Goal: Task Accomplishment & Management: Complete application form

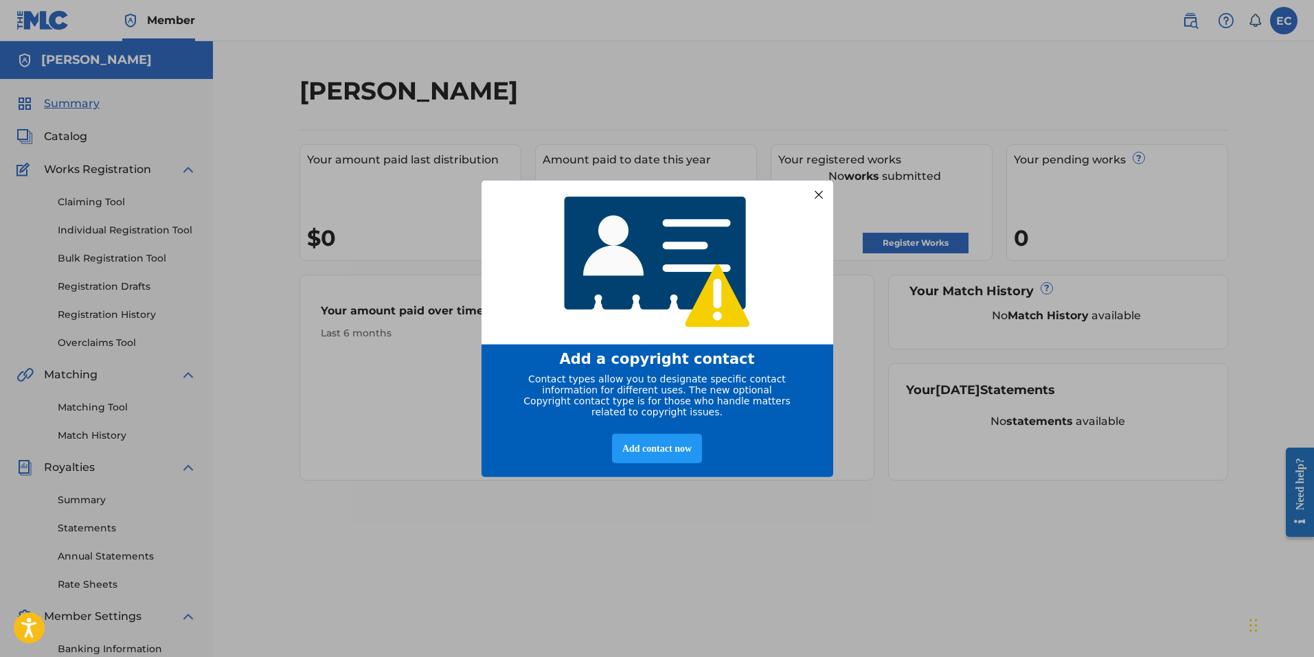
click at [819, 189] on div at bounding box center [818, 194] width 18 height 18
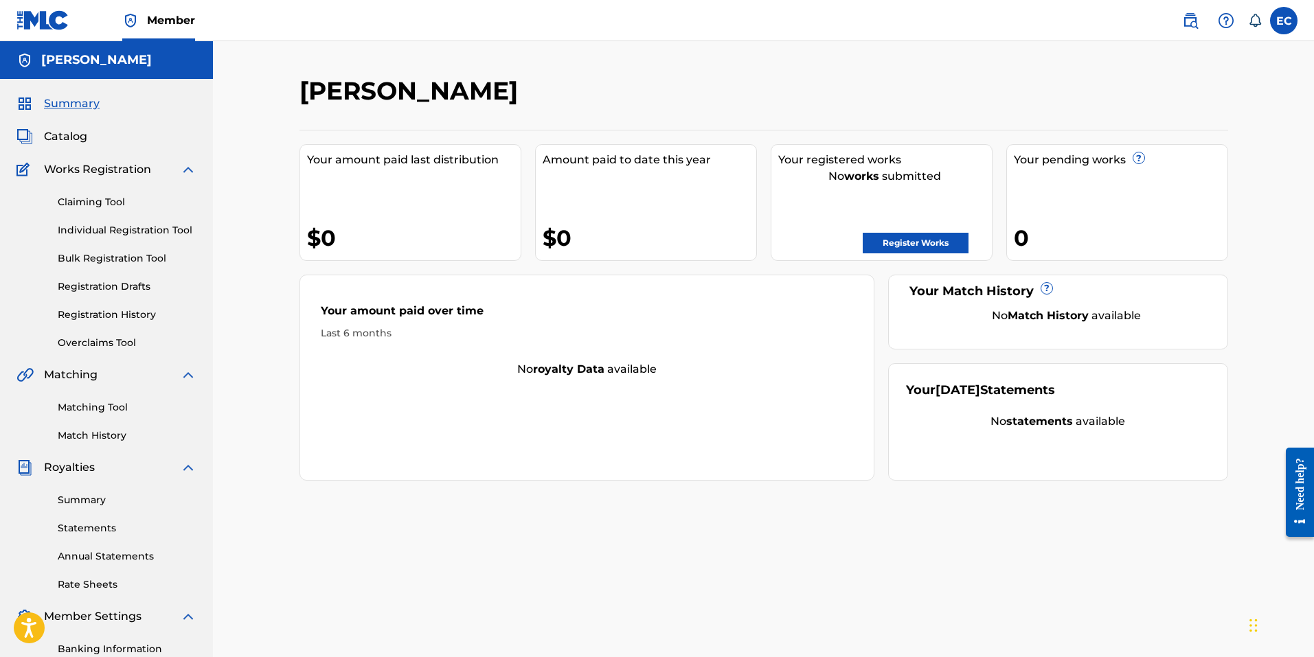
click at [61, 135] on span "Catalog" at bounding box center [65, 136] width 43 height 16
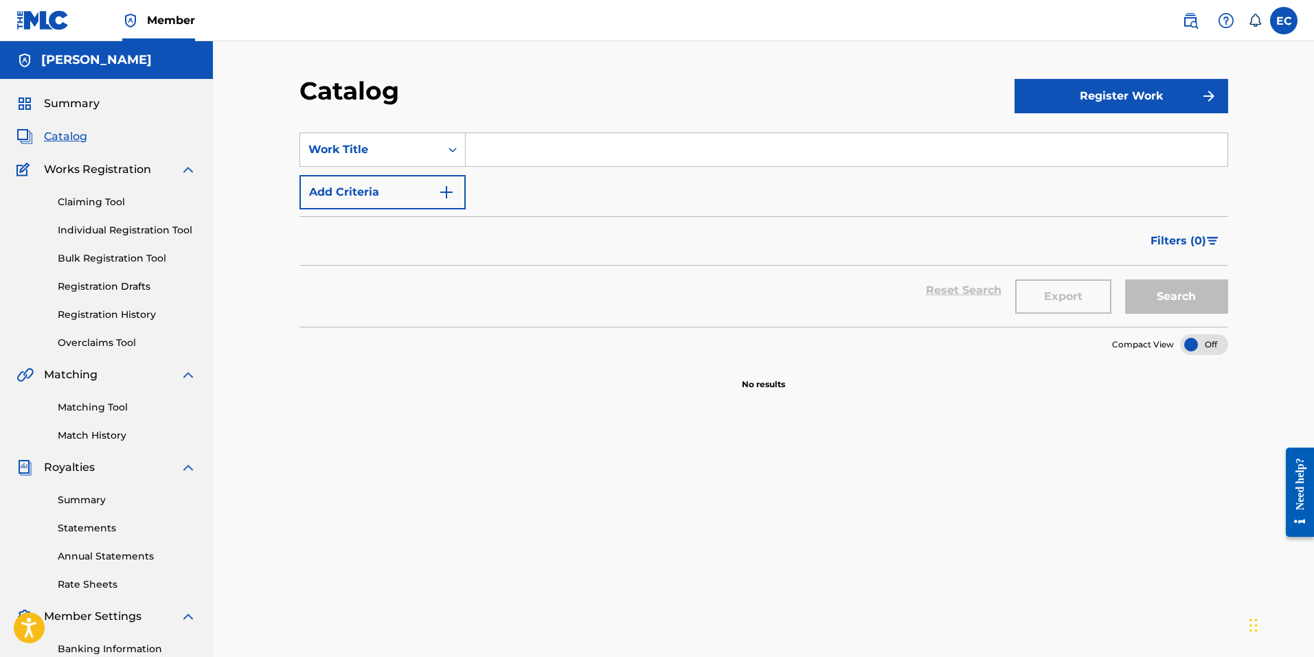
click at [91, 95] on span "Summary" at bounding box center [72, 103] width 56 height 16
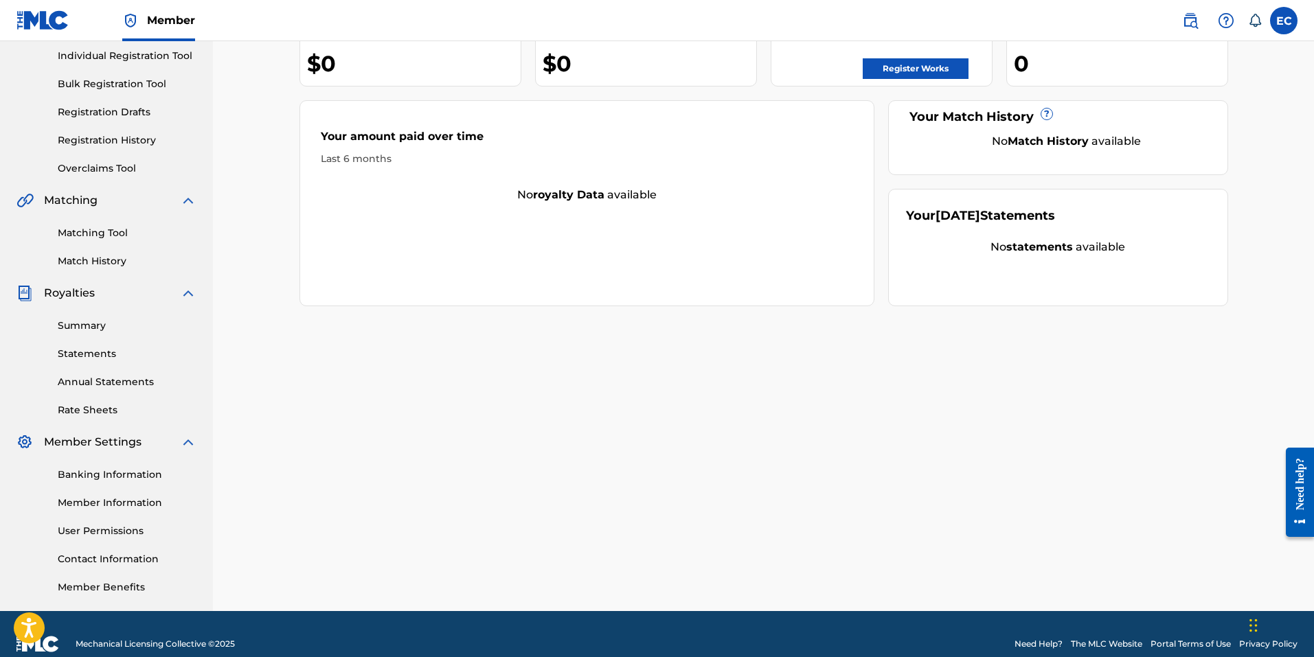
scroll to position [194, 0]
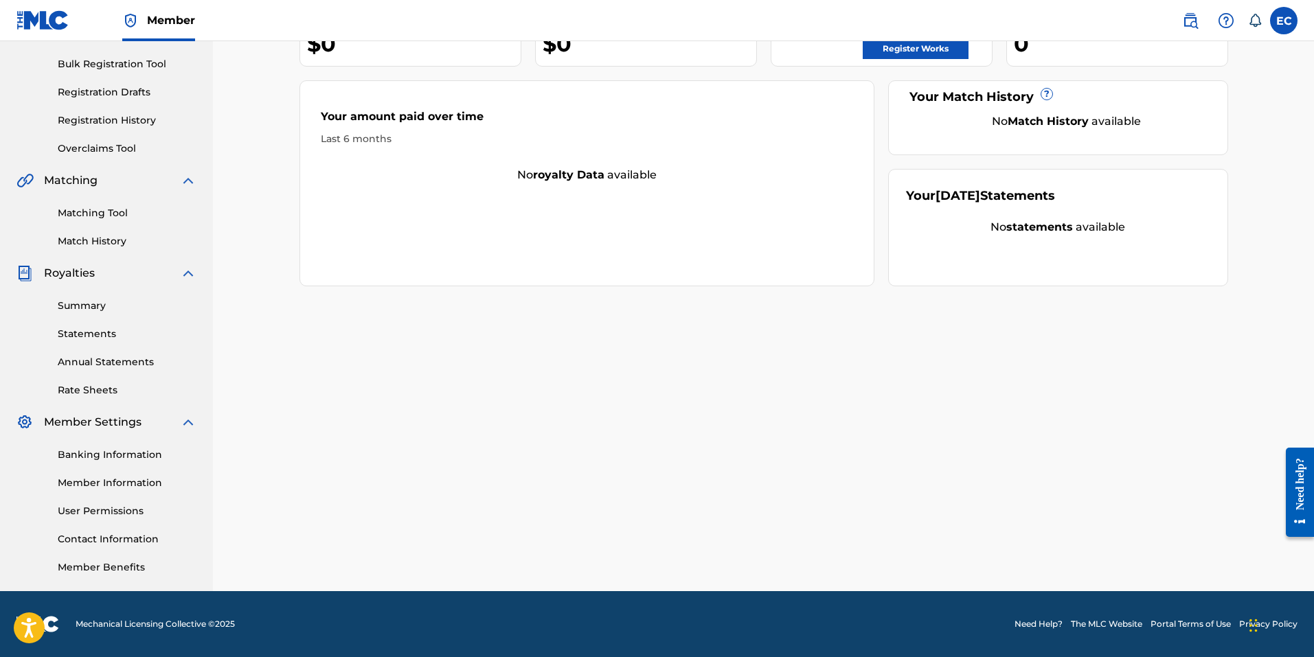
click at [109, 485] on link "Member Information" at bounding box center [127, 483] width 139 height 14
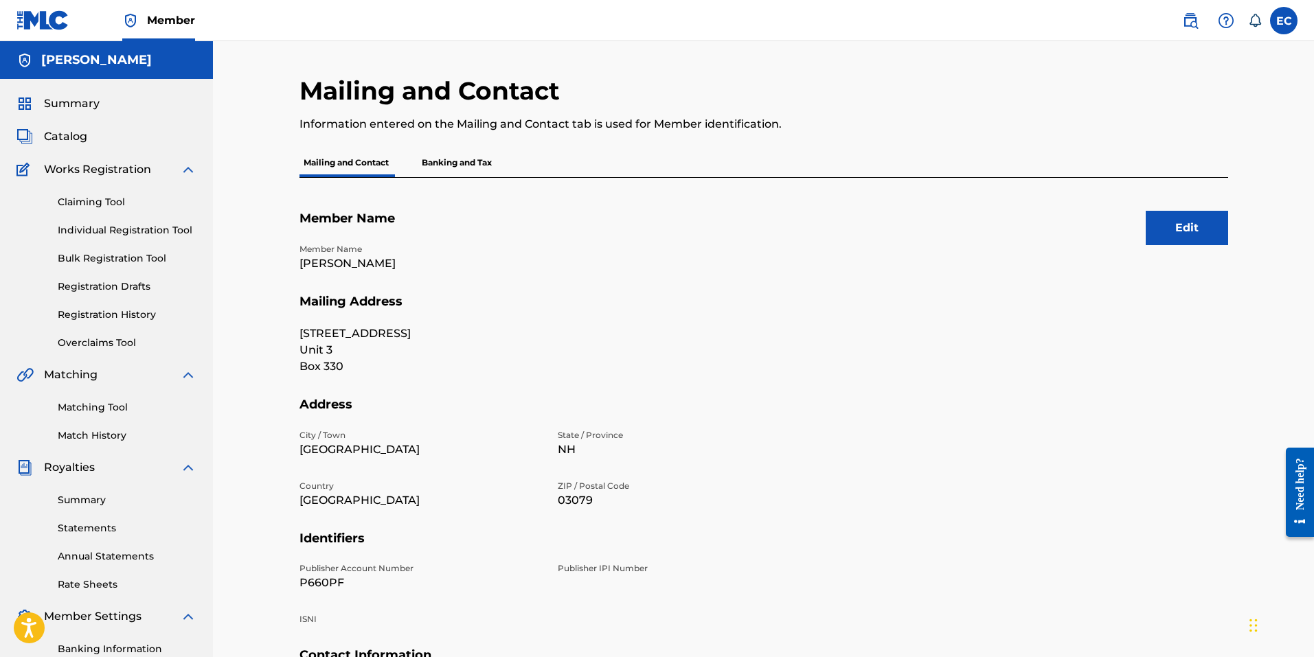
click at [1173, 235] on button "Edit" at bounding box center [1186, 228] width 82 height 34
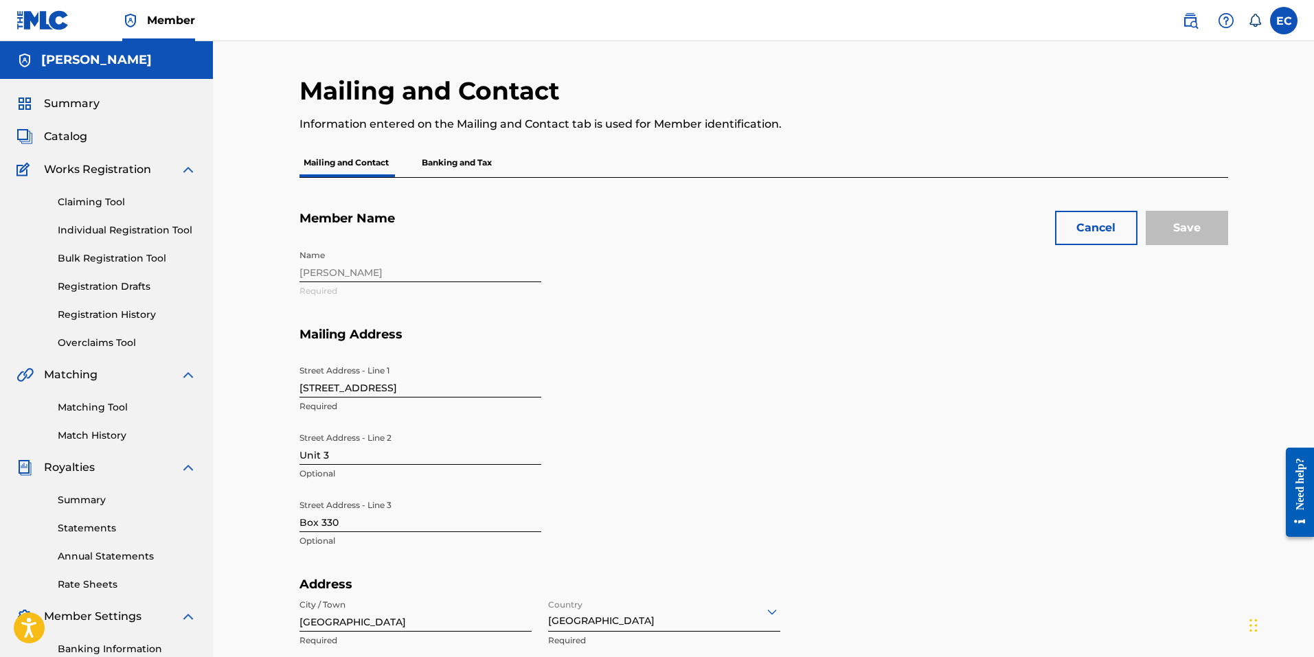
drag, startPoint x: 423, startPoint y: 264, endPoint x: 312, endPoint y: 259, distance: 111.4
click at [312, 259] on div "Name [PERSON_NAME] Required" at bounding box center [549, 285] width 500 height 84
click at [375, 275] on div "Name [PERSON_NAME] Required" at bounding box center [549, 285] width 500 height 84
click at [362, 274] on div "Name [PERSON_NAME] Required" at bounding box center [549, 285] width 500 height 84
click at [355, 272] on div "Name [PERSON_NAME] Required" at bounding box center [549, 285] width 500 height 84
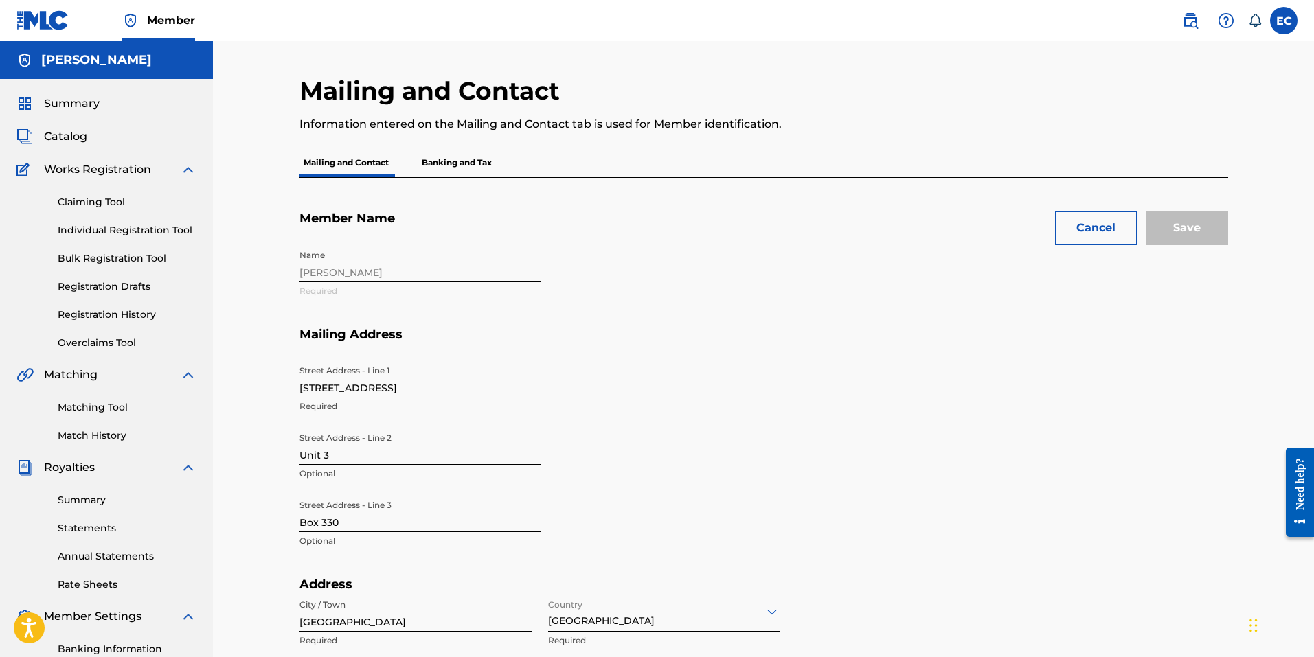
click at [355, 272] on div "Name [PERSON_NAME] Required" at bounding box center [549, 285] width 500 height 84
click at [358, 272] on div "Name [PERSON_NAME] Required" at bounding box center [549, 285] width 500 height 84
click at [470, 167] on p "Banking and Tax" at bounding box center [457, 162] width 78 height 29
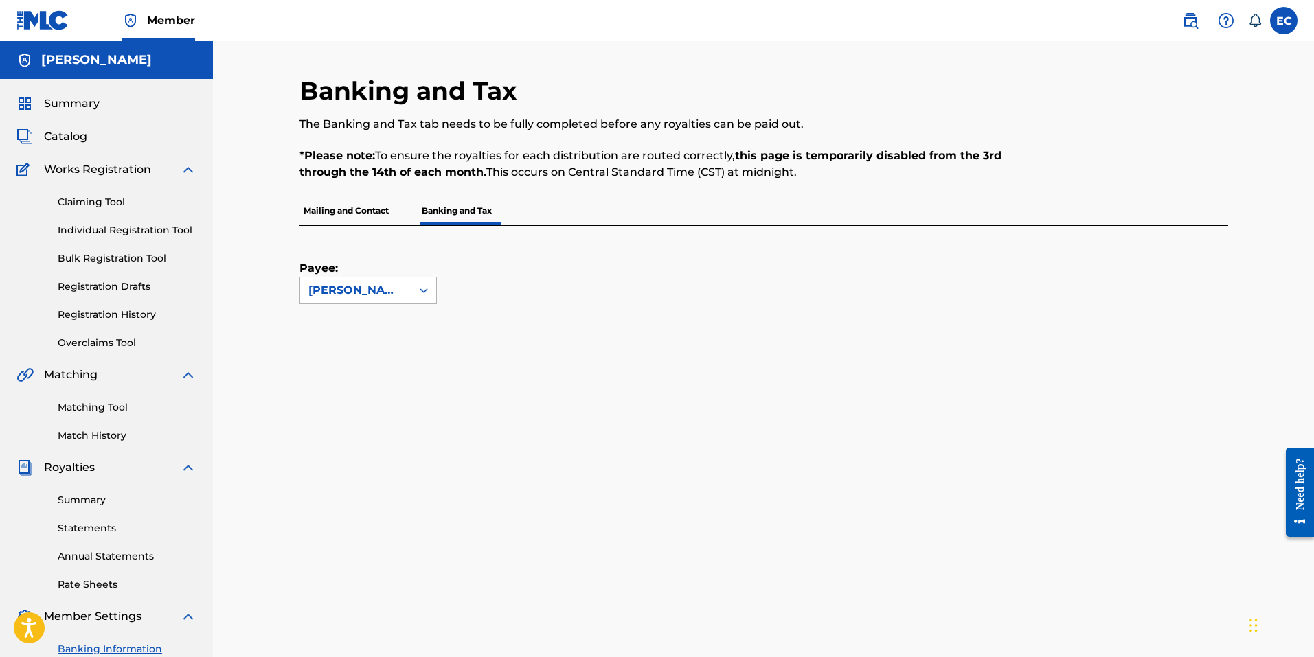
click at [382, 289] on div "[PERSON_NAME]" at bounding box center [355, 290] width 95 height 16
click at [71, 136] on span "Catalog" at bounding box center [65, 136] width 43 height 16
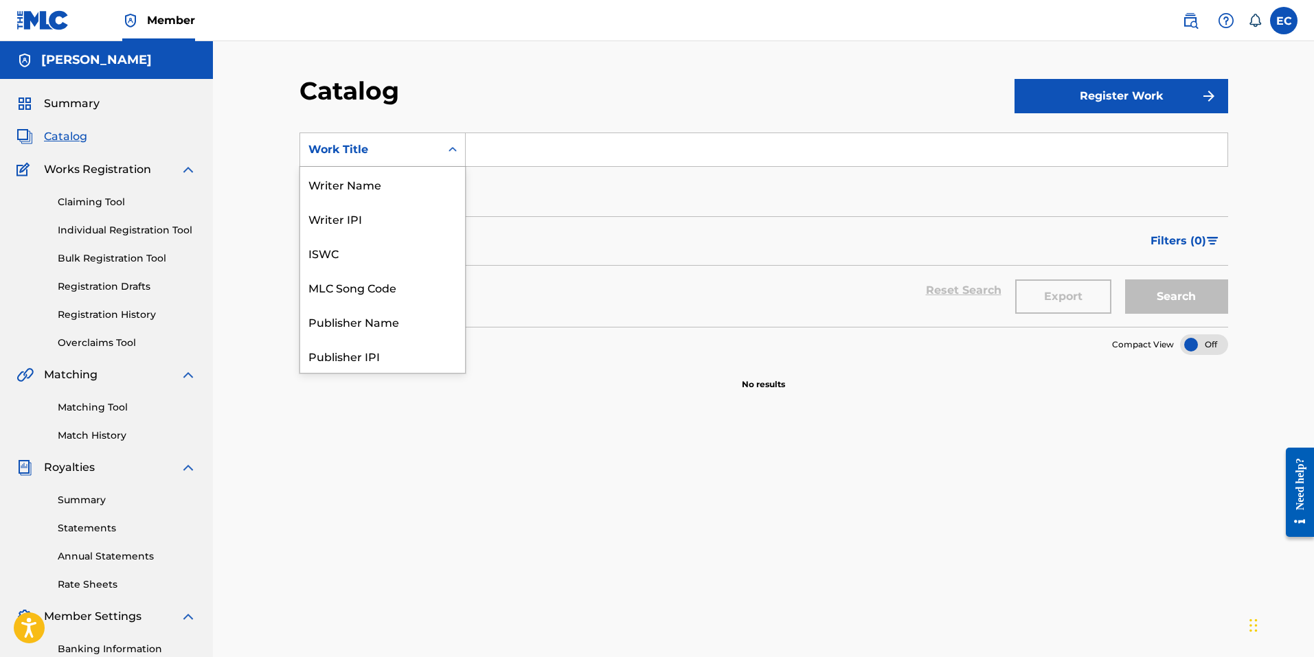
click at [448, 150] on icon "Search Form" at bounding box center [453, 150] width 14 height 14
click at [359, 293] on div "Artist" at bounding box center [382, 287] width 165 height 34
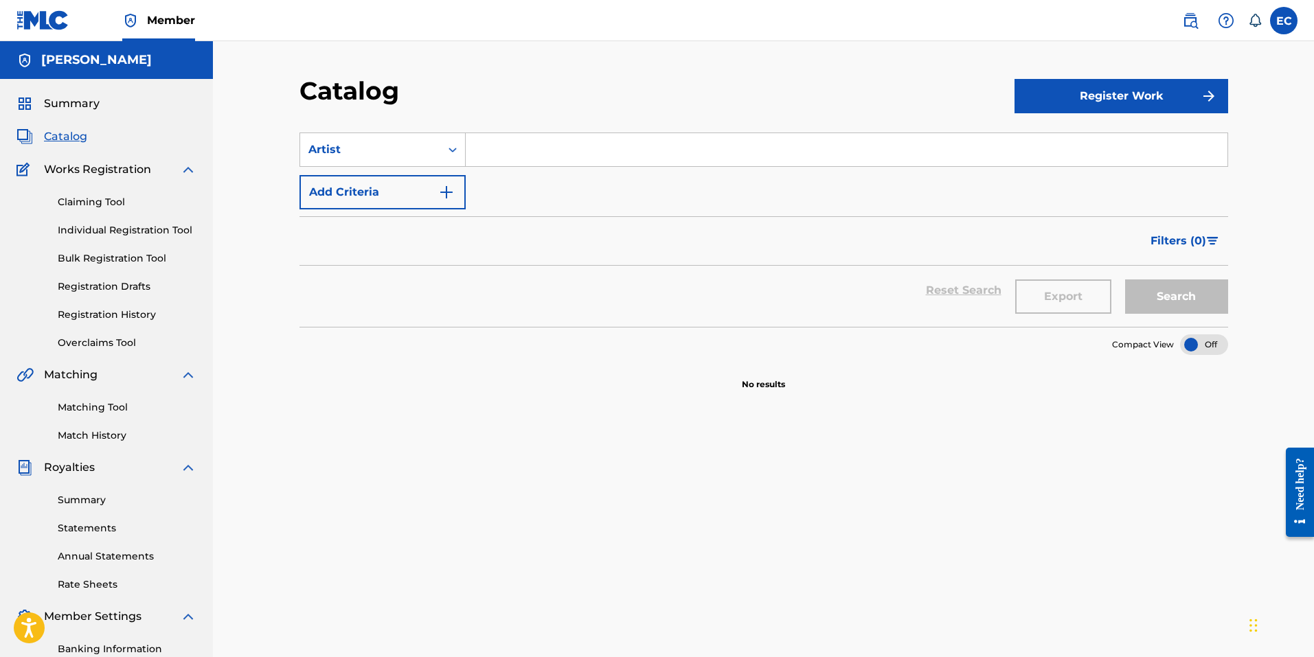
click at [551, 176] on div "SearchWithCriteriaa5effbd3-a5a3-4251-9190-af28440d31d1 Artist Add Criteria" at bounding box center [763, 171] width 928 height 77
click at [412, 197] on button "Add Criteria" at bounding box center [382, 192] width 166 height 34
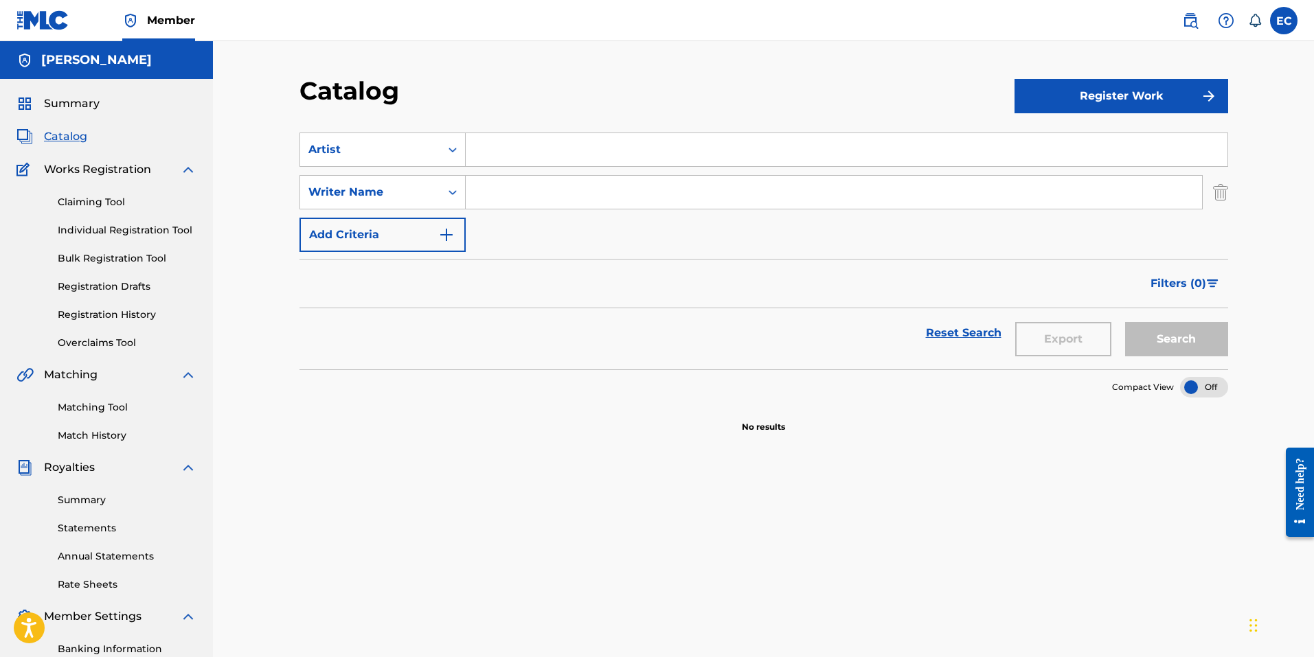
click at [502, 146] on input "Search Form" at bounding box center [847, 149] width 762 height 33
click at [448, 234] on img "Search Form" at bounding box center [446, 235] width 16 height 16
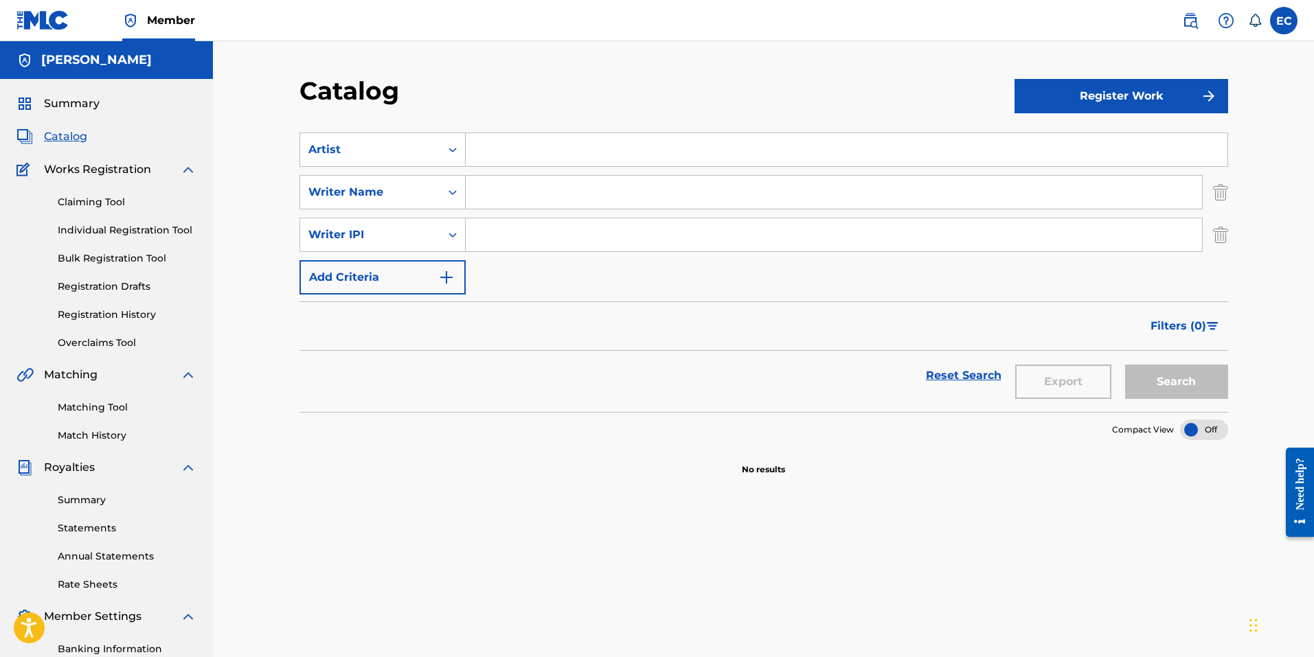
click at [382, 281] on button "Add Criteria" at bounding box center [382, 277] width 166 height 34
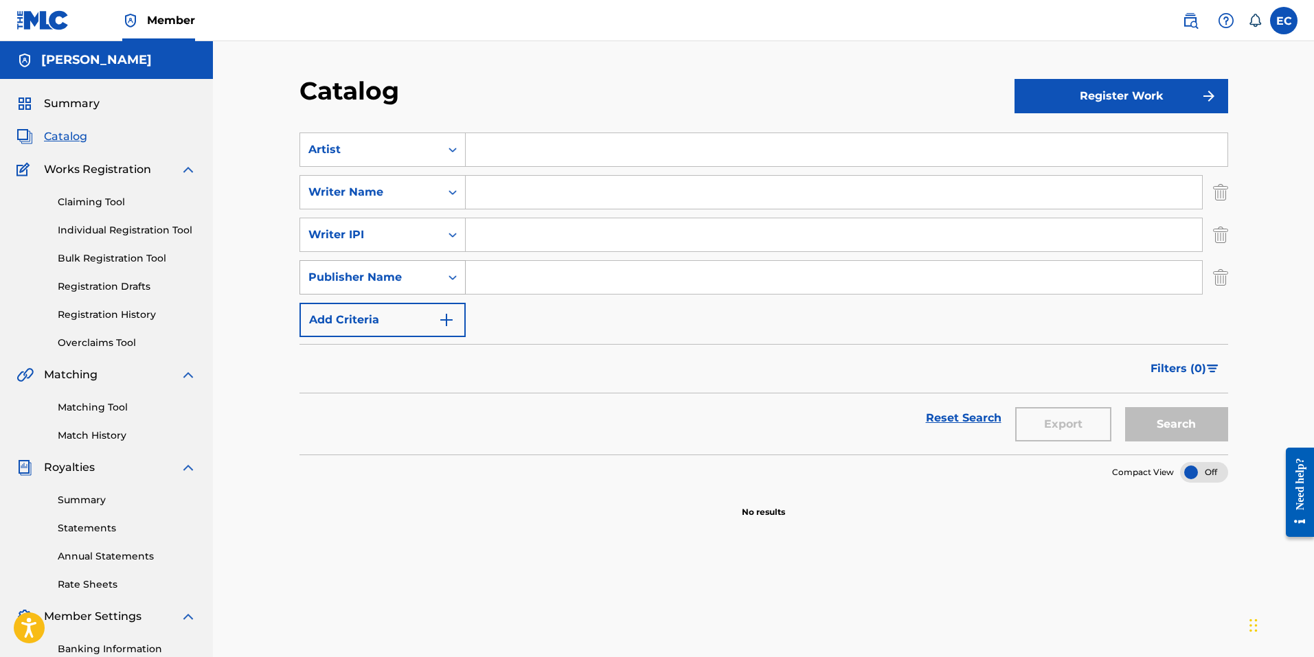
click at [453, 275] on icon "Search Form" at bounding box center [453, 278] width 14 height 14
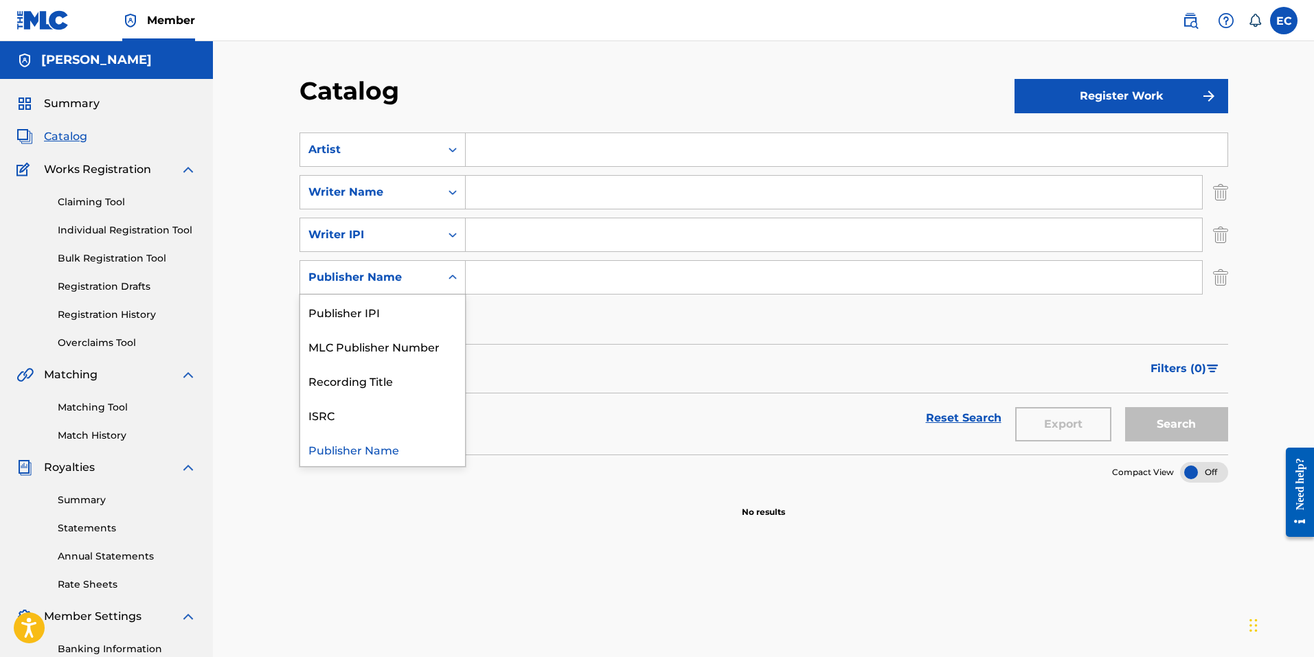
click at [453, 275] on icon "Search Form" at bounding box center [453, 278] width 14 height 14
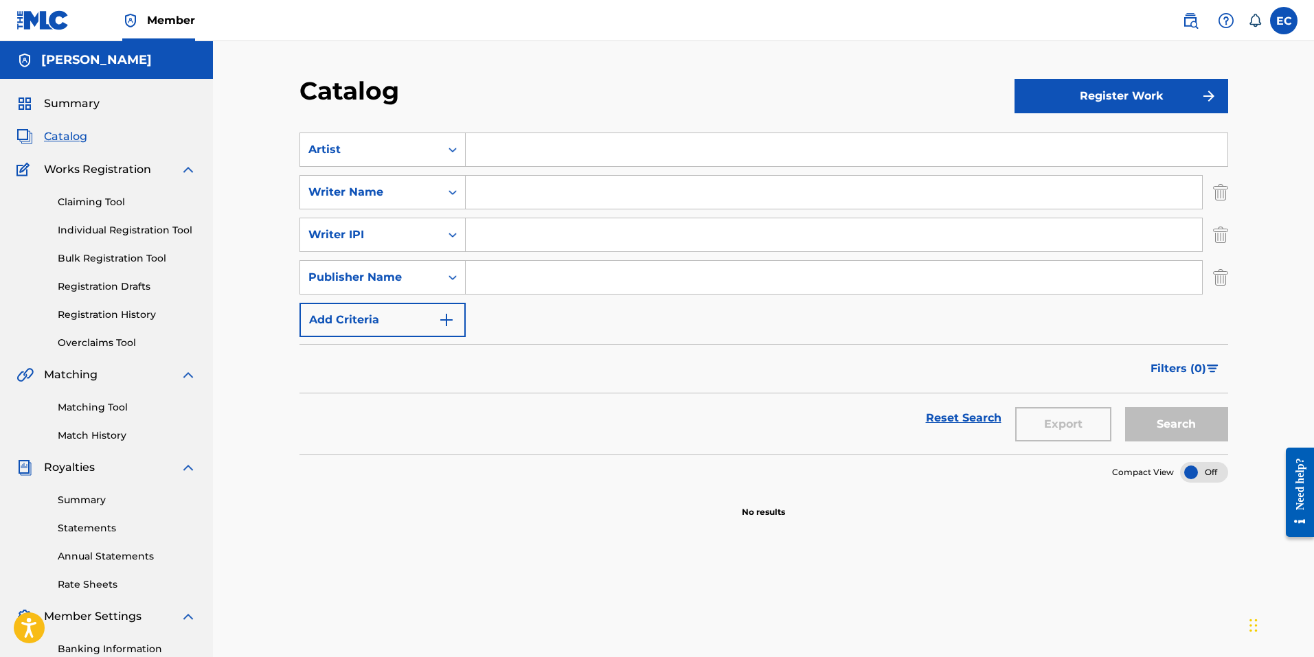
click at [79, 104] on span "Summary" at bounding box center [72, 103] width 56 height 16
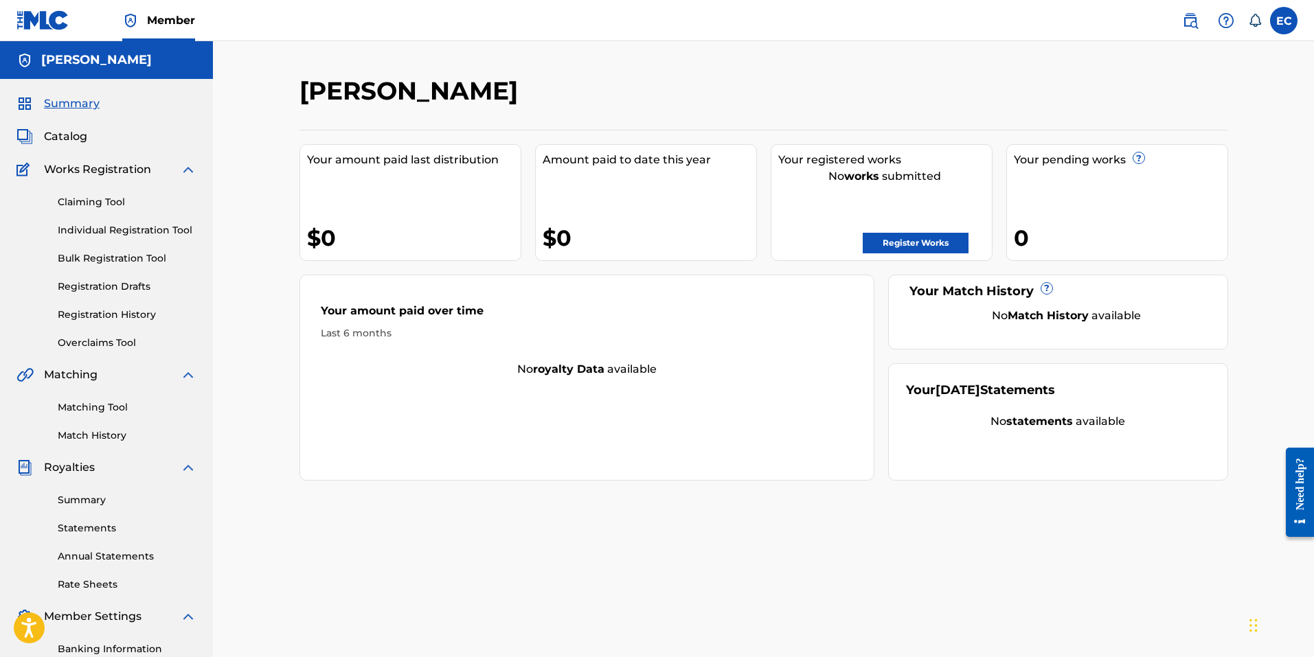
click at [136, 231] on link "Individual Registration Tool" at bounding box center [127, 230] width 139 height 14
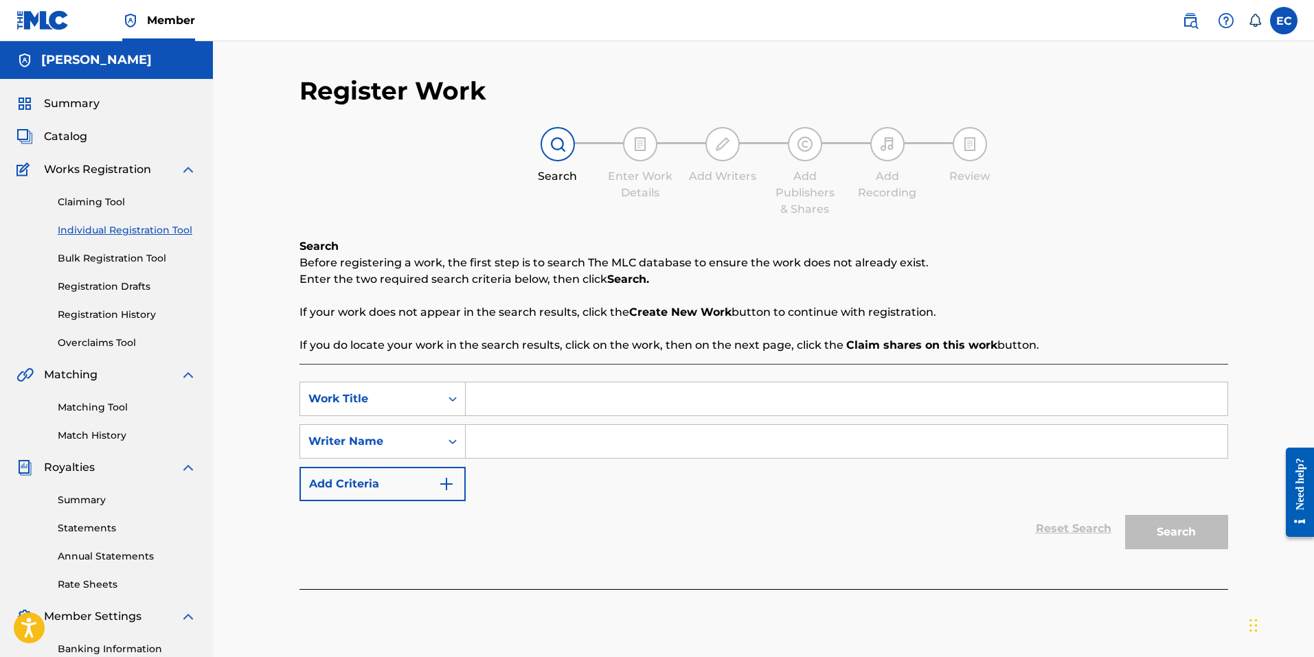
click at [500, 406] on input "Search Form" at bounding box center [847, 399] width 762 height 33
type input "Either way i'm winnin"
click at [502, 440] on input "Search Form" at bounding box center [847, 441] width 762 height 33
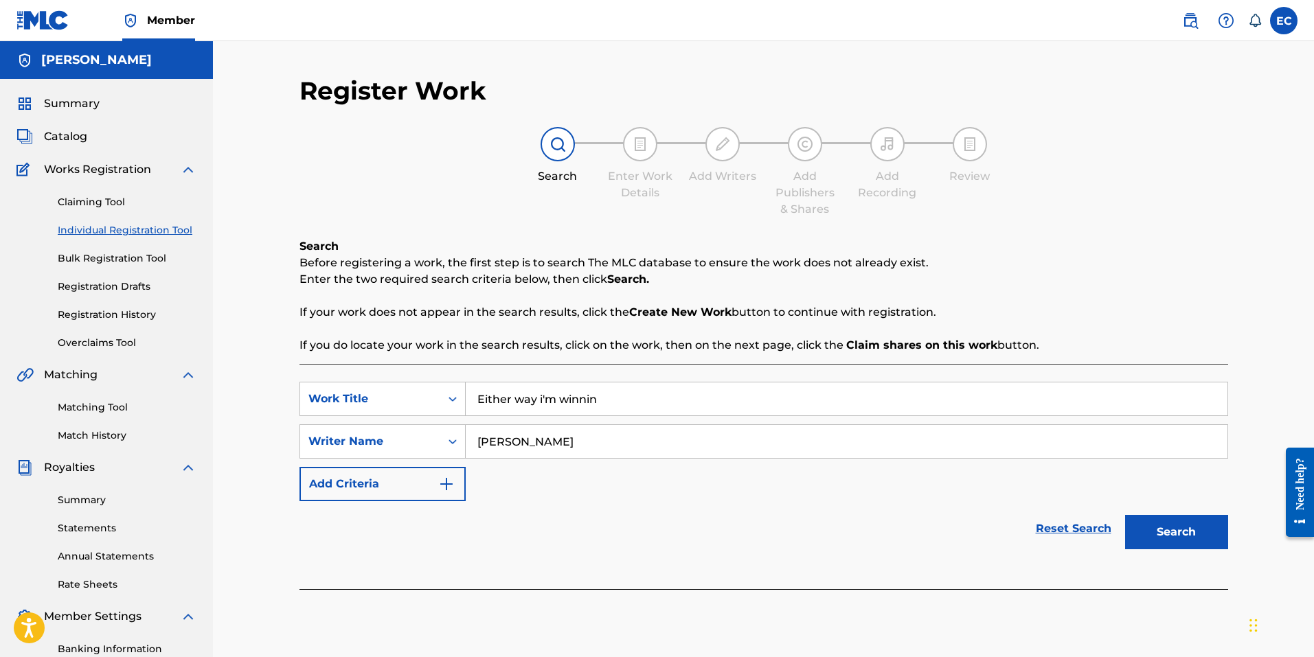
type input "[PERSON_NAME]"
click at [603, 492] on div "SearchWithCriteria90900931-ac81-4103-8aad-2b57baab4794 Work Title Either way i'…" at bounding box center [763, 441] width 928 height 119
click at [1168, 529] on button "Search" at bounding box center [1176, 532] width 103 height 34
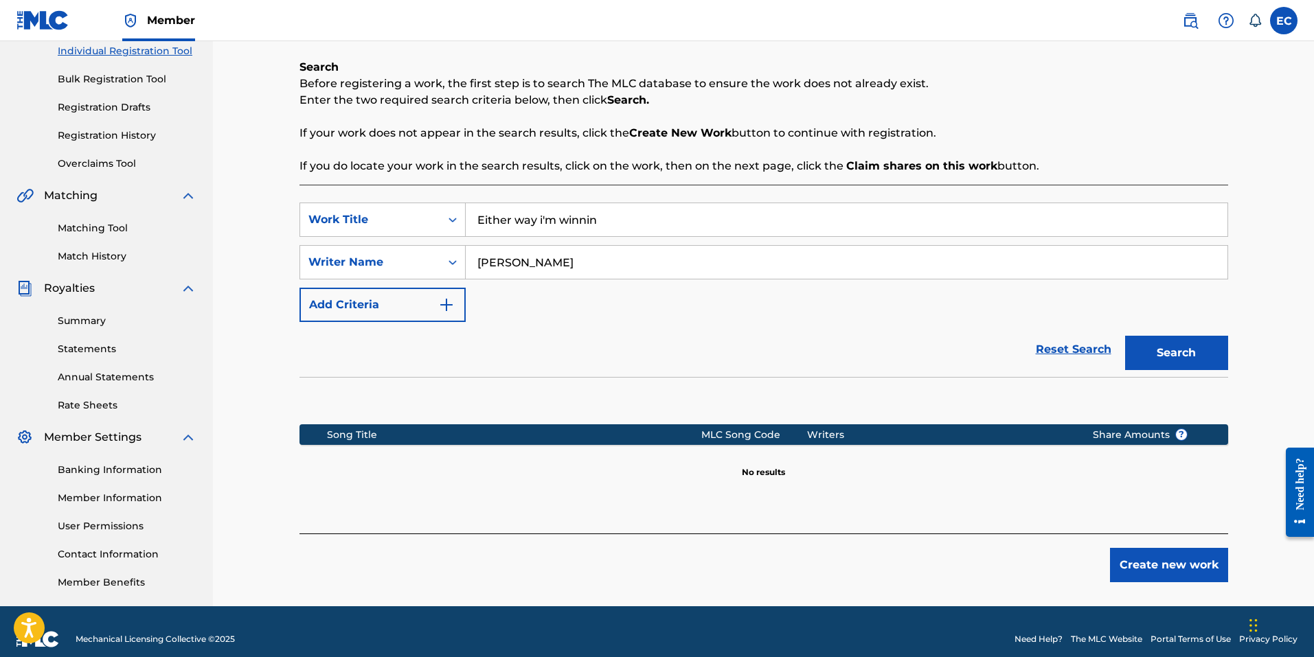
scroll to position [194, 0]
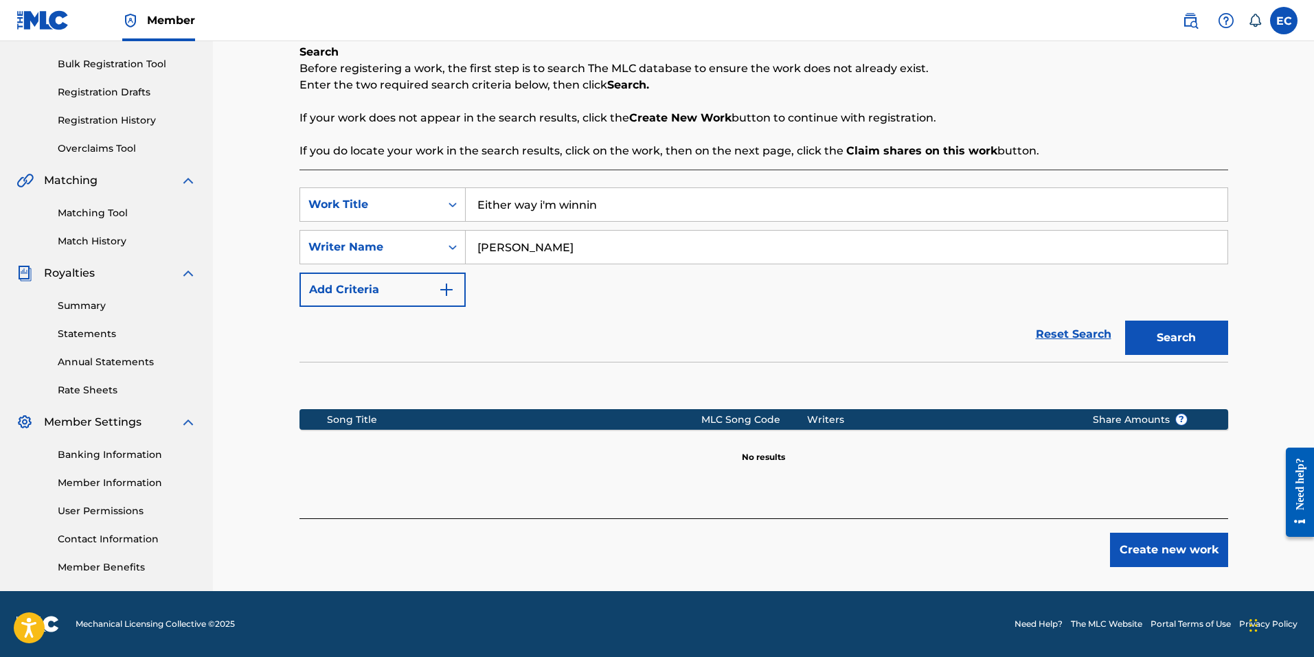
click at [1141, 551] on button "Create new work" at bounding box center [1169, 550] width 118 height 34
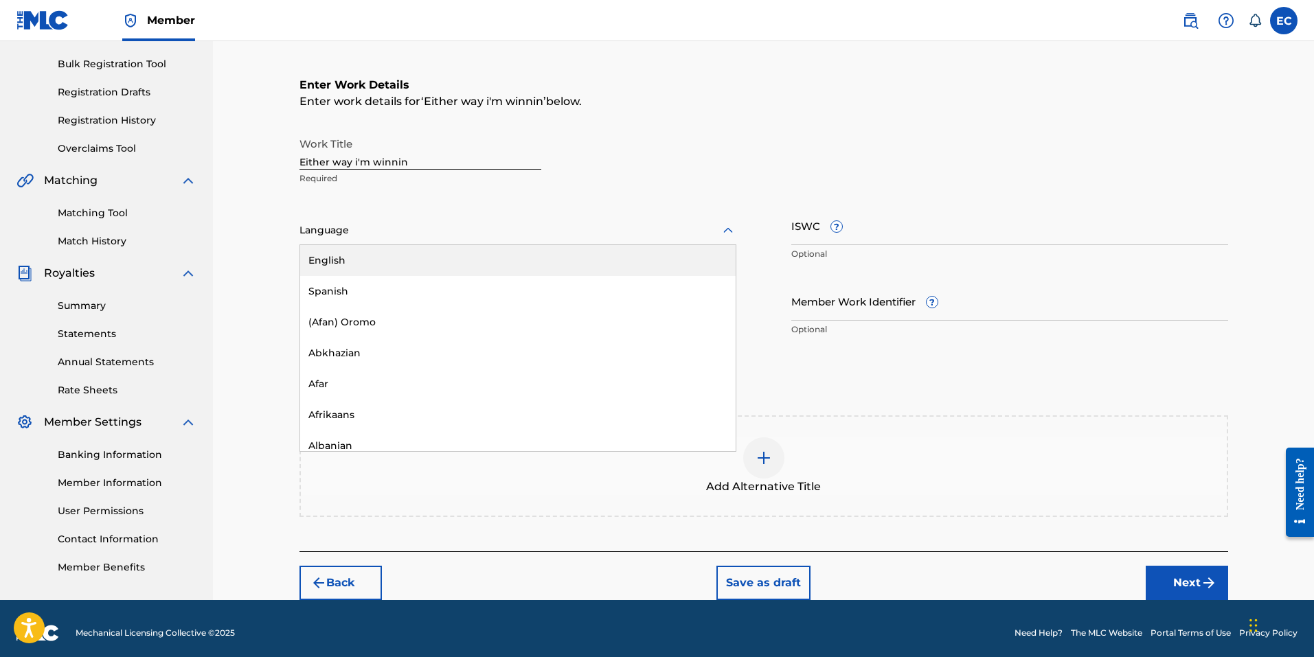
click at [687, 231] on div at bounding box center [517, 230] width 437 height 17
click at [584, 259] on div "English" at bounding box center [517, 260] width 435 height 31
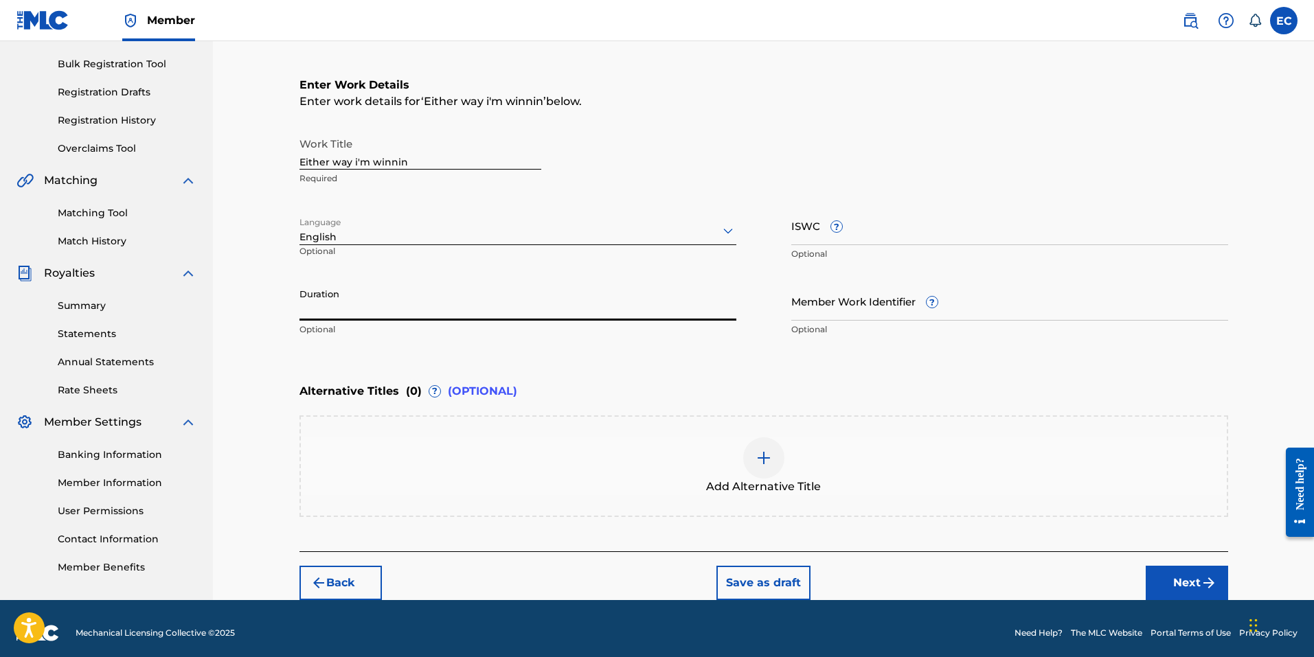
click at [477, 308] on input "Duration" at bounding box center [517, 301] width 437 height 39
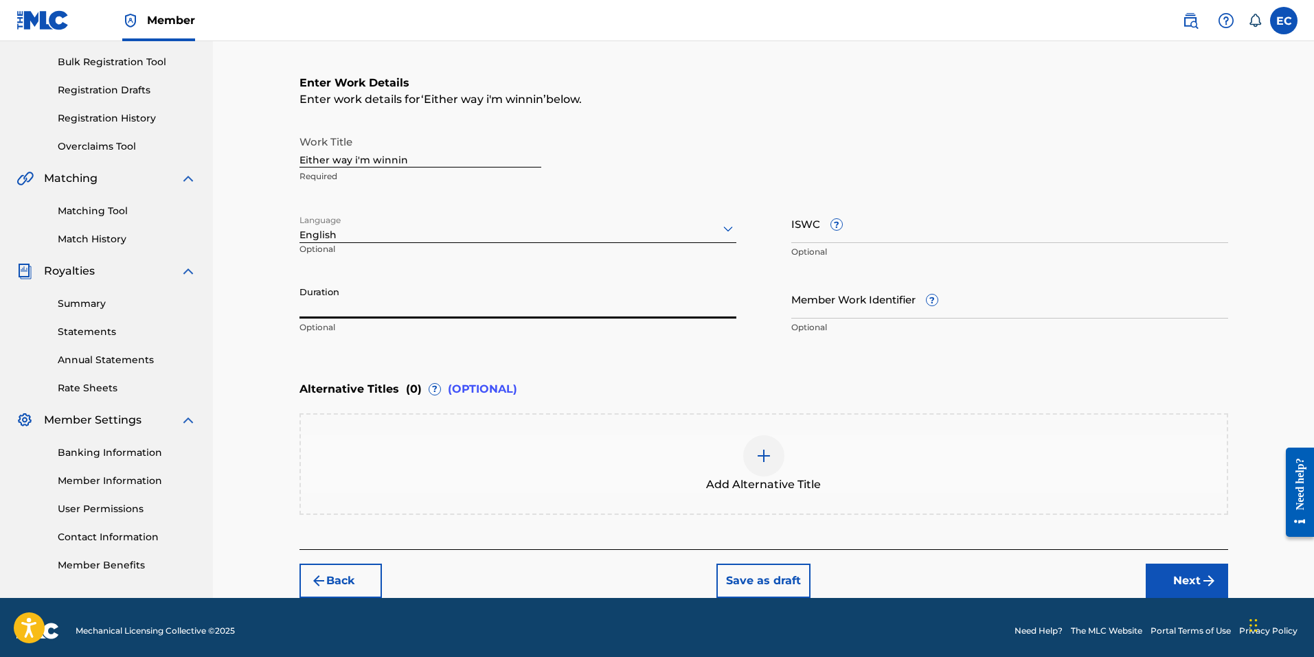
scroll to position [203, 0]
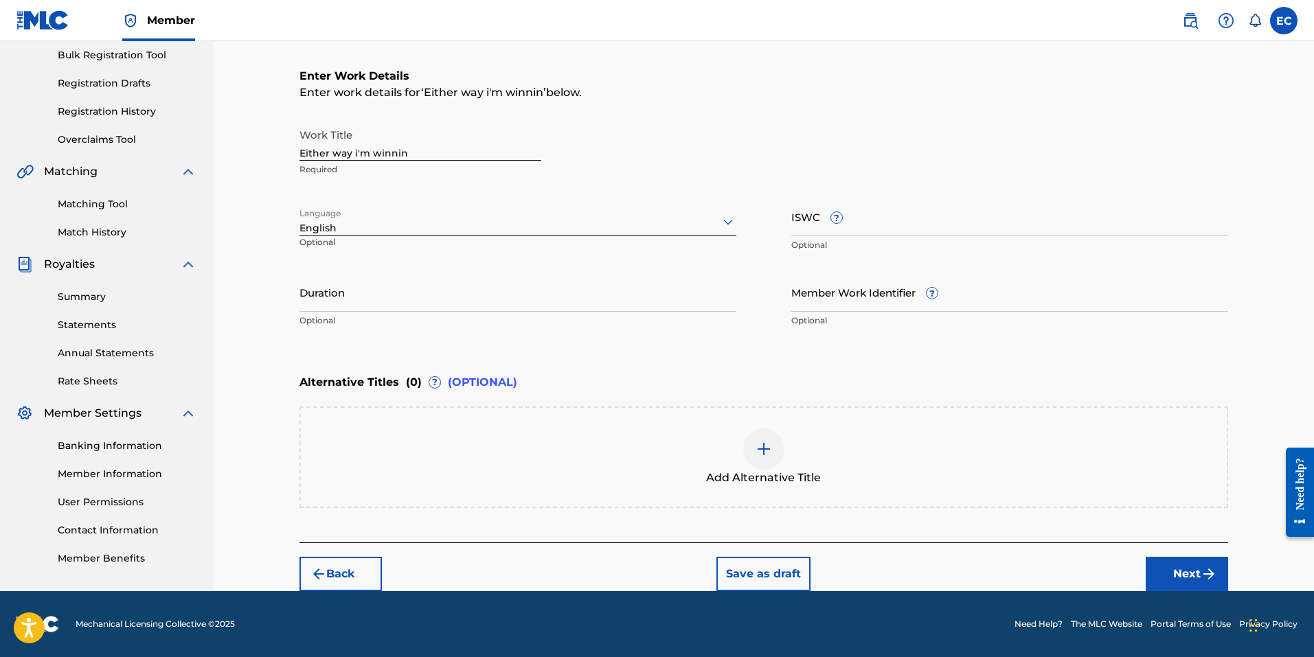
click at [758, 454] on img at bounding box center [763, 449] width 16 height 16
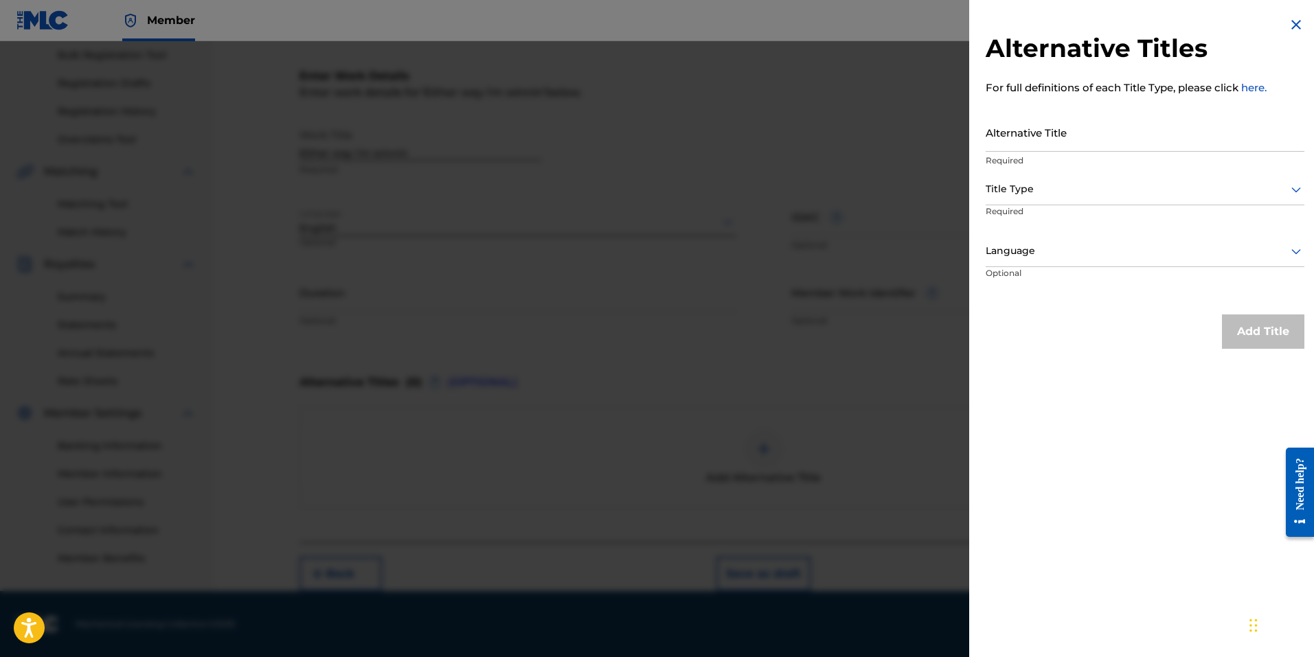
click at [1292, 23] on img at bounding box center [1296, 24] width 16 height 16
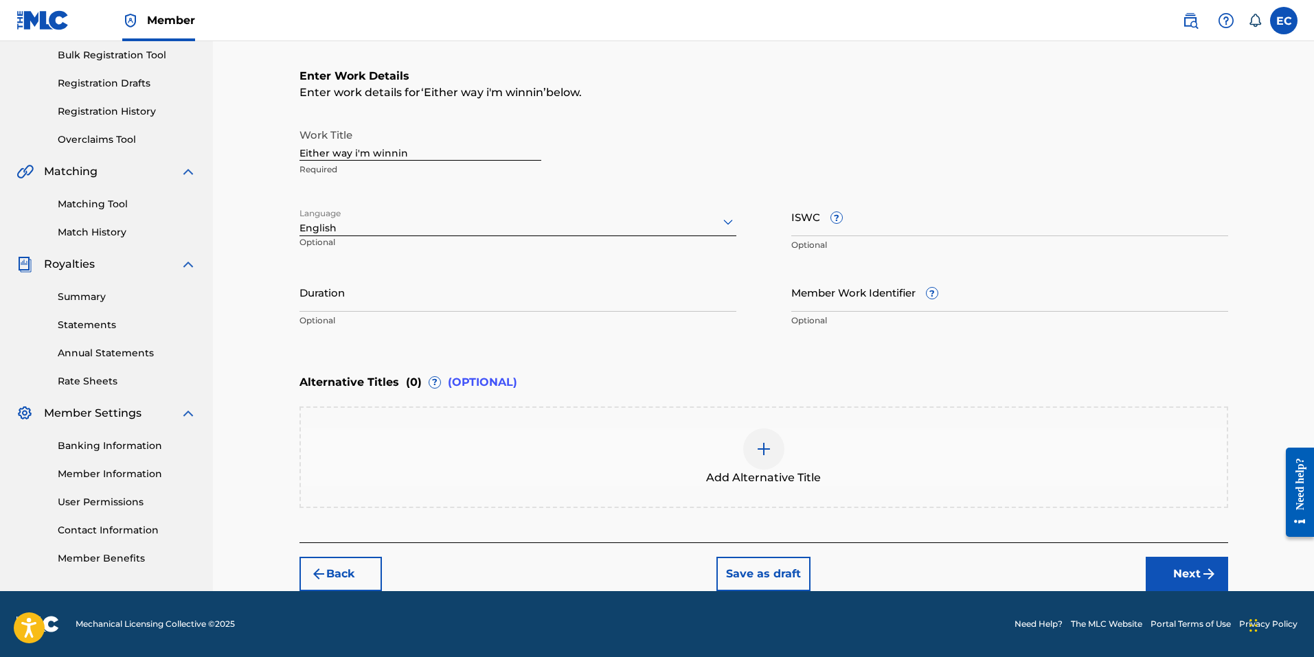
click at [1163, 575] on button "Next" at bounding box center [1186, 574] width 82 height 34
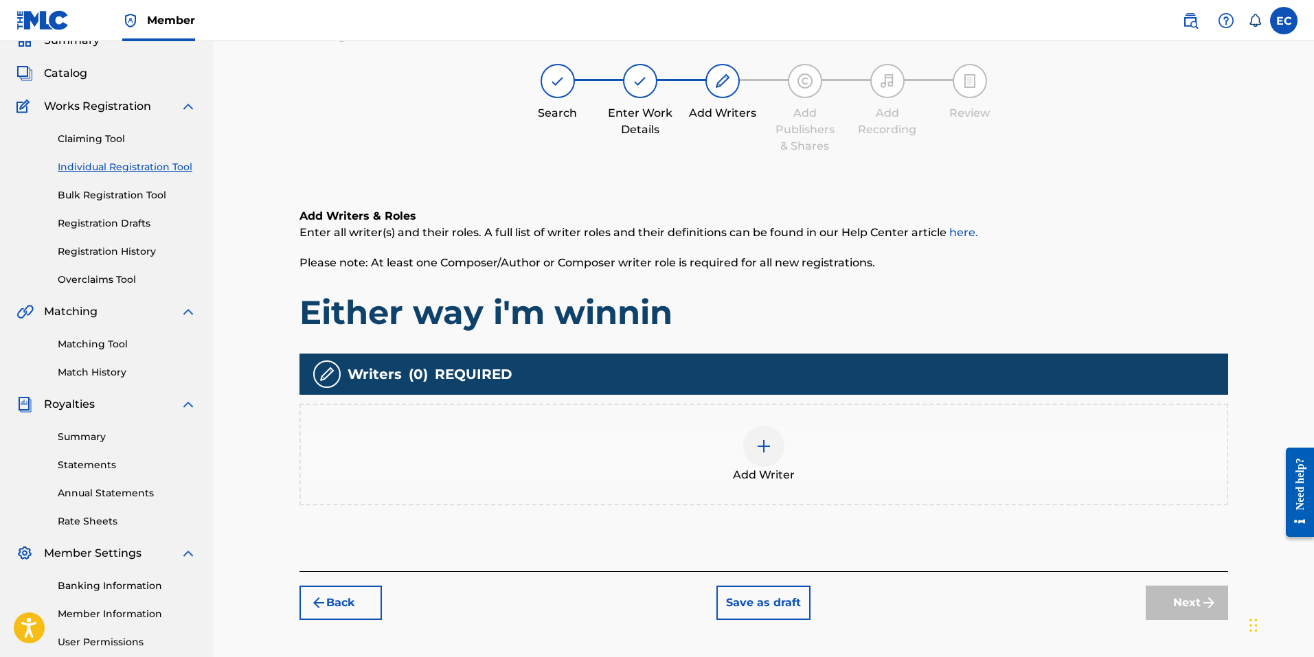
scroll to position [62, 0]
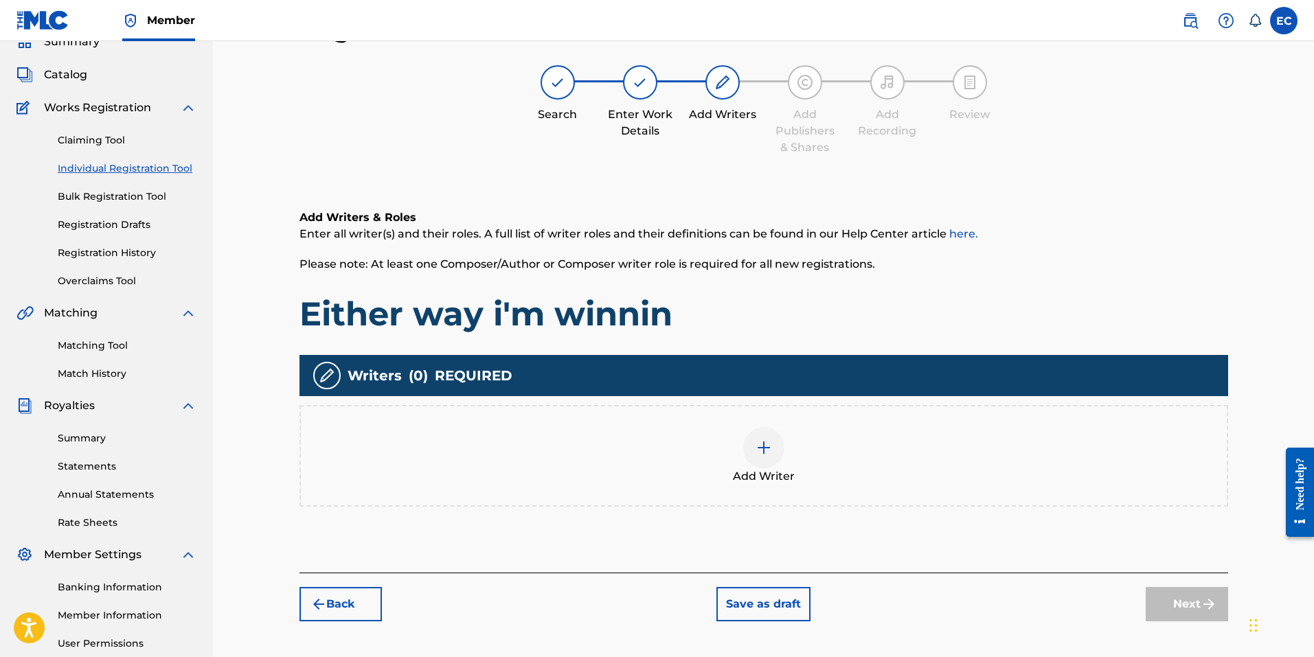
click at [763, 454] on img at bounding box center [763, 448] width 16 height 16
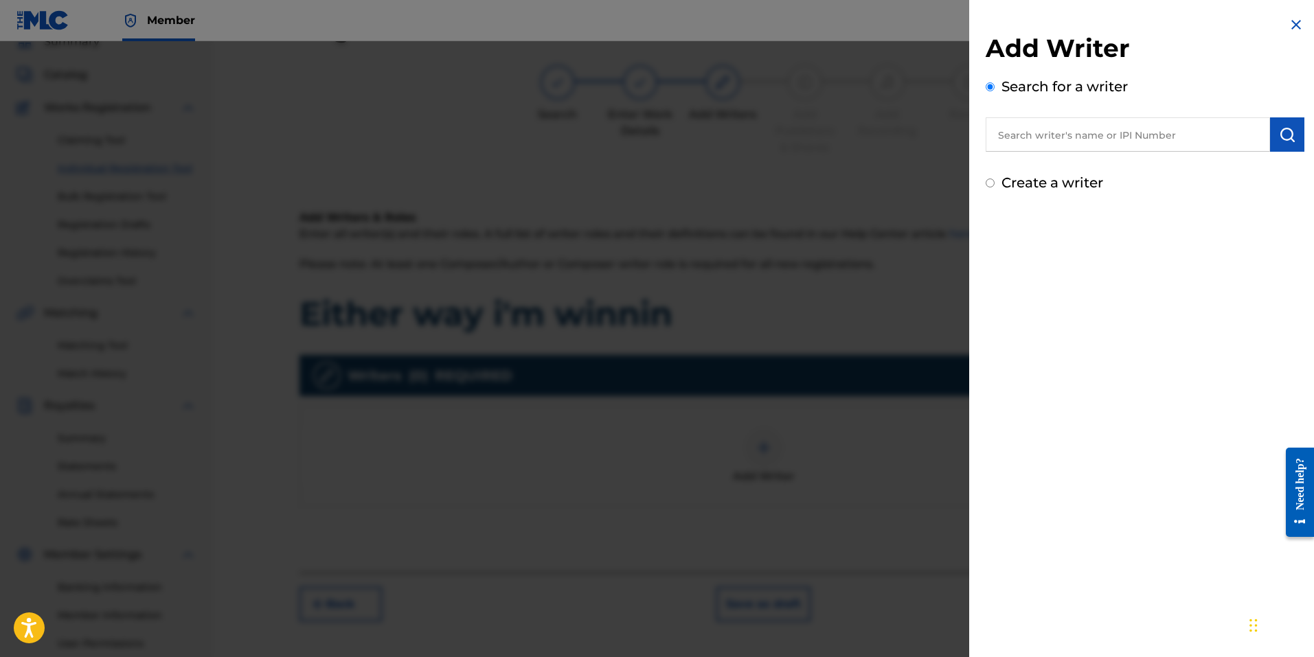
click at [1048, 132] on input "text" at bounding box center [1127, 134] width 284 height 34
click at [1106, 132] on input "text" at bounding box center [1127, 134] width 284 height 34
paste input "#516149463"
click at [1286, 130] on img "submit" at bounding box center [1287, 134] width 16 height 16
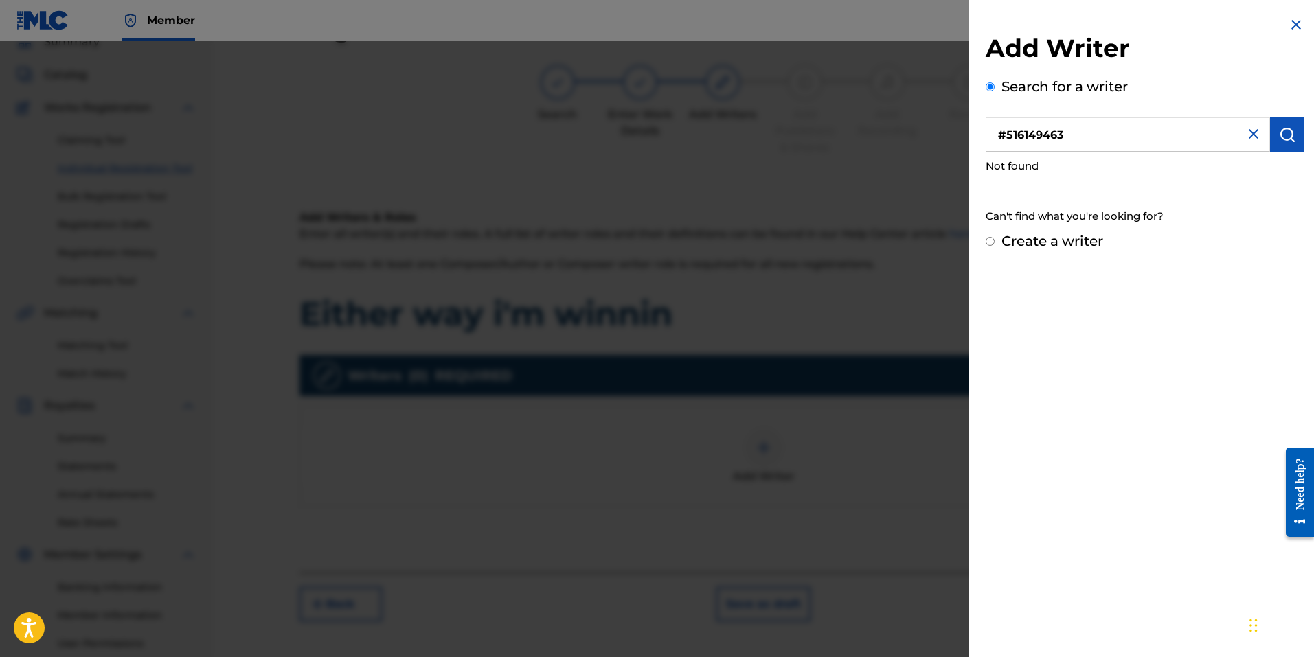
click at [1004, 133] on input "#516149463" at bounding box center [1127, 134] width 284 height 34
type input "516149463"
click at [1284, 139] on img "submit" at bounding box center [1287, 134] width 16 height 16
click at [1085, 136] on input "516149463" at bounding box center [1127, 134] width 284 height 34
drag, startPoint x: 996, startPoint y: 134, endPoint x: 947, endPoint y: 136, distance: 49.5
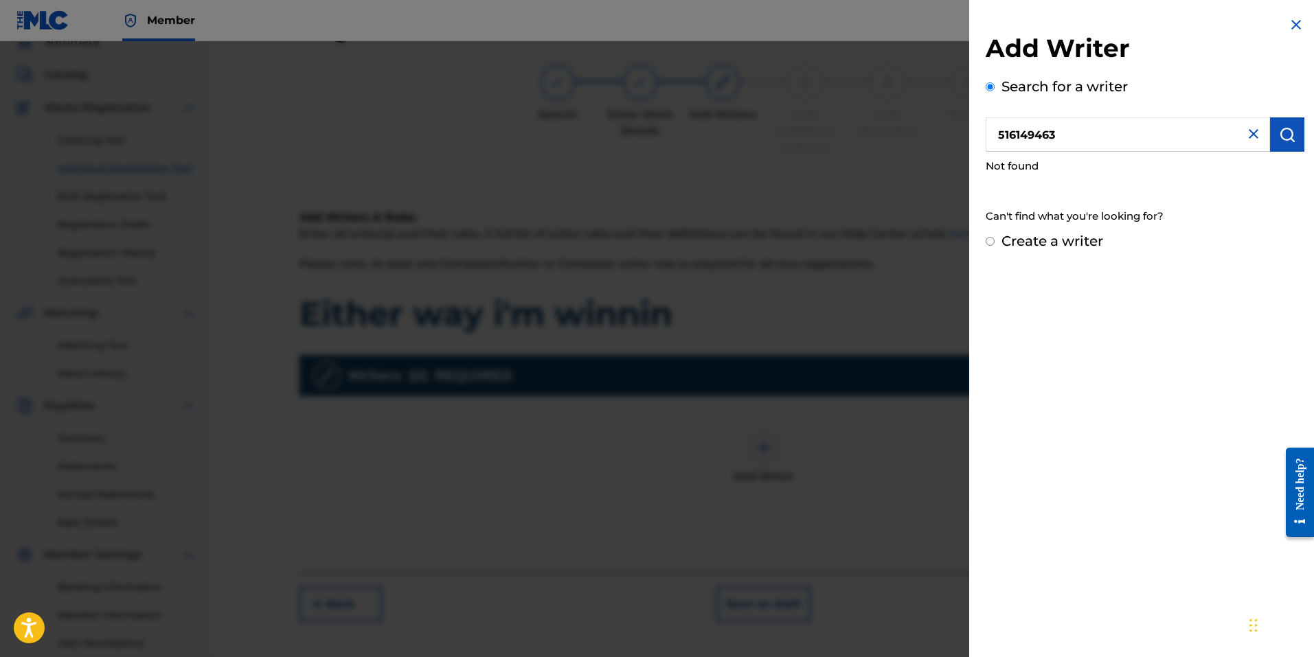
click at [947, 136] on div "Add Writer Search for a writer 516149463 Not found Can't find what you're looki…" at bounding box center [657, 349] width 1314 height 616
drag, startPoint x: 1291, startPoint y: 137, endPoint x: 1259, endPoint y: 137, distance: 31.6
click at [1290, 137] on button "submit" at bounding box center [1287, 134] width 34 height 34
click at [1251, 133] on img at bounding box center [1253, 134] width 16 height 16
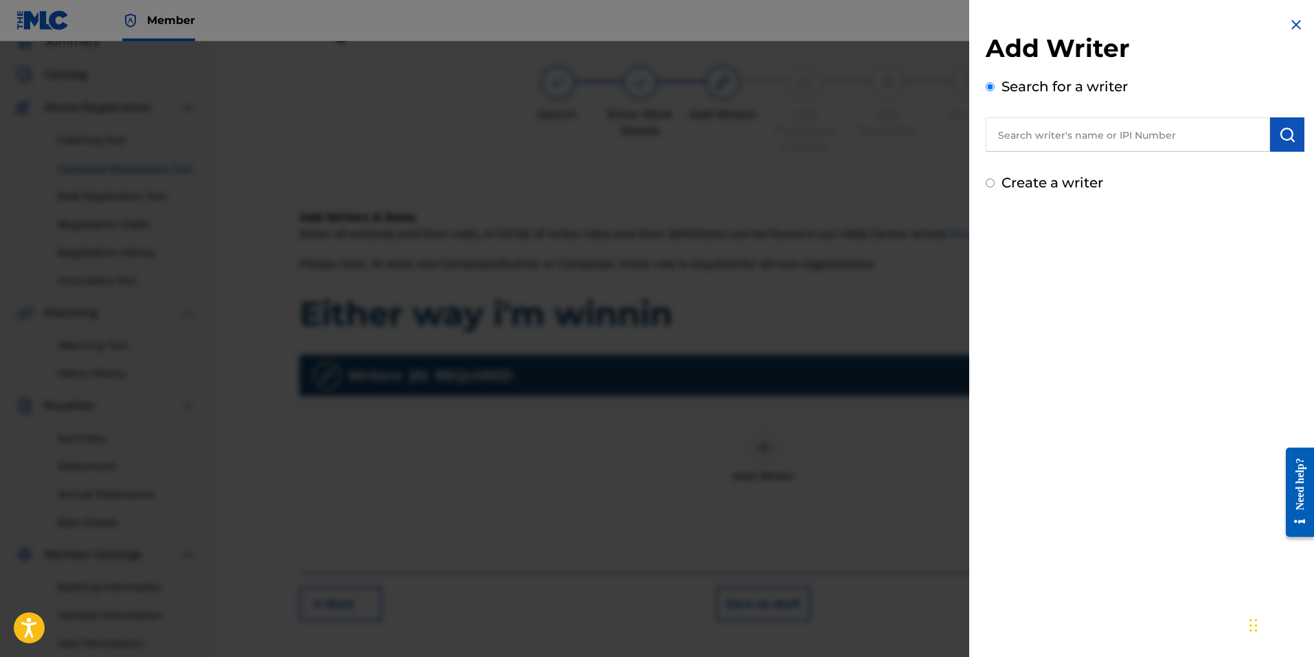
click at [1078, 130] on input "text" at bounding box center [1127, 134] width 284 height 34
paste input "#1730269"
click at [1005, 137] on input "#1730269" at bounding box center [1127, 134] width 284 height 34
type input "1730269"
click at [1280, 133] on img "submit" at bounding box center [1287, 134] width 16 height 16
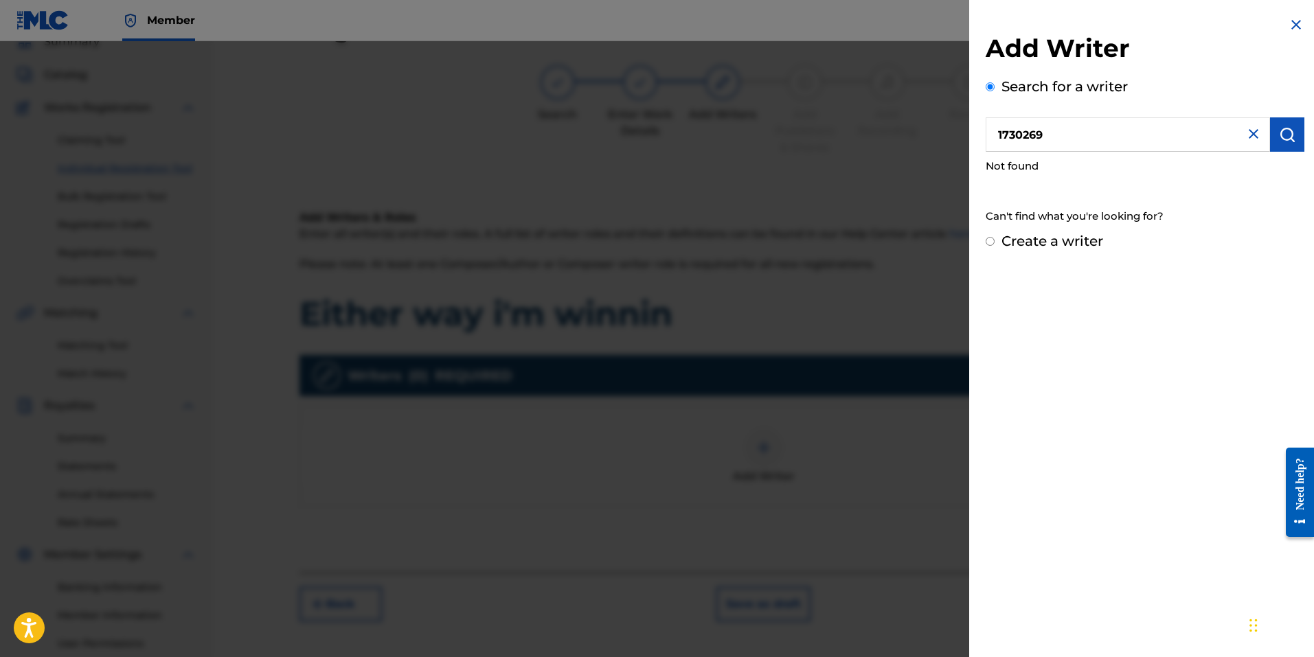
drag, startPoint x: 1064, startPoint y: 136, endPoint x: 958, endPoint y: 134, distance: 105.8
click at [958, 134] on div "Add Writer Search for a writer 1730269 Not found Can't find what you're looking…" at bounding box center [657, 349] width 1314 height 616
click at [1284, 132] on img "submit" at bounding box center [1287, 134] width 16 height 16
click at [1291, 25] on img at bounding box center [1296, 24] width 16 height 16
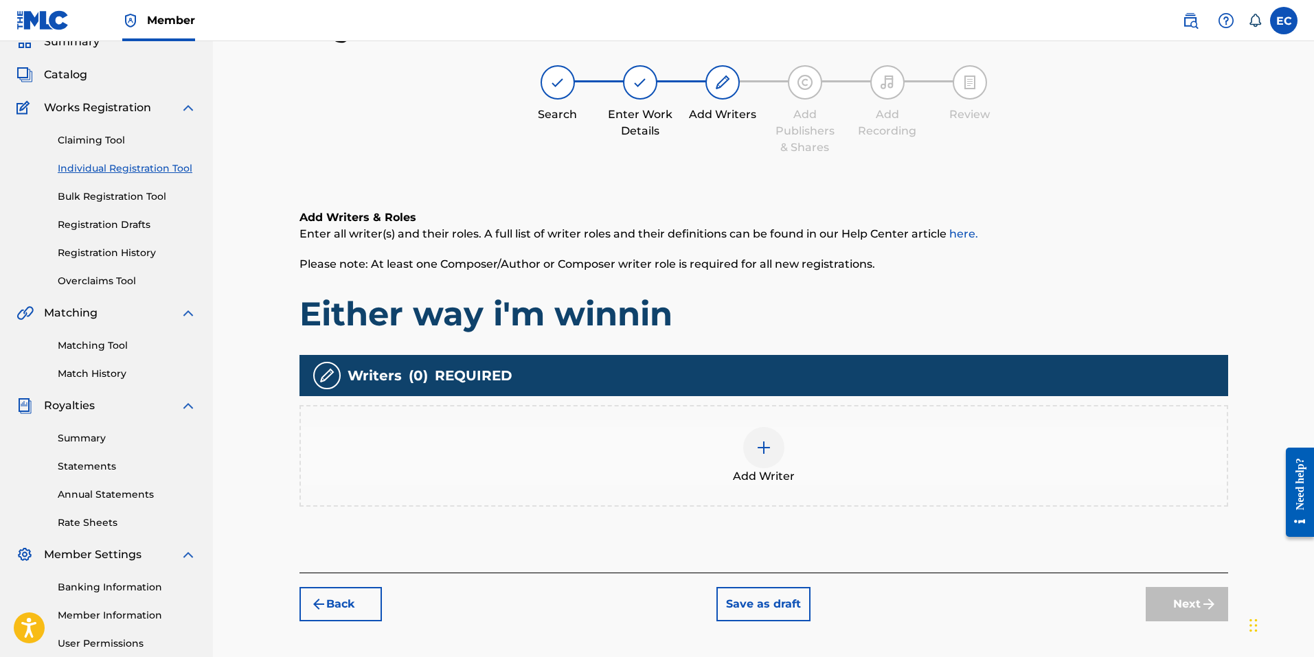
click at [773, 446] on div at bounding box center [763, 447] width 41 height 41
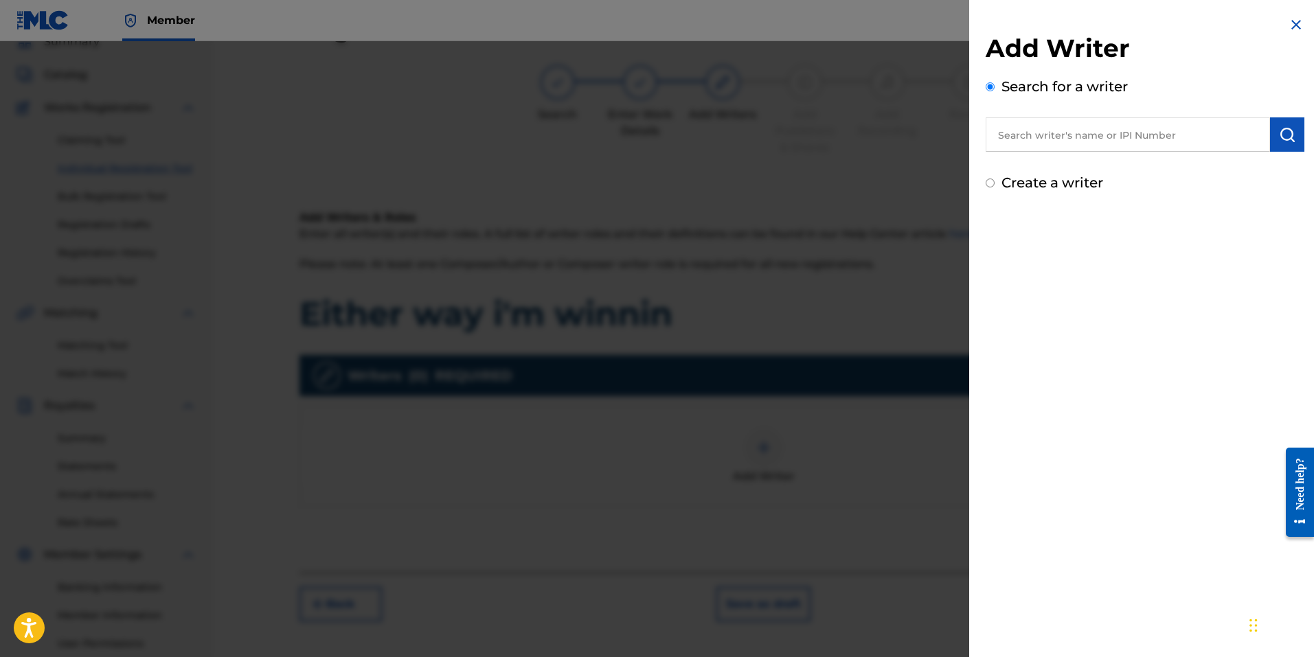
click at [1042, 144] on input "text" at bounding box center [1127, 134] width 284 height 34
paste input "[PERSON_NAME] [PERSON_NAME]"
type input "[PERSON_NAME] [PERSON_NAME]"
click at [1284, 130] on img "submit" at bounding box center [1287, 134] width 16 height 16
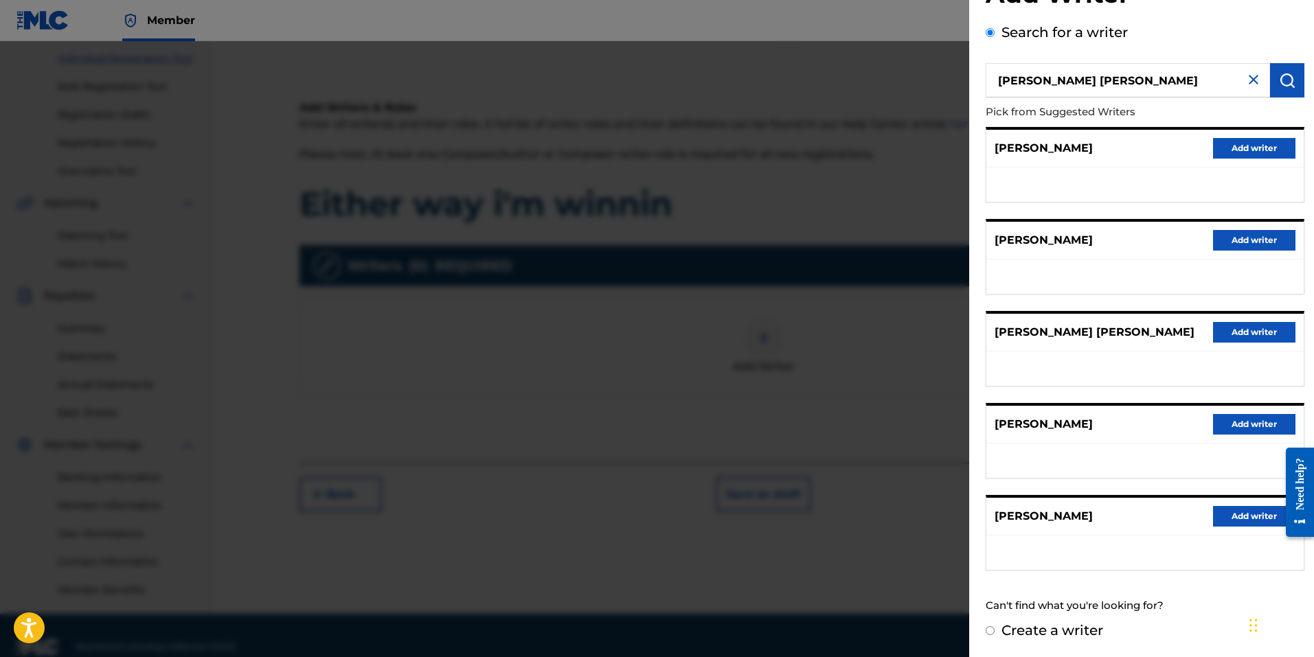
scroll to position [194, 0]
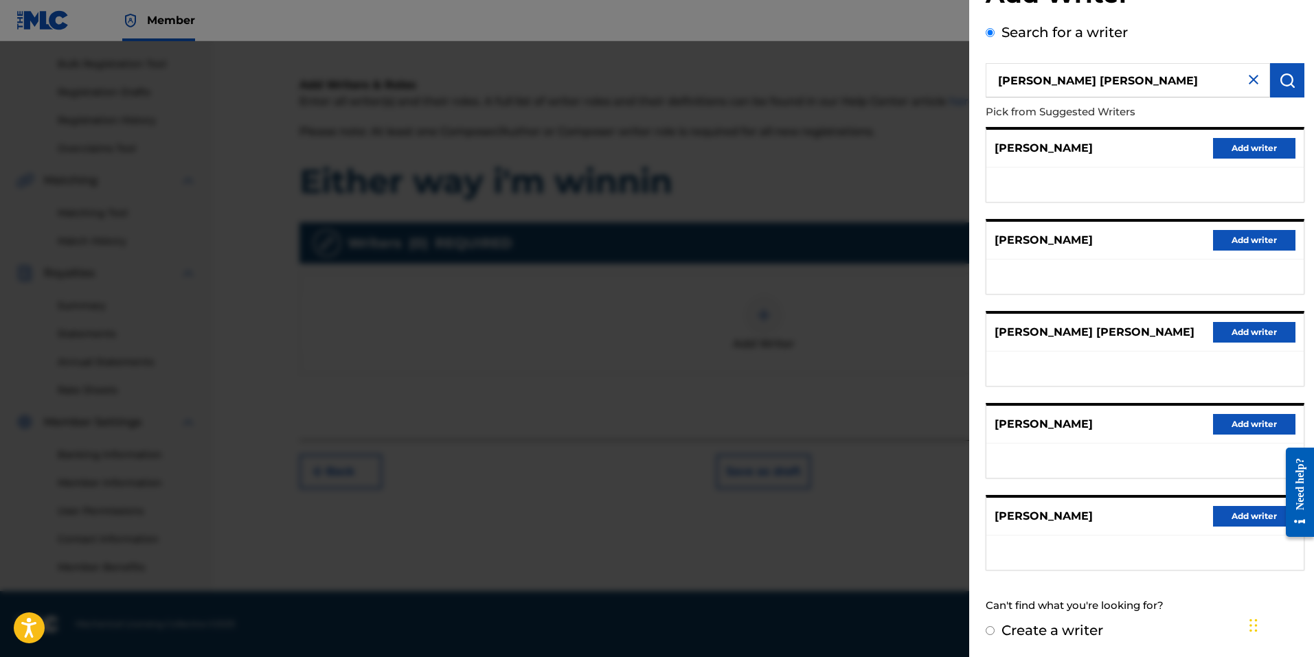
click at [1048, 514] on p "[PERSON_NAME]" at bounding box center [1043, 516] width 98 height 16
click at [1232, 518] on button "Add writer" at bounding box center [1254, 516] width 82 height 21
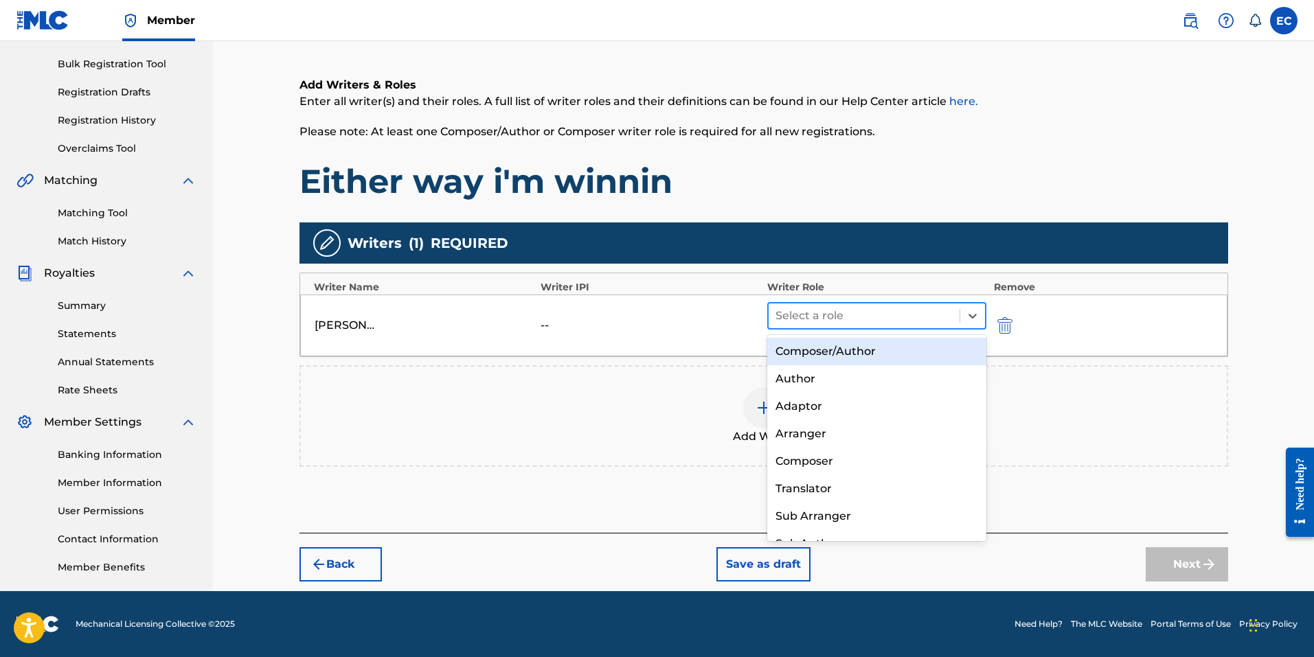
click at [871, 316] on div at bounding box center [864, 315] width 178 height 19
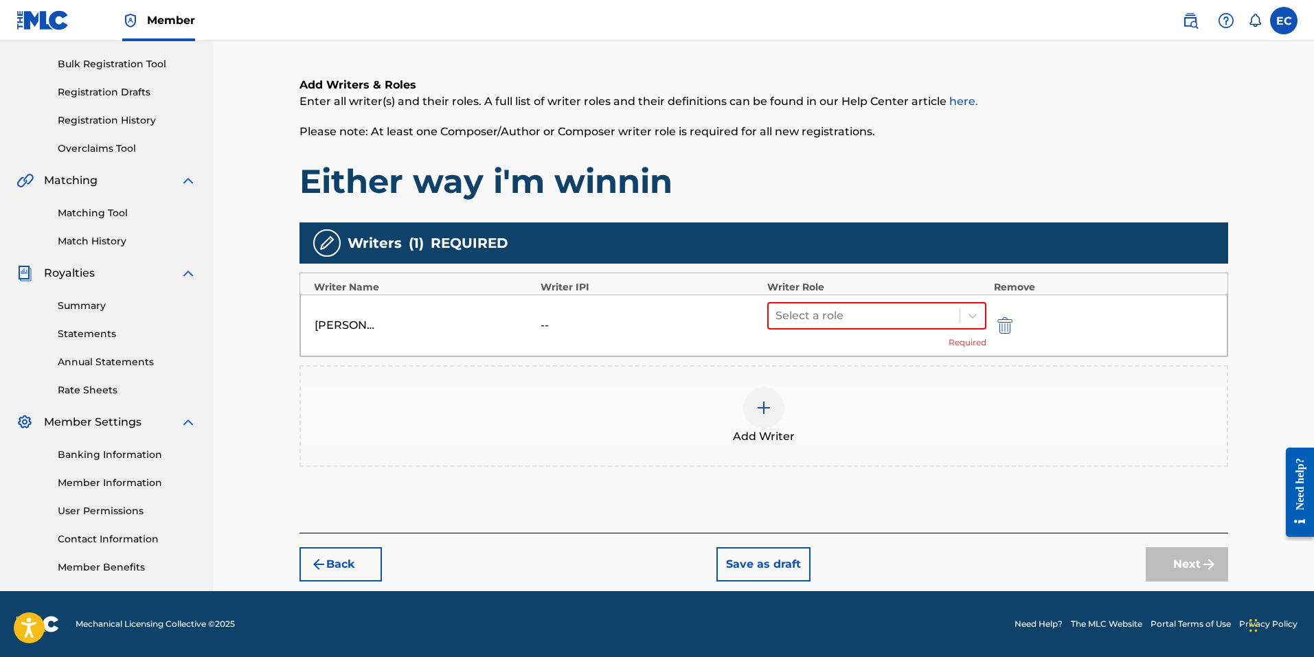
click at [347, 323] on div "[PERSON_NAME]" at bounding box center [346, 325] width 62 height 16
click at [1002, 328] on img "submit" at bounding box center [1004, 325] width 15 height 16
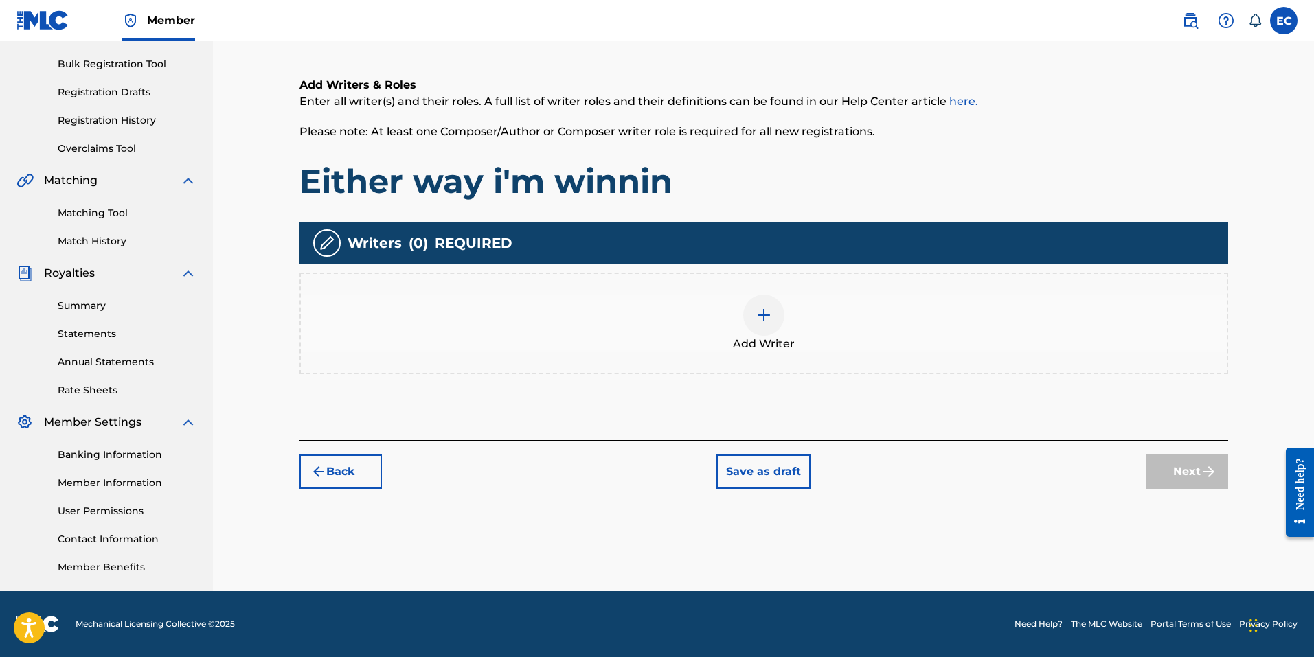
click at [771, 317] on img at bounding box center [763, 315] width 16 height 16
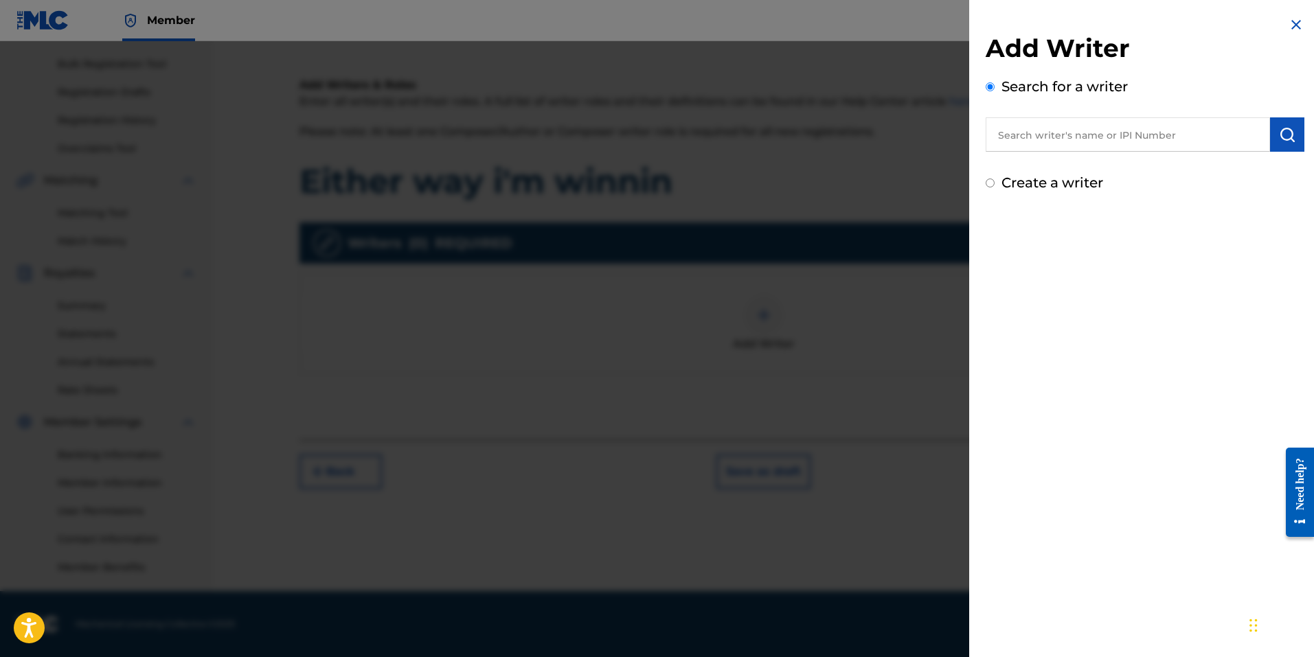
click at [1036, 139] on input "text" at bounding box center [1127, 134] width 284 height 34
paste input "516149463"
type input "516149463"
click at [1271, 133] on button "submit" at bounding box center [1287, 134] width 34 height 34
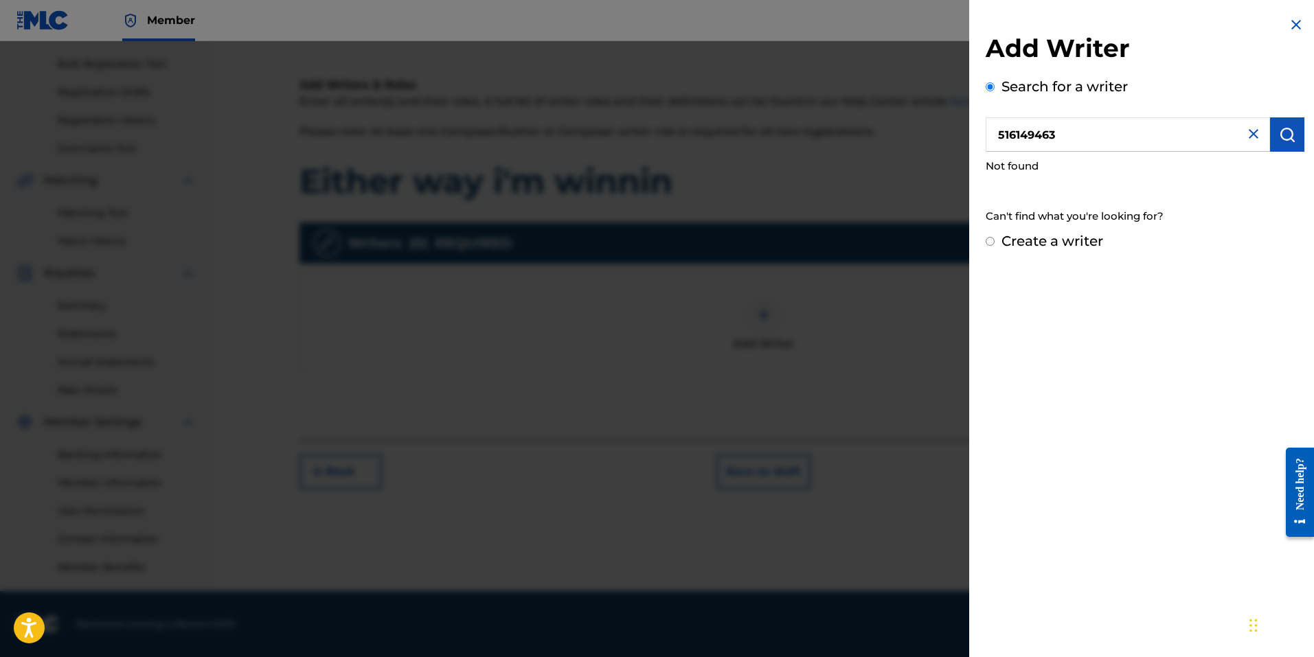
click at [1249, 136] on img at bounding box center [1253, 134] width 16 height 16
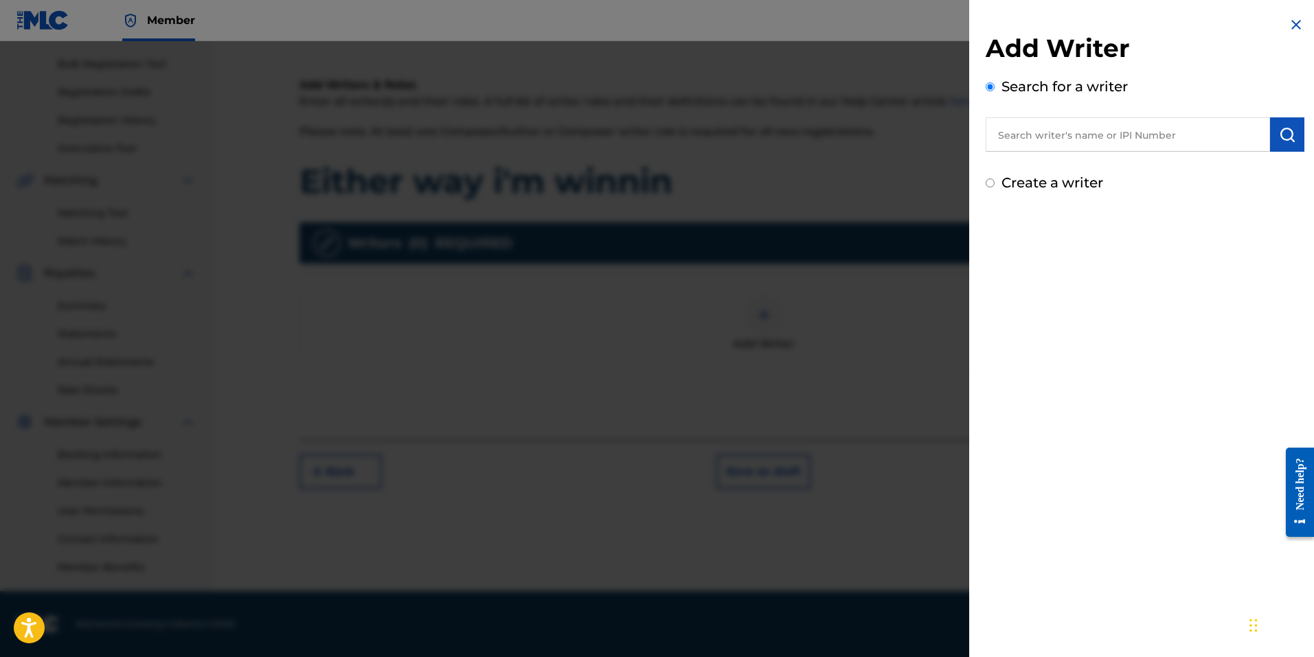
click at [1012, 138] on input "text" at bounding box center [1127, 134] width 284 height 34
click at [1040, 132] on input "[PERSON_NAME]" at bounding box center [1127, 134] width 284 height 34
click at [1106, 163] on div "[PERSON_NAME]" at bounding box center [1127, 166] width 284 height 25
type input "[PERSON_NAME]"
click at [1292, 142] on button "submit" at bounding box center [1287, 134] width 34 height 34
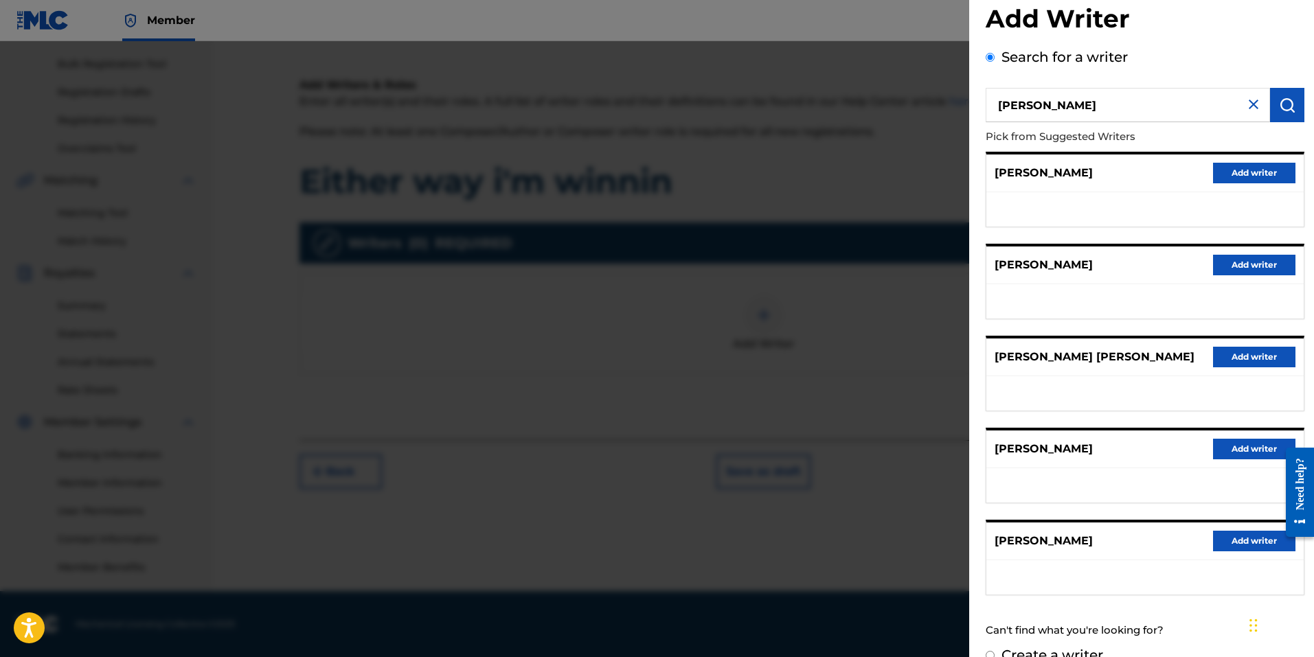
scroll to position [54, 0]
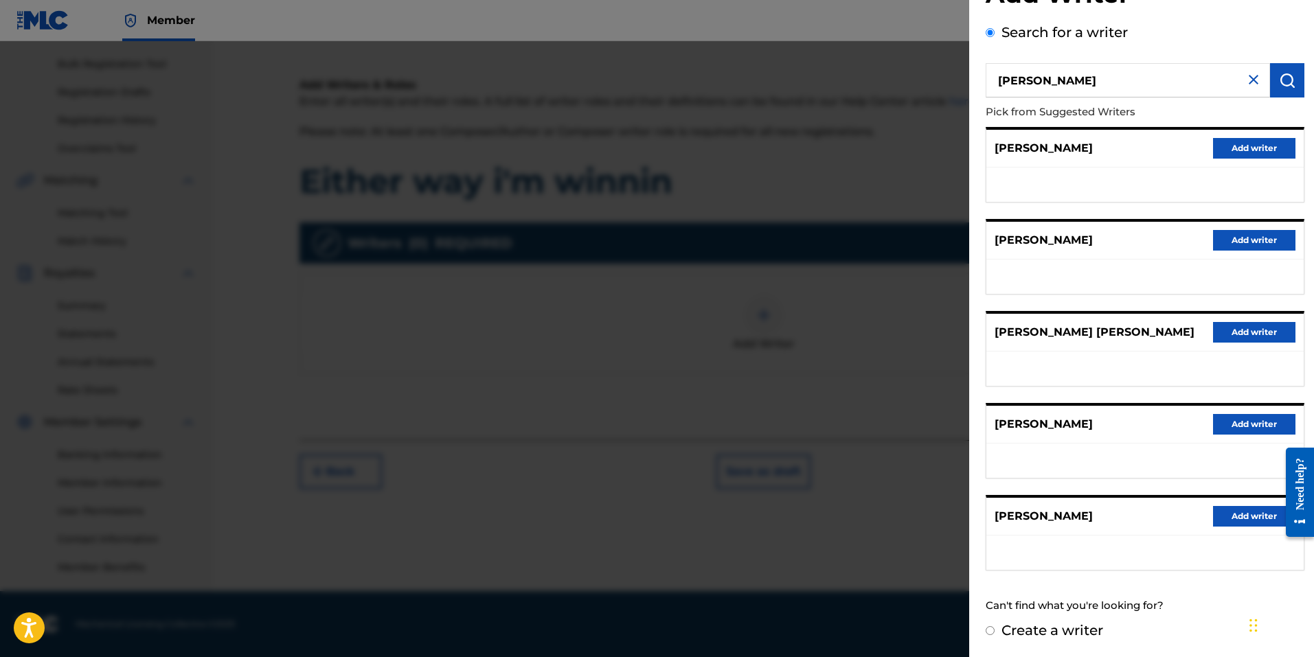
click at [1229, 521] on button "Add writer" at bounding box center [1254, 516] width 82 height 21
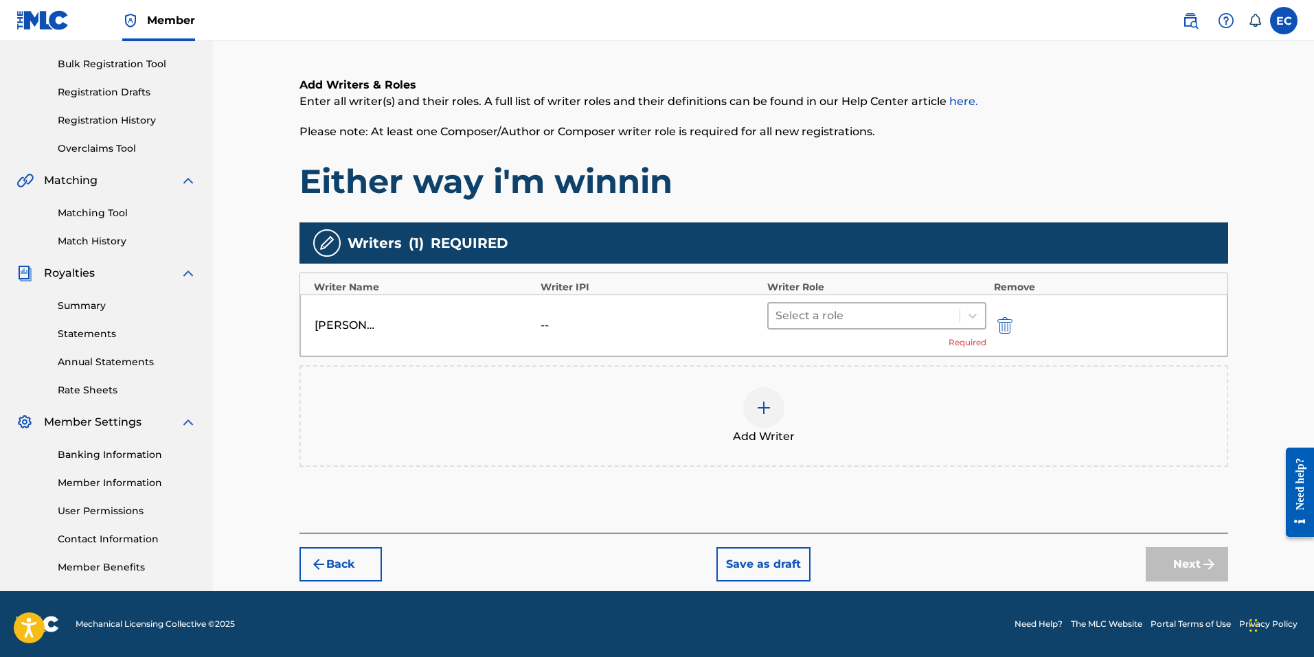
click at [865, 320] on div at bounding box center [864, 315] width 178 height 19
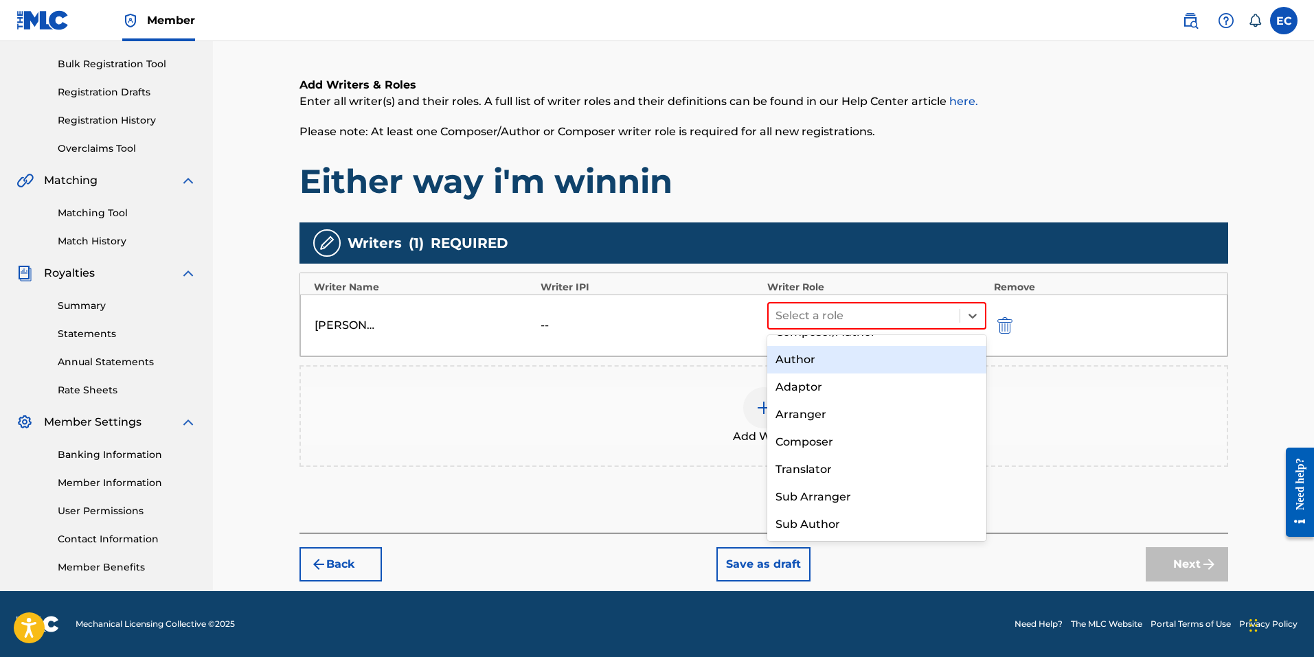
scroll to position [0, 0]
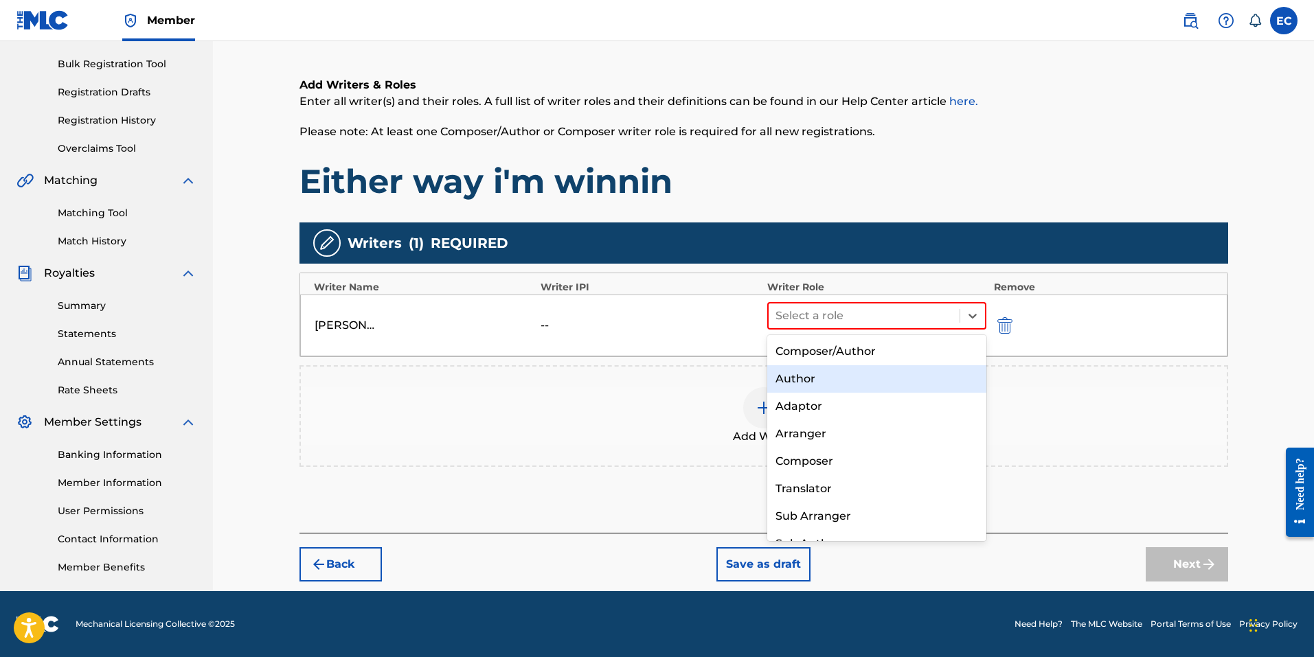
click at [858, 378] on div "Author" at bounding box center [877, 378] width 220 height 27
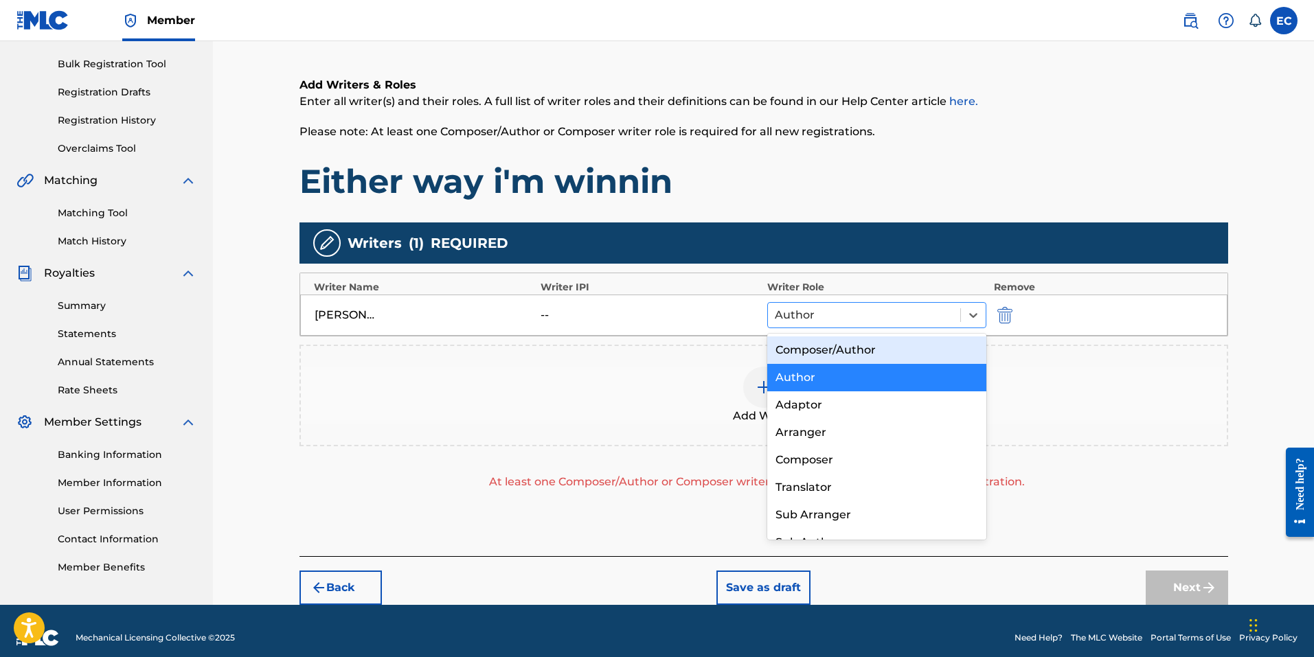
click at [920, 308] on div at bounding box center [864, 315] width 179 height 19
click at [884, 354] on div "Composer/Author" at bounding box center [877, 350] width 220 height 27
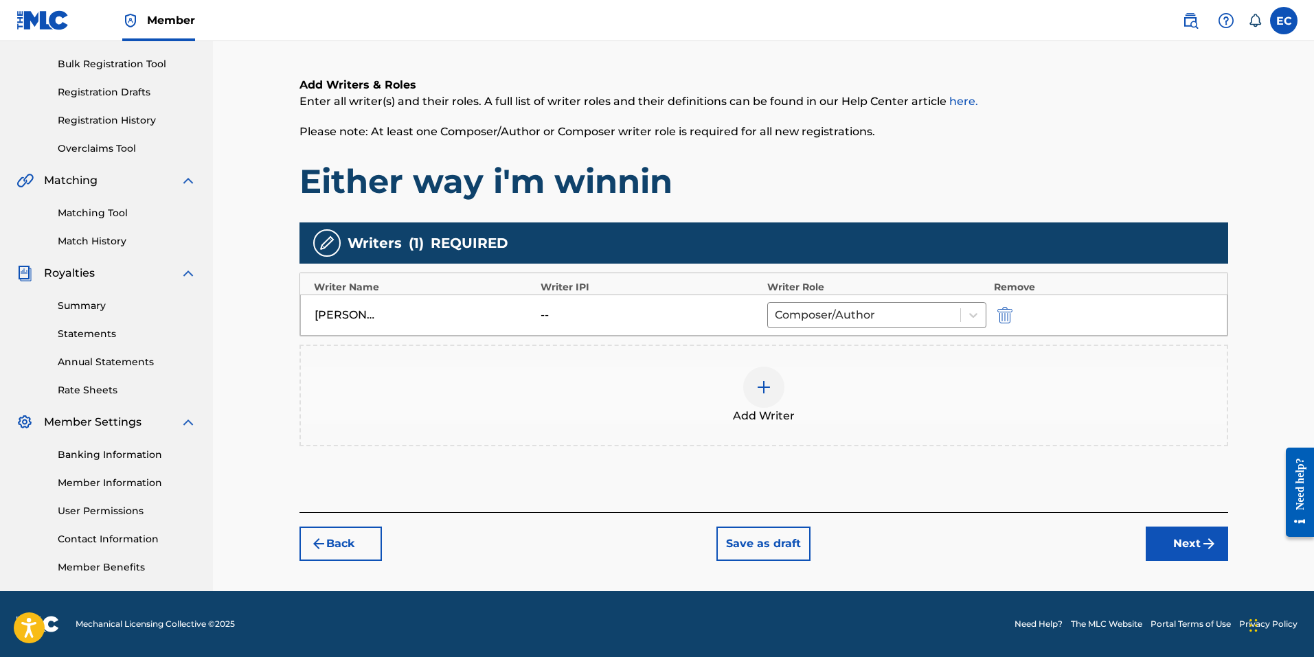
click at [1195, 551] on button "Next" at bounding box center [1186, 544] width 82 height 34
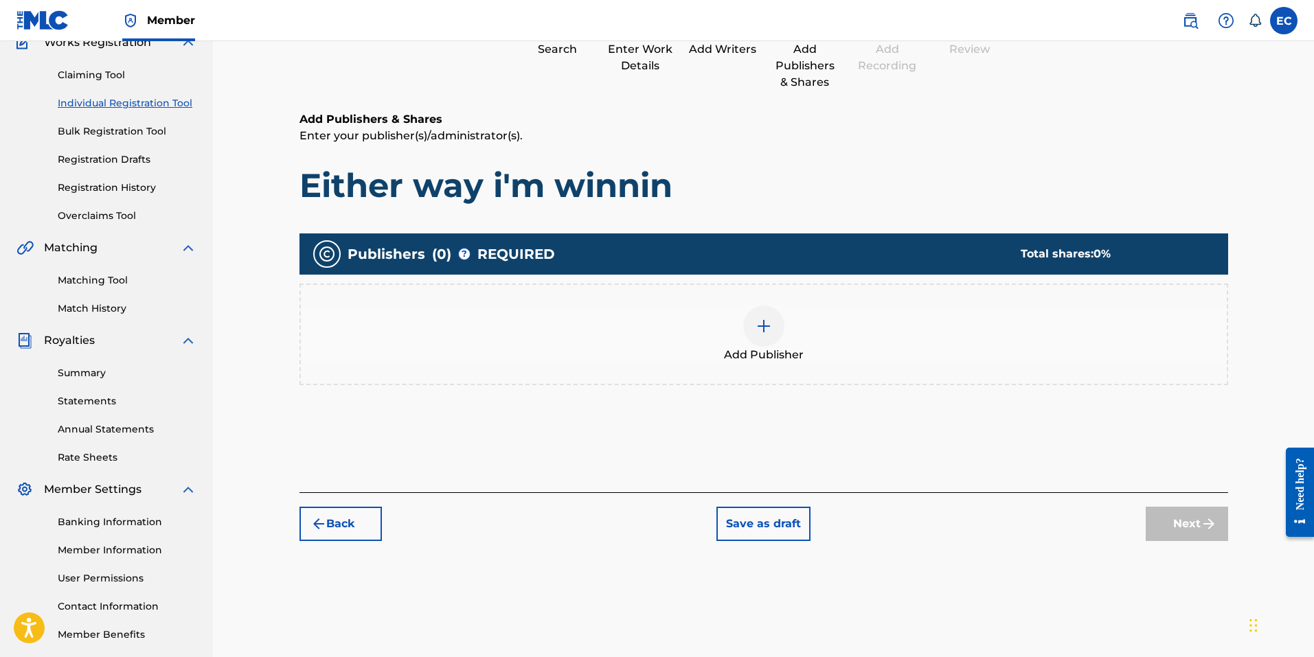
scroll to position [62, 0]
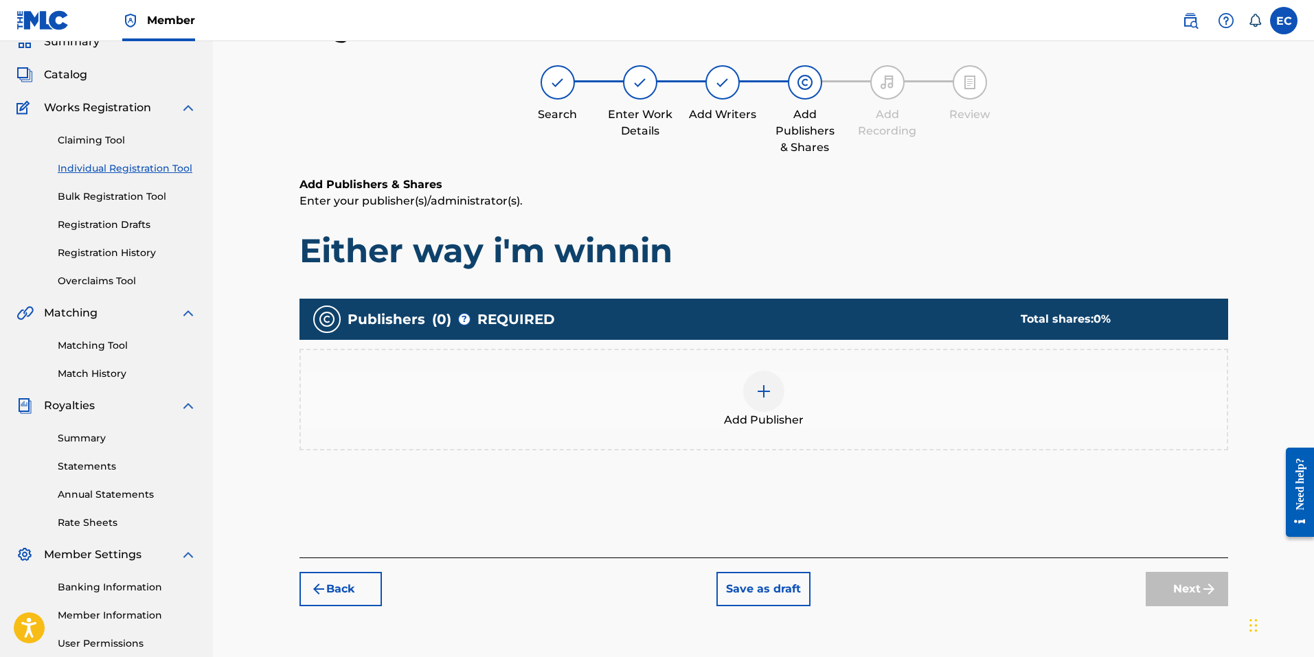
click at [761, 391] on img at bounding box center [763, 391] width 16 height 16
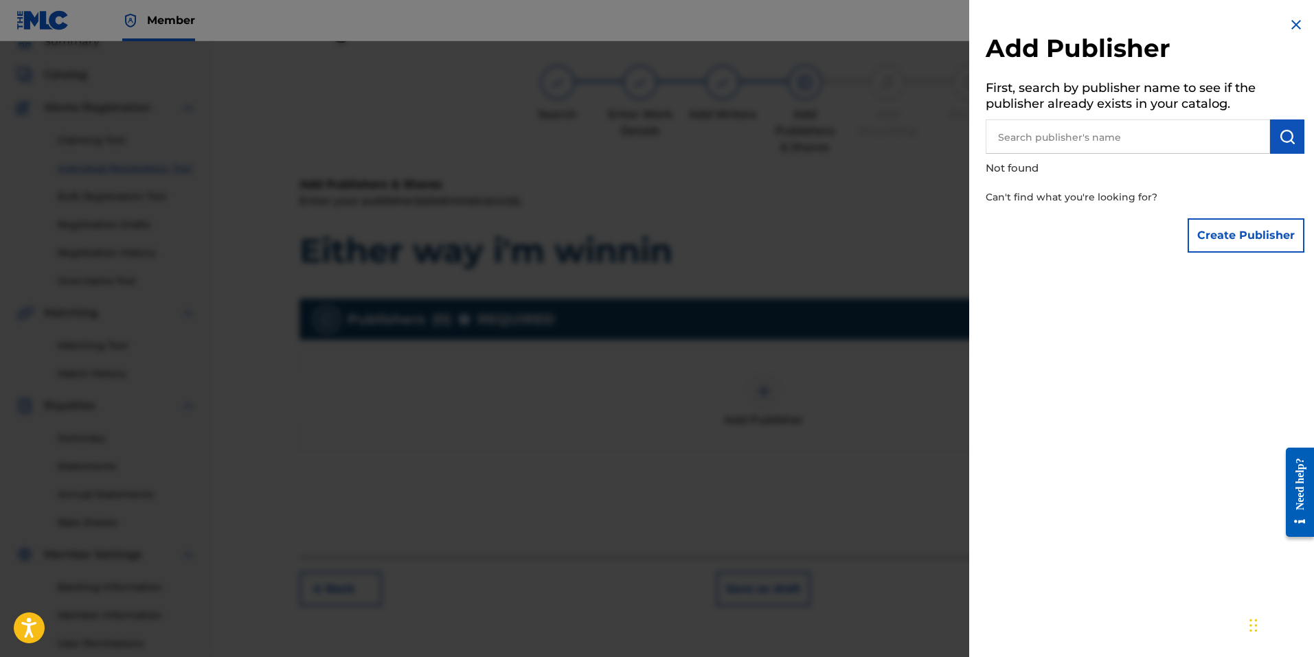
click at [1075, 137] on input "text" at bounding box center [1127, 136] width 284 height 34
click at [1279, 137] on img "submit" at bounding box center [1287, 136] width 16 height 16
click at [1039, 133] on input "Tavim Publishing" at bounding box center [1127, 136] width 284 height 34
click at [1280, 136] on img "submit" at bounding box center [1287, 136] width 16 height 16
click at [1032, 135] on input "TavimPublishing" at bounding box center [1127, 136] width 284 height 34
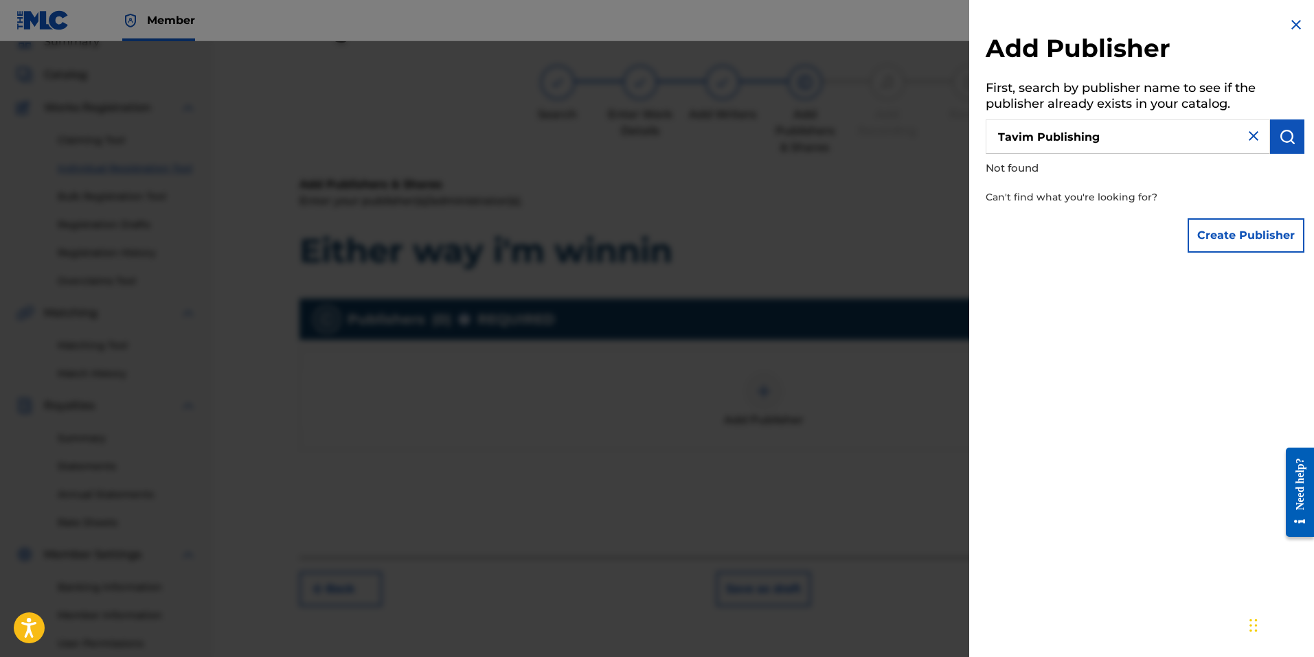
type input "Tavim Publishing"
click at [1279, 137] on img "submit" at bounding box center [1287, 136] width 16 height 16
drag, startPoint x: 1105, startPoint y: 138, endPoint x: 952, endPoint y: 141, distance: 153.2
click at [952, 141] on div "Add Publisher First, search by publisher name to see if the publisher already e…" at bounding box center [657, 349] width 1314 height 616
click at [1128, 141] on input "Tavim Publishing" at bounding box center [1127, 136] width 284 height 34
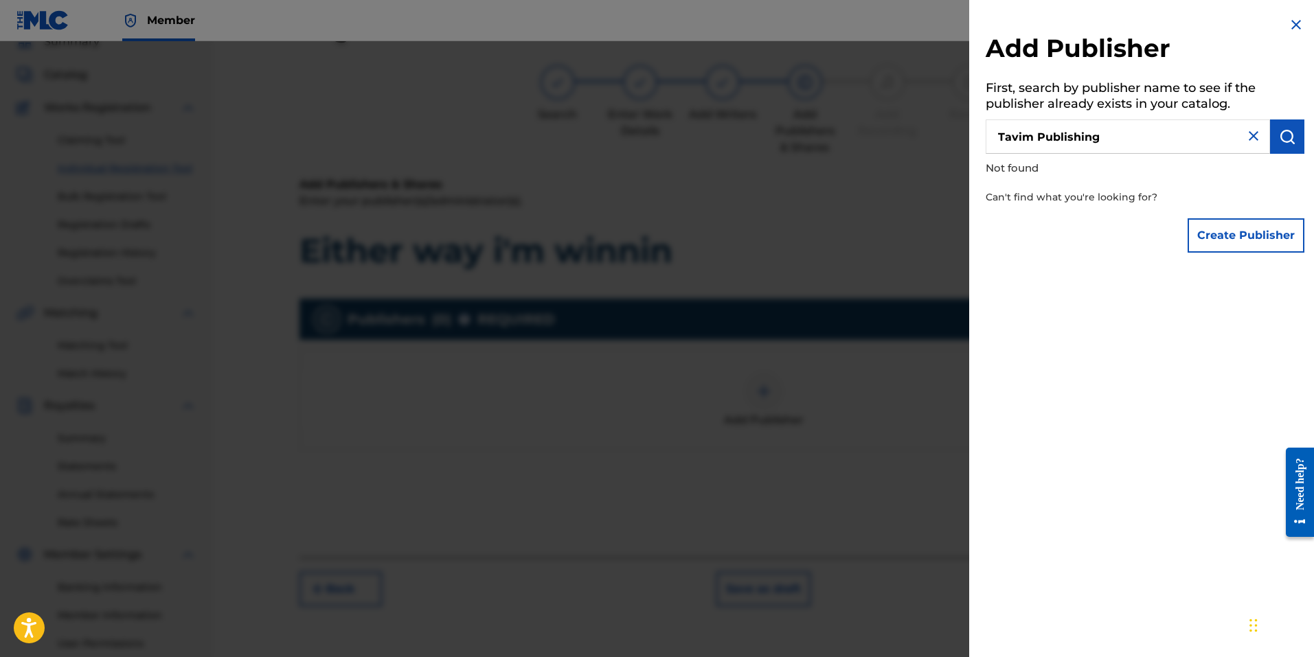
drag, startPoint x: 1122, startPoint y: 146, endPoint x: 1038, endPoint y: 142, distance: 83.9
click at [1038, 142] on input "Tavim Publishing" at bounding box center [1127, 136] width 284 height 34
click at [1213, 235] on button "Create Publisher" at bounding box center [1245, 235] width 117 height 34
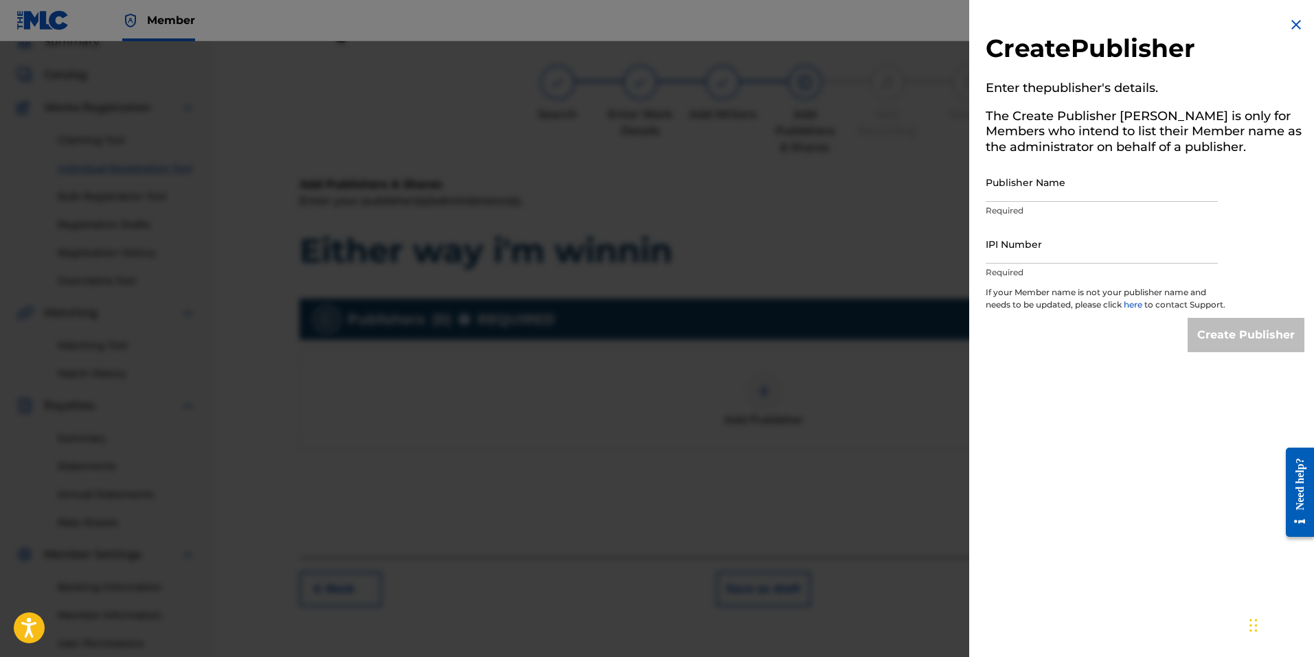
click at [1036, 185] on input "Publisher Name" at bounding box center [1101, 182] width 232 height 39
type input "Tavim Records"
click at [1023, 258] on input "IPI Number" at bounding box center [1101, 244] width 232 height 39
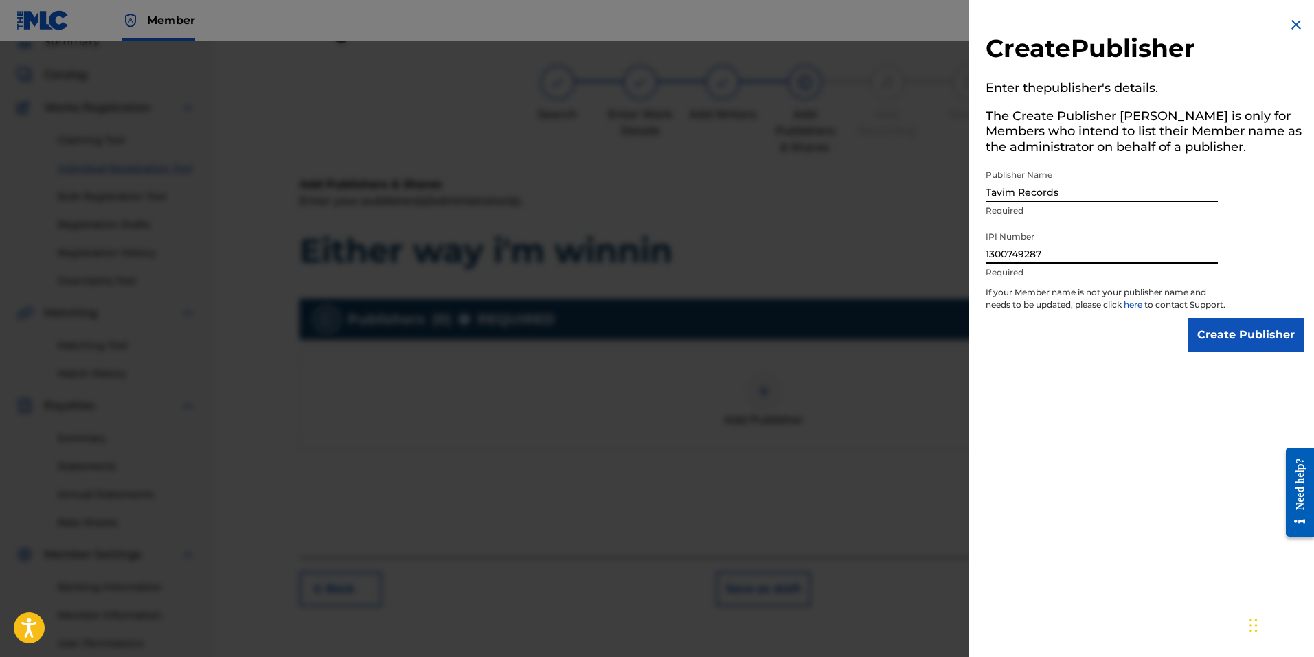
type input "1300749287"
drag, startPoint x: 1062, startPoint y: 194, endPoint x: 1021, endPoint y: 192, distance: 42.0
click at [1021, 192] on input "Tavim Records" at bounding box center [1101, 182] width 232 height 39
type input "Tavim Publishing"
click at [1254, 345] on input "Create Publisher" at bounding box center [1245, 335] width 117 height 34
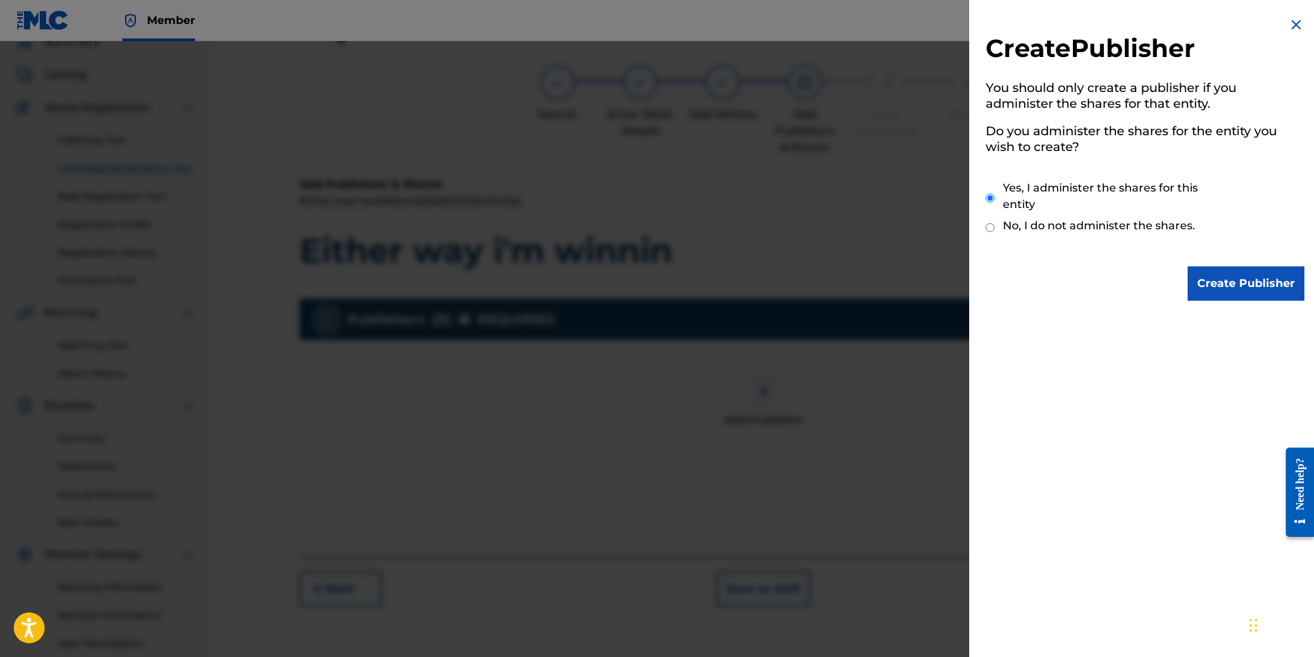
click at [1245, 283] on input "Create Publisher" at bounding box center [1245, 283] width 117 height 34
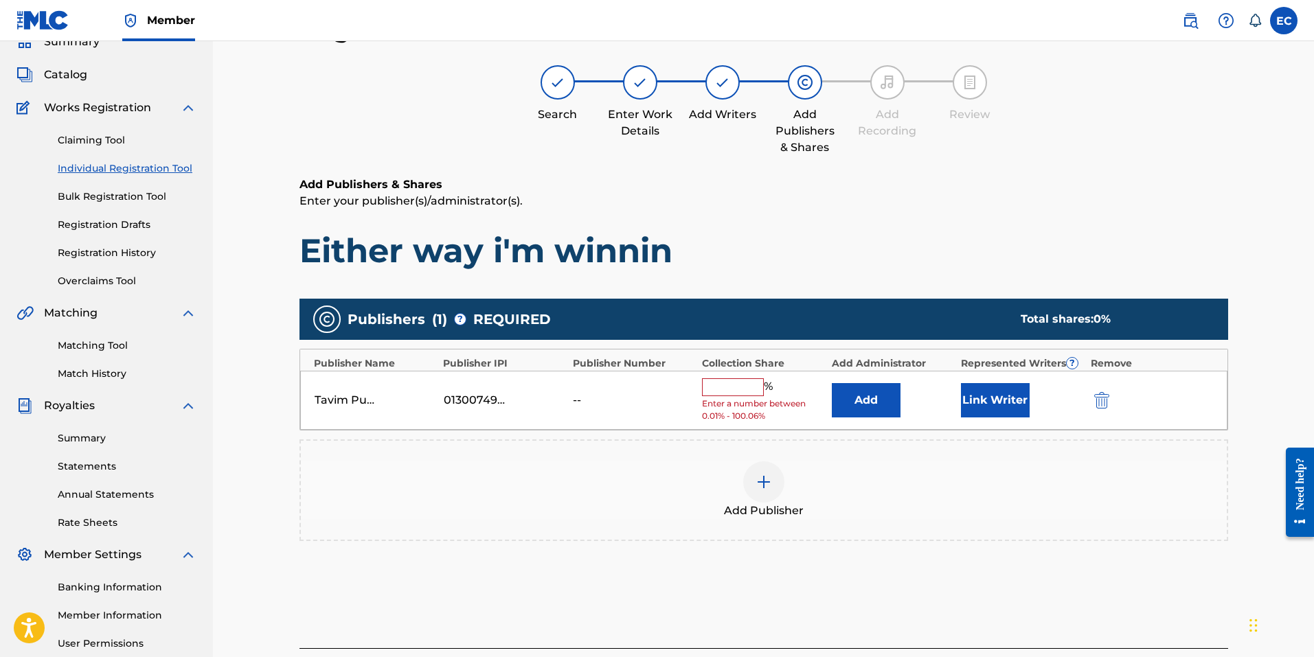
click at [731, 392] on input "text" at bounding box center [733, 387] width 62 height 18
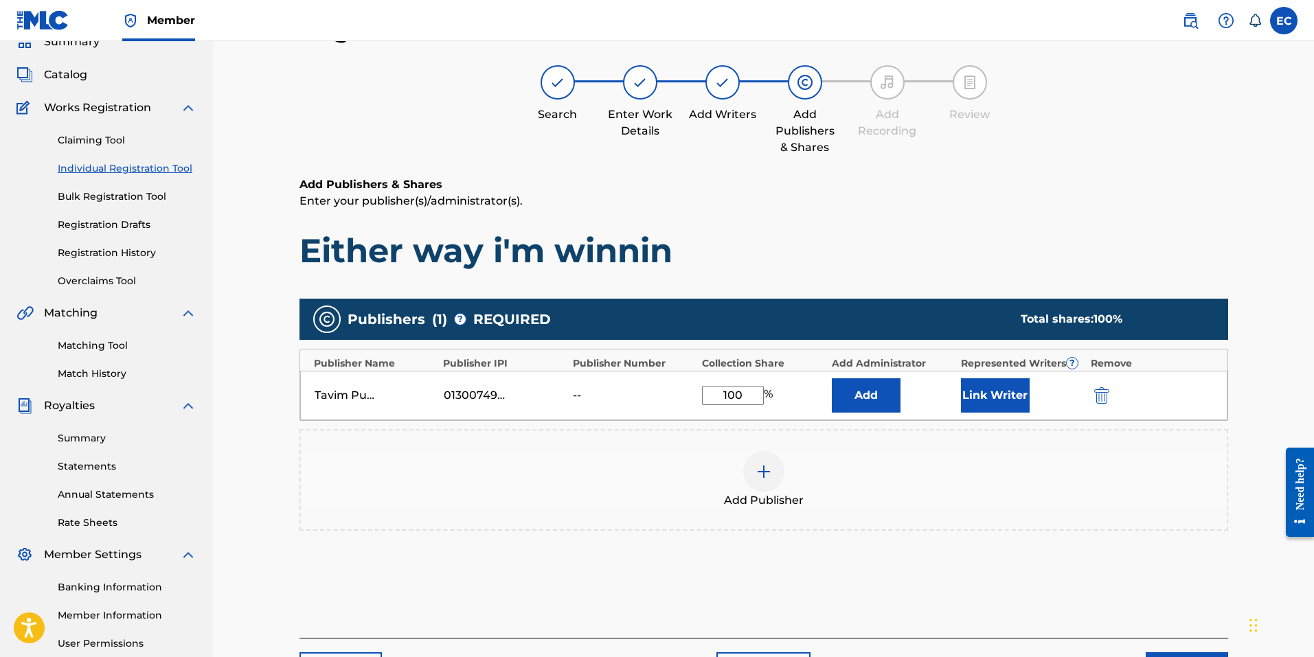
type input "100"
click at [875, 401] on button "Add" at bounding box center [866, 395] width 69 height 34
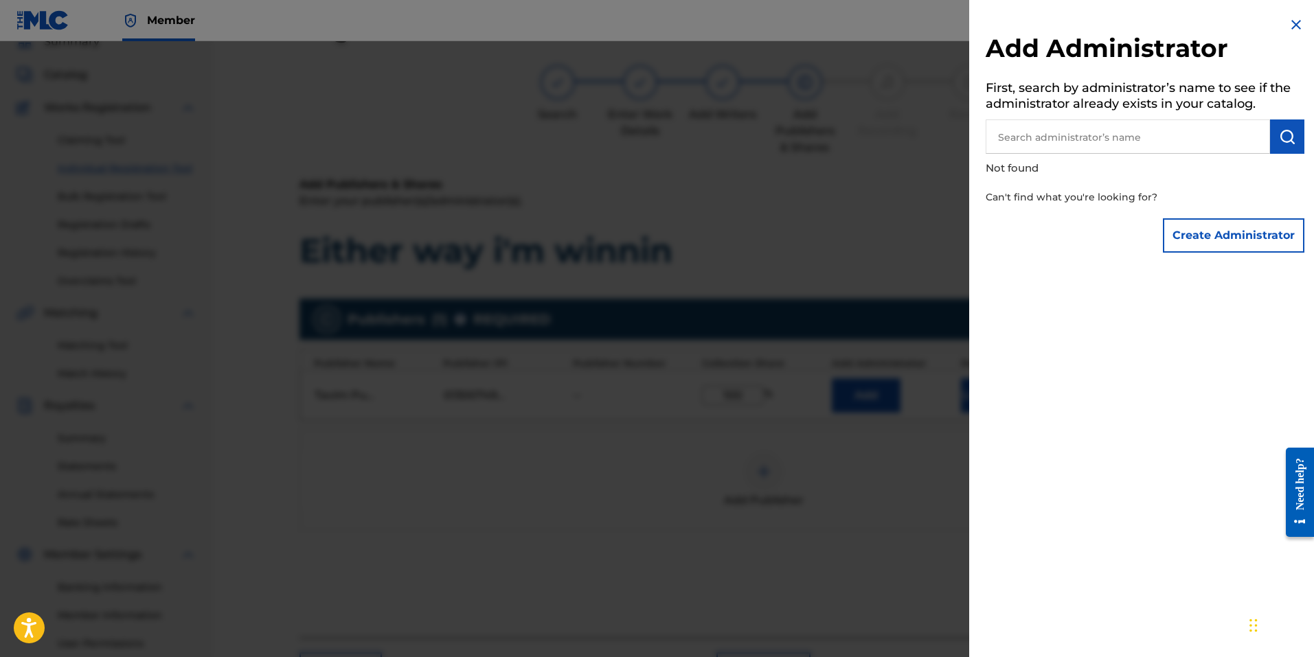
click at [1121, 146] on input "text" at bounding box center [1127, 136] width 284 height 34
type input "[PERSON_NAME]"
click at [1231, 233] on button "Create Administrator" at bounding box center [1233, 235] width 141 height 34
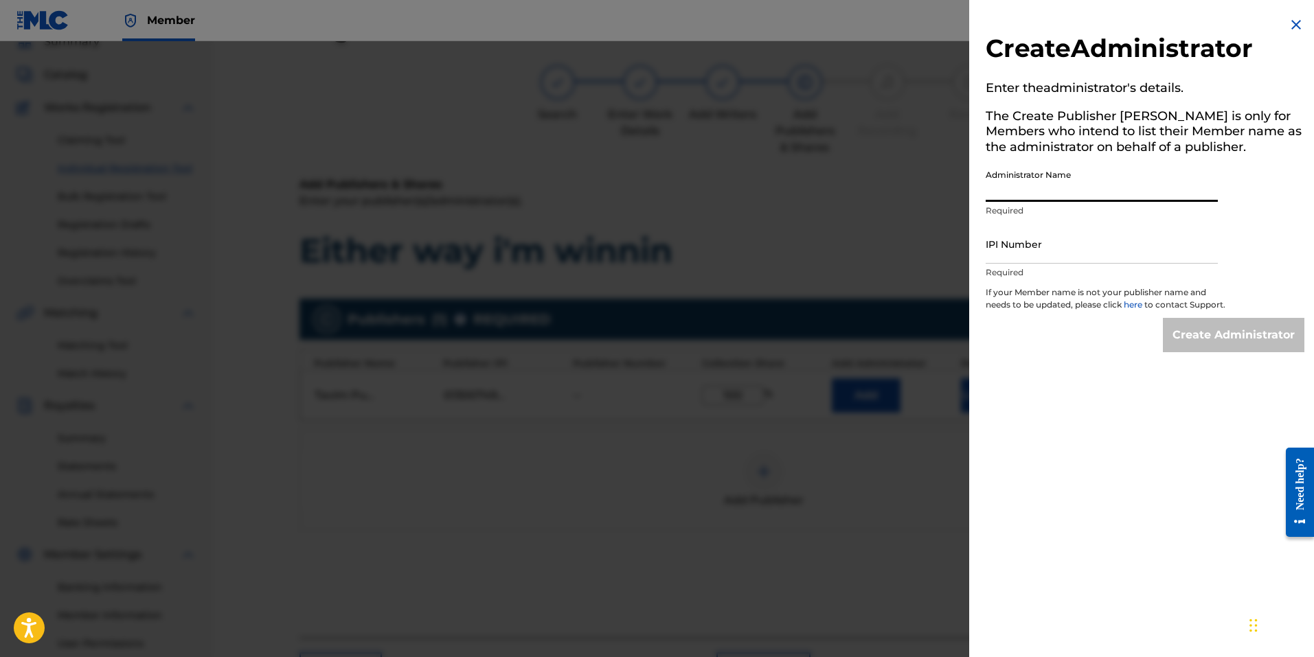
click at [1072, 194] on input "Administrator Name" at bounding box center [1101, 182] width 232 height 39
type input "[PERSON_NAME]"
click at [1023, 255] on input "IPI Number" at bounding box center [1101, 244] width 232 height 39
paste input "516149463"
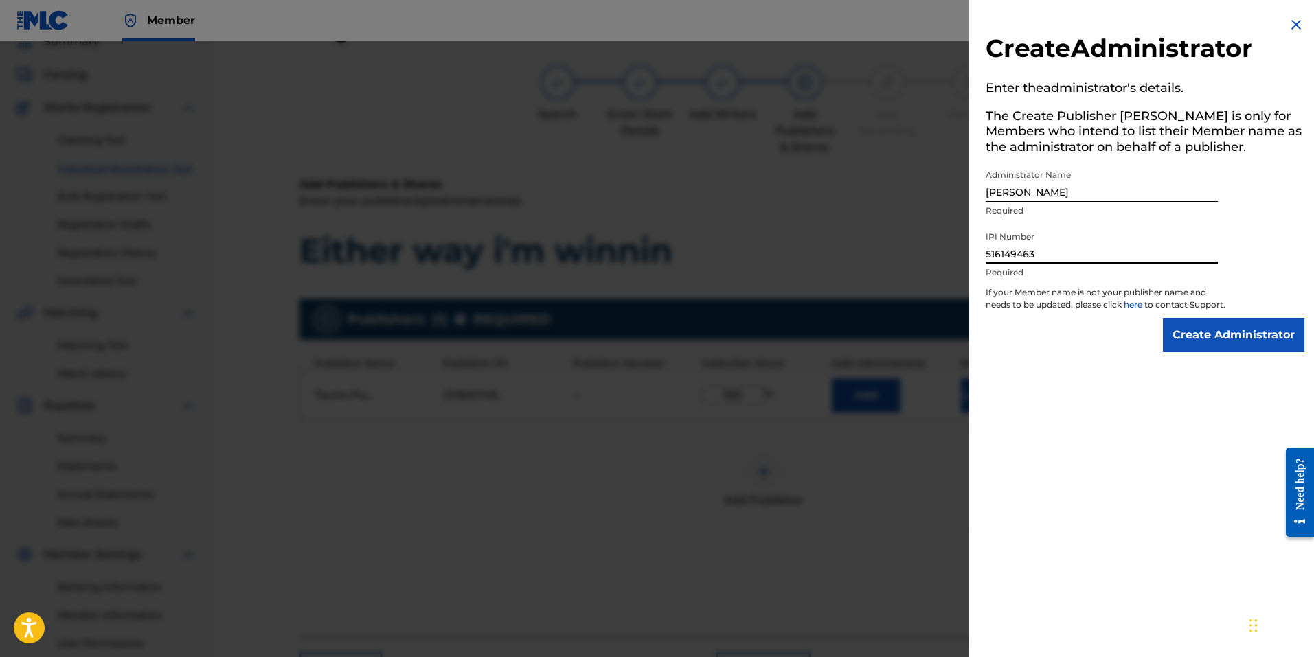
type input "516149463"
click at [1249, 352] on input "Create Administrator" at bounding box center [1233, 335] width 141 height 34
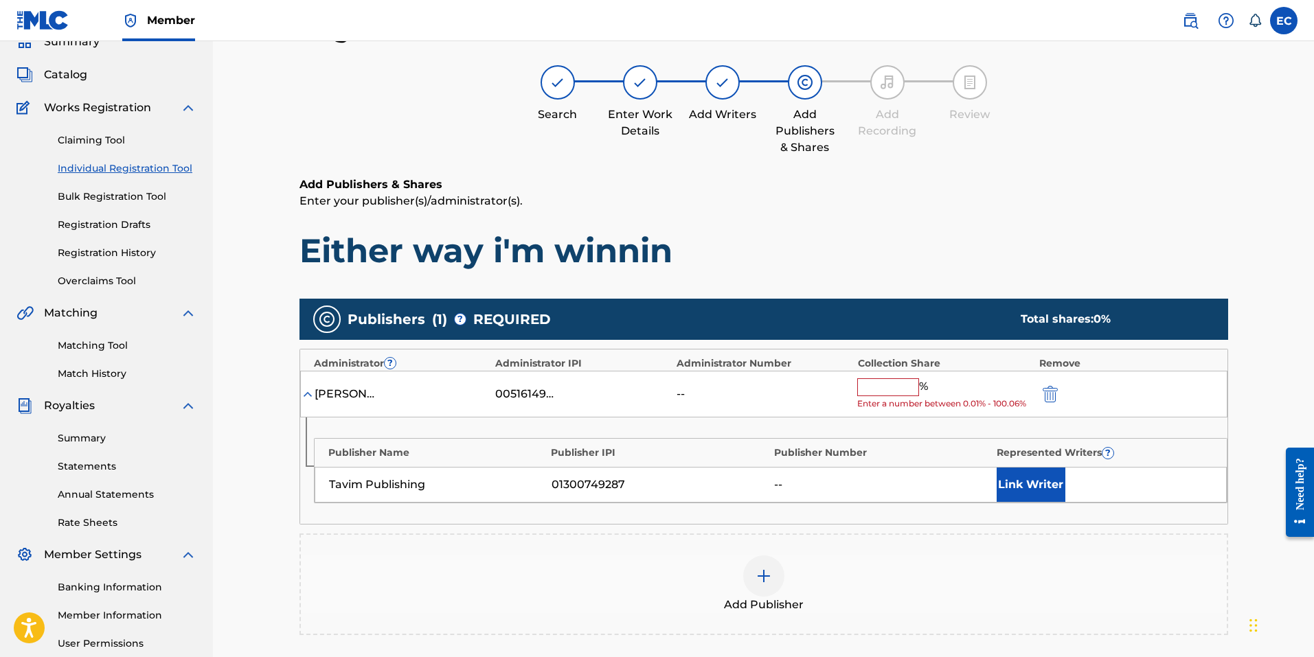
click at [1036, 488] on button "Link Writer" at bounding box center [1030, 485] width 69 height 34
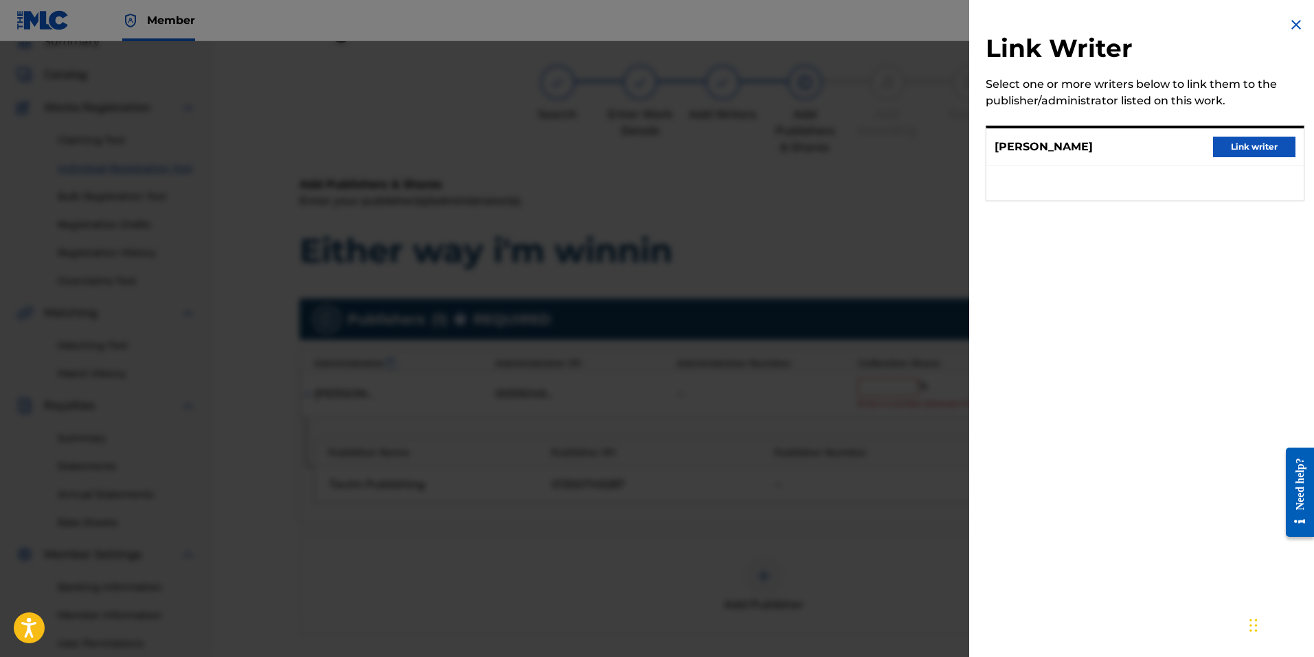
click at [1288, 18] on img at bounding box center [1296, 24] width 16 height 16
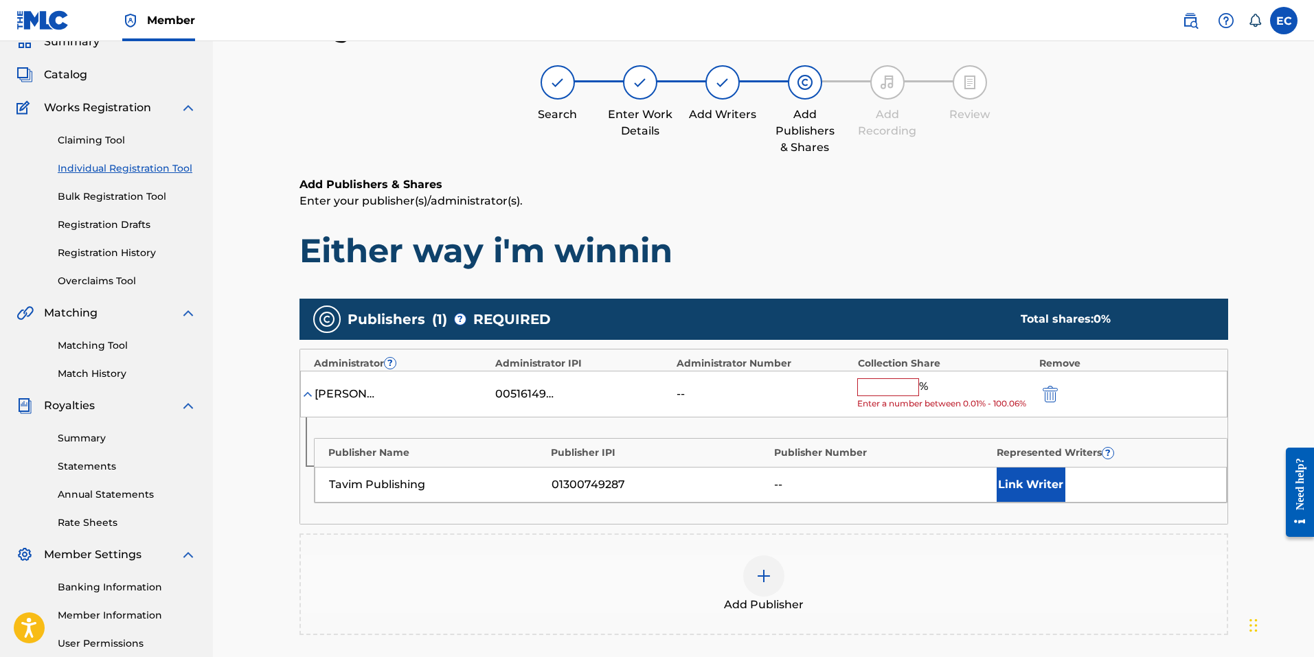
click at [719, 80] on img at bounding box center [722, 82] width 16 height 16
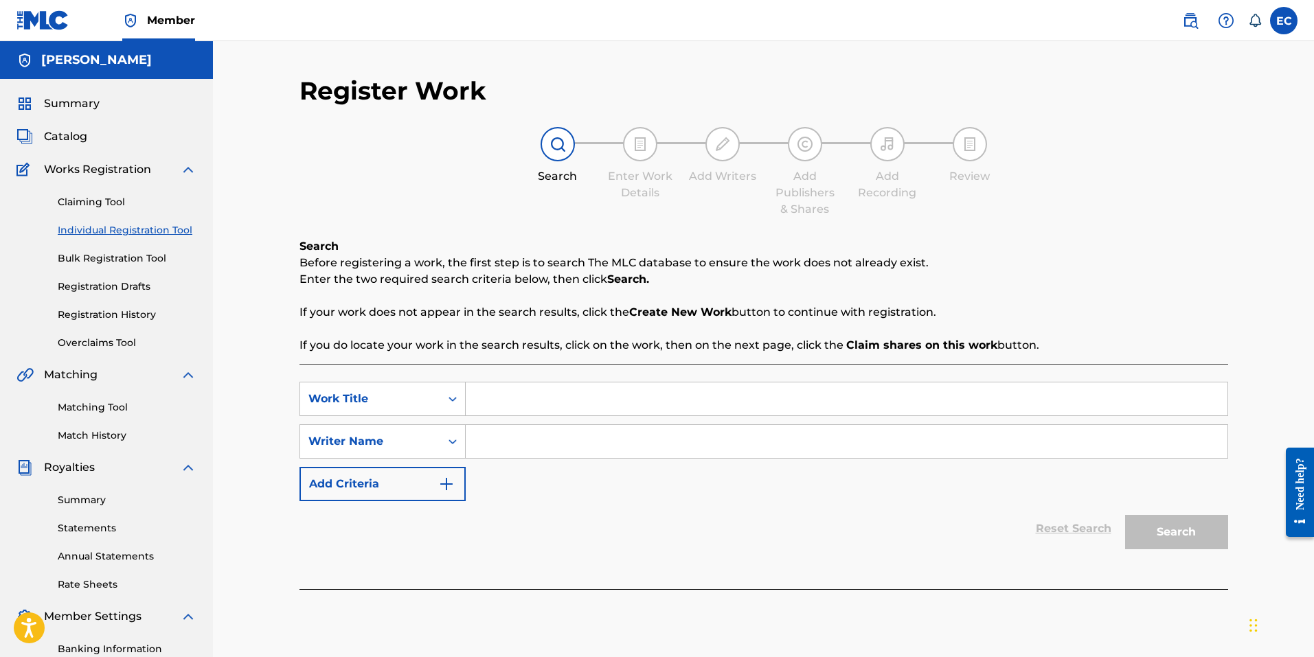
click at [95, 229] on link "Individual Registration Tool" at bounding box center [127, 230] width 139 height 14
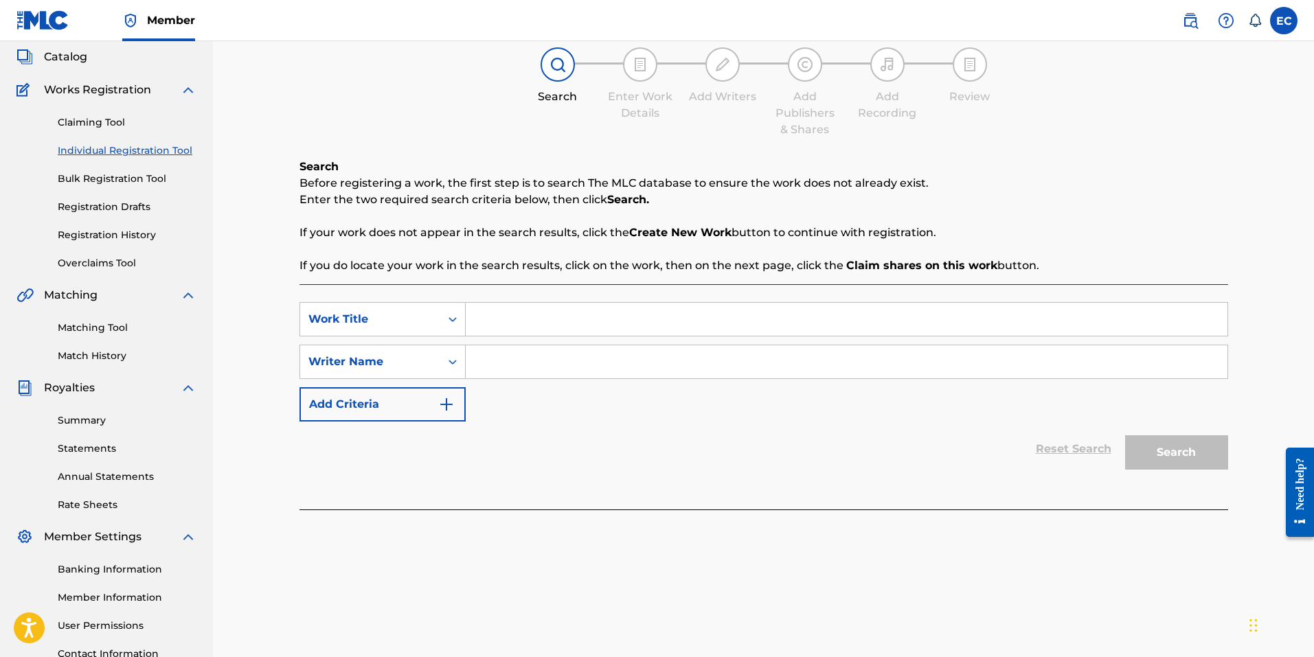
scroll to position [194, 0]
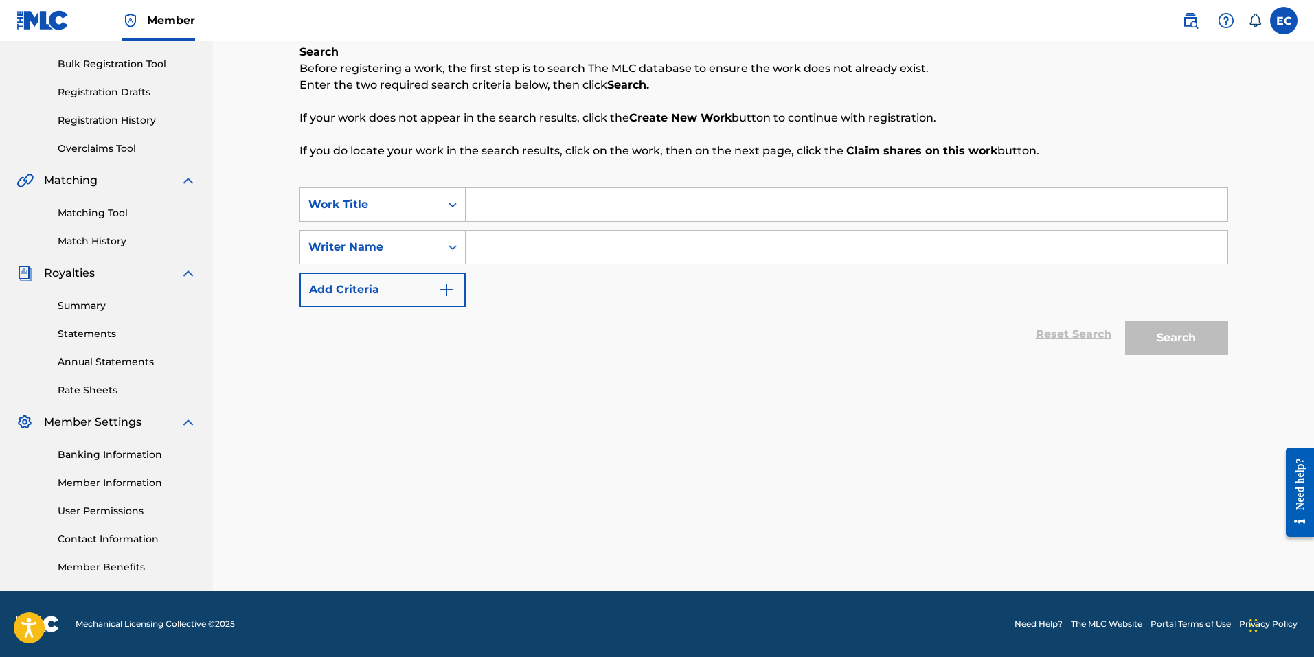
click at [540, 209] on input "Search Form" at bounding box center [847, 204] width 762 height 33
type input "Either Way I'm Winnin"
click at [489, 250] on input "Search Form" at bounding box center [847, 247] width 762 height 33
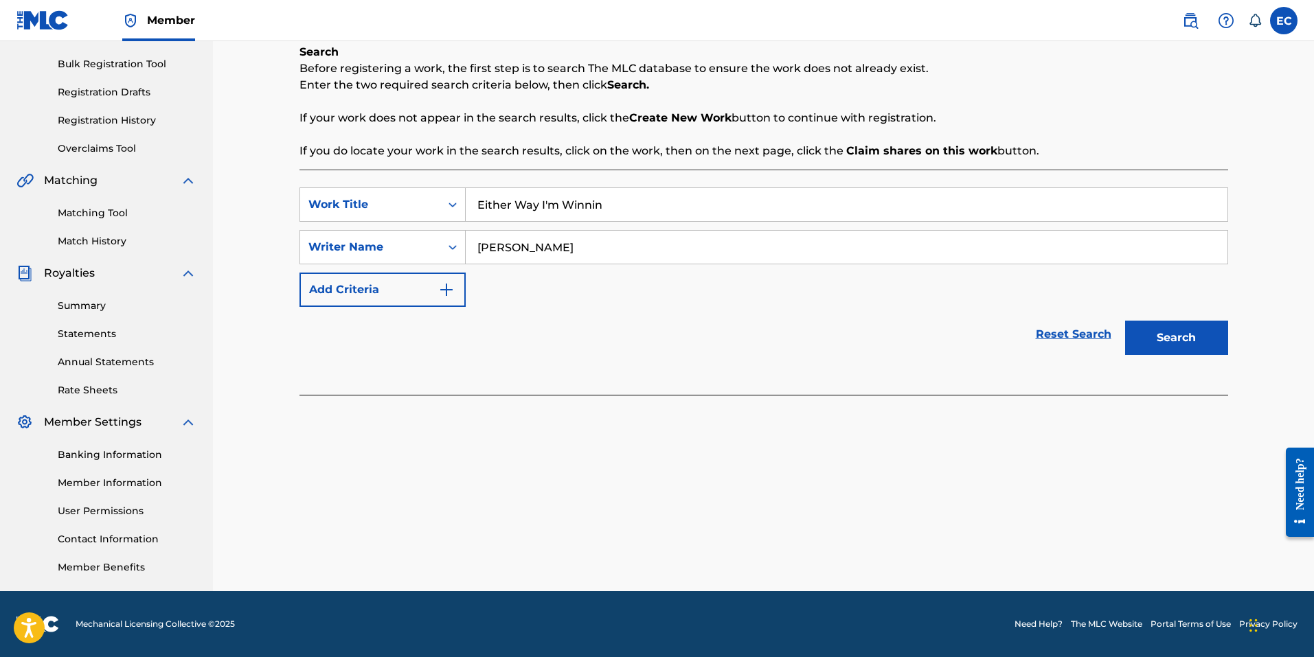
type input "[PERSON_NAME]"
click at [550, 303] on div "SearchWithCriteria90900931-ac81-4103-8aad-2b57baab4794 Work Title Either Way I'…" at bounding box center [763, 246] width 928 height 119
click at [1174, 339] on button "Search" at bounding box center [1176, 338] width 103 height 34
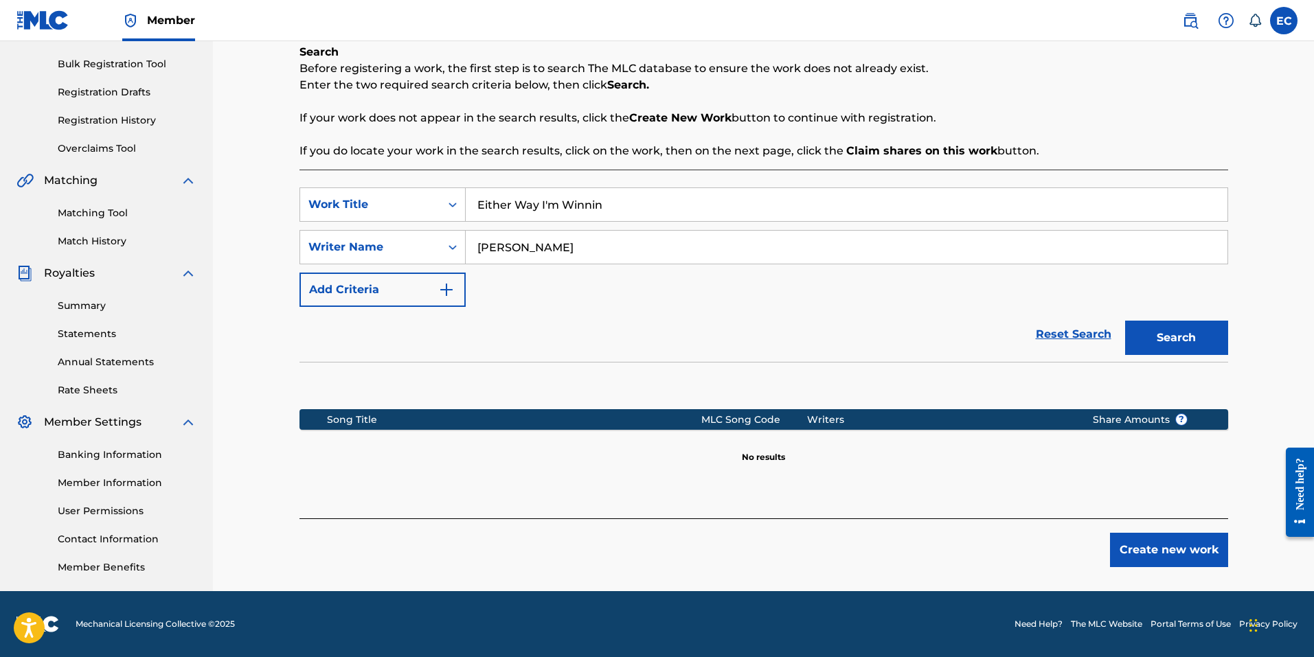
click at [1156, 551] on button "Create new work" at bounding box center [1169, 550] width 118 height 34
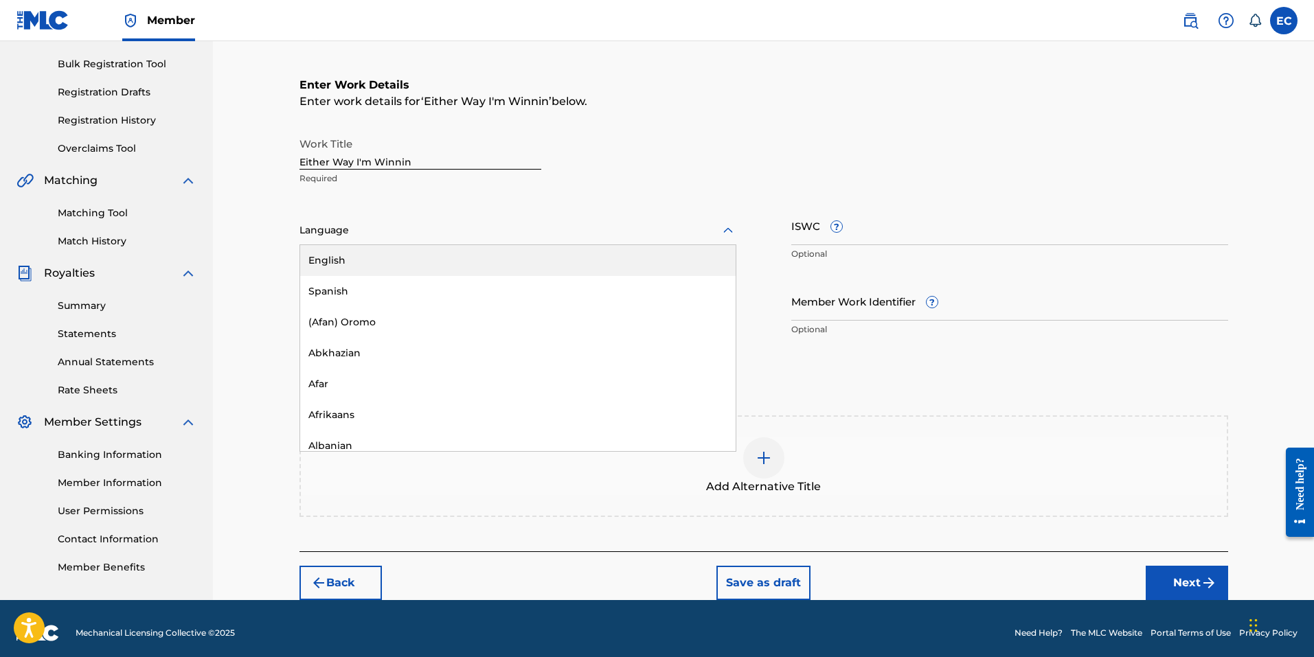
click at [354, 233] on div at bounding box center [517, 230] width 437 height 17
click at [351, 269] on div "English" at bounding box center [517, 260] width 435 height 31
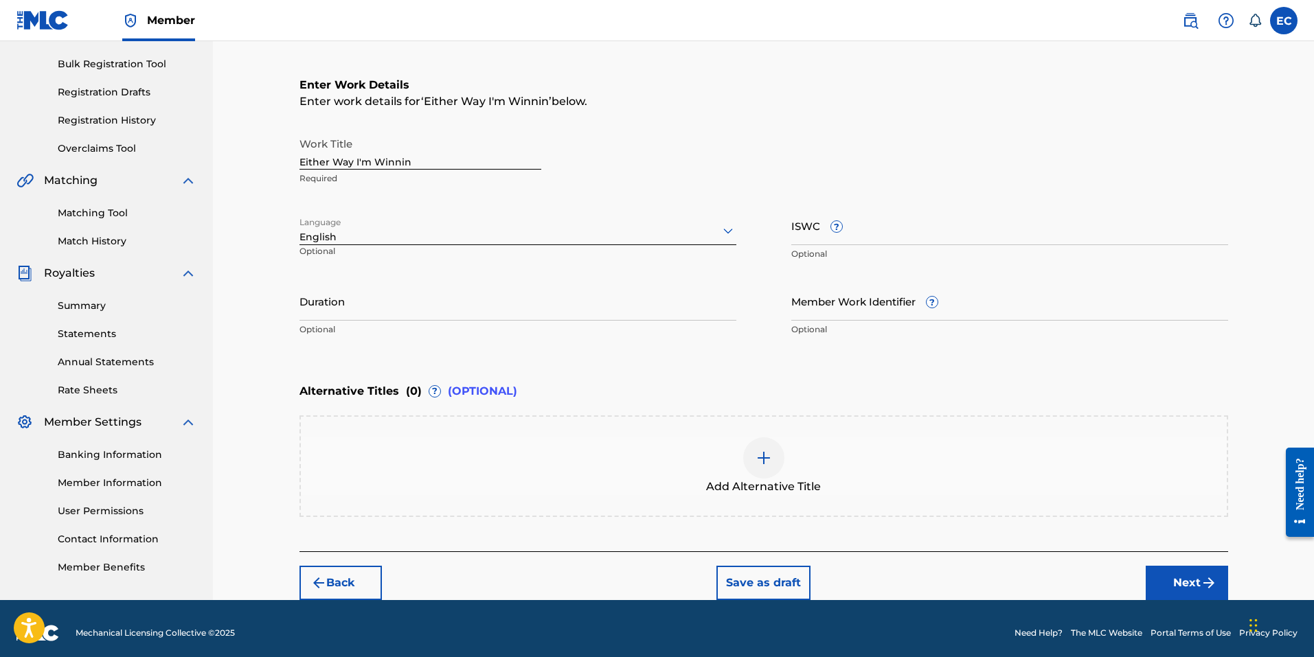
scroll to position [203, 0]
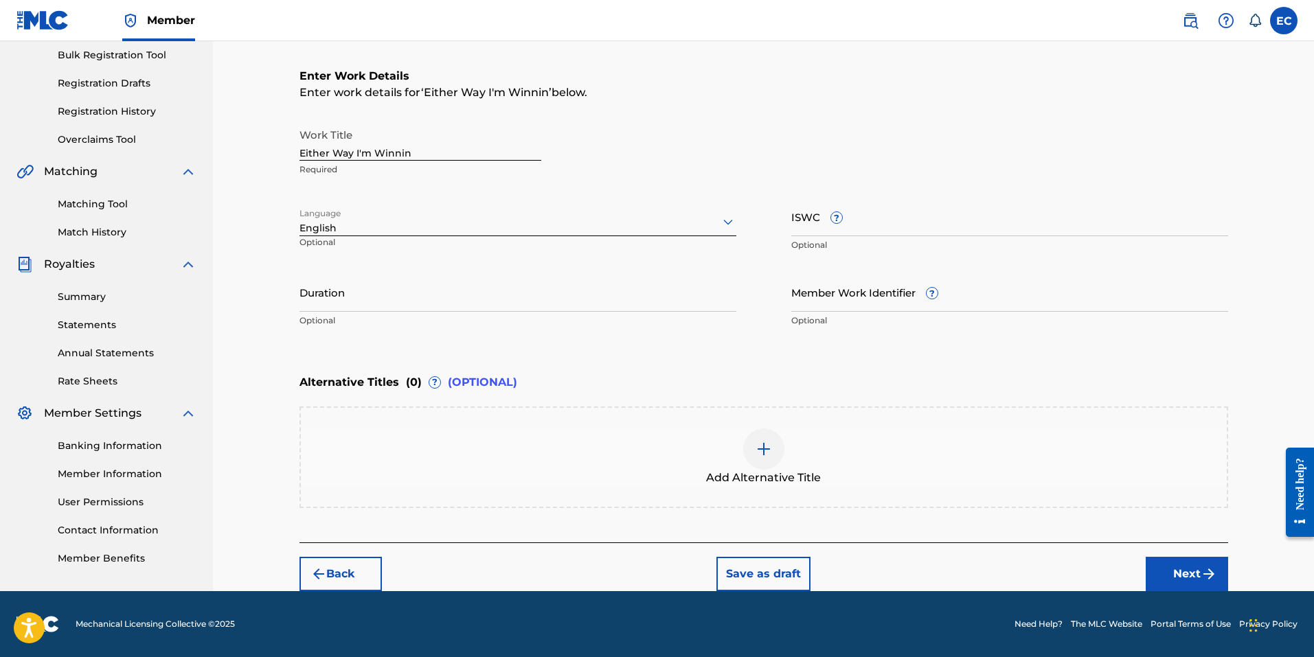
click at [1179, 566] on button "Next" at bounding box center [1186, 574] width 82 height 34
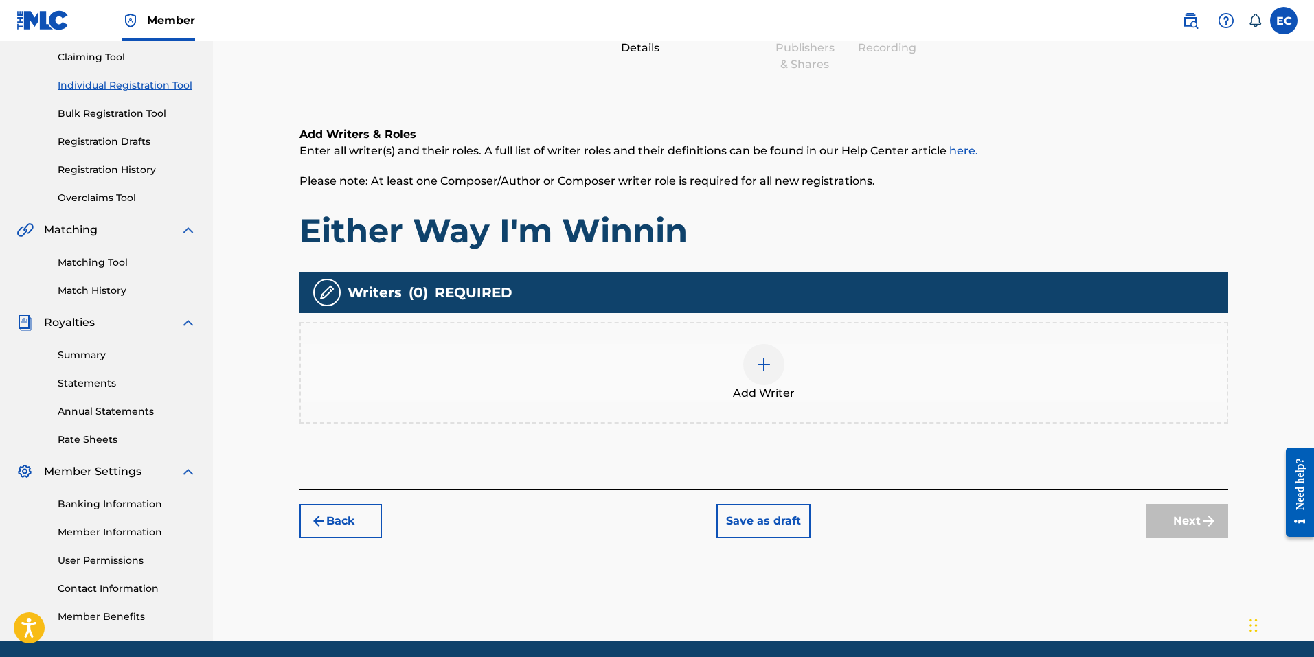
scroll to position [194, 0]
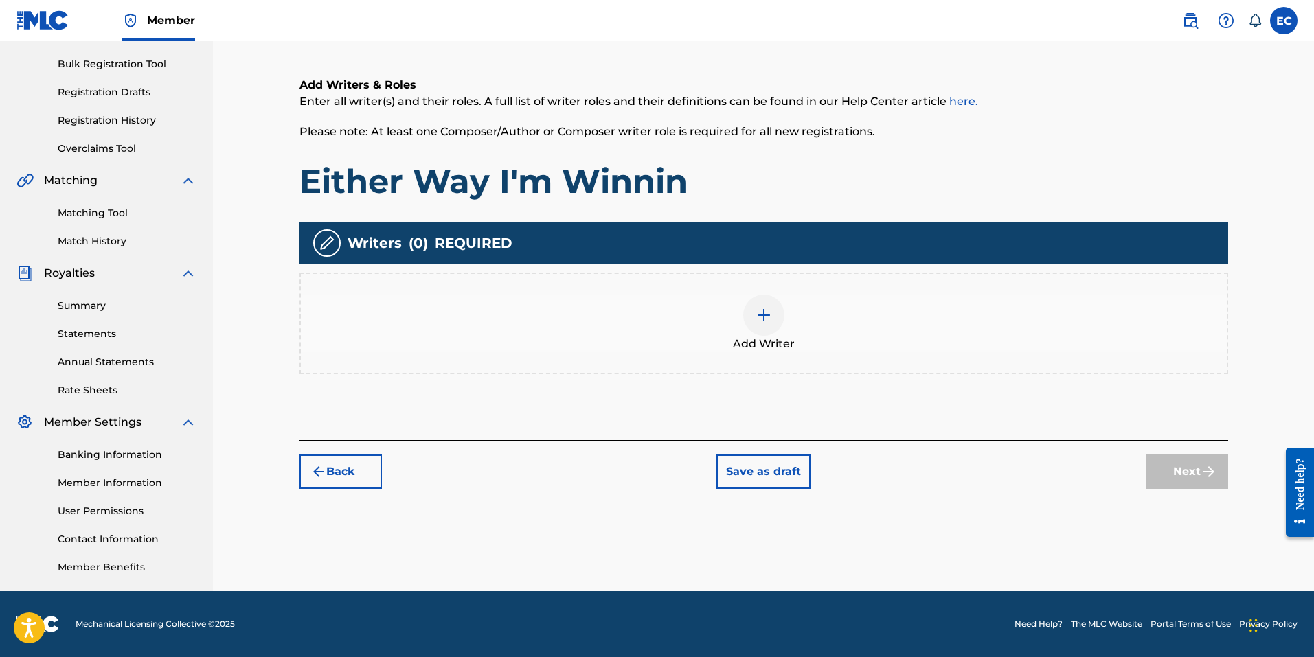
click at [767, 317] on img at bounding box center [763, 315] width 16 height 16
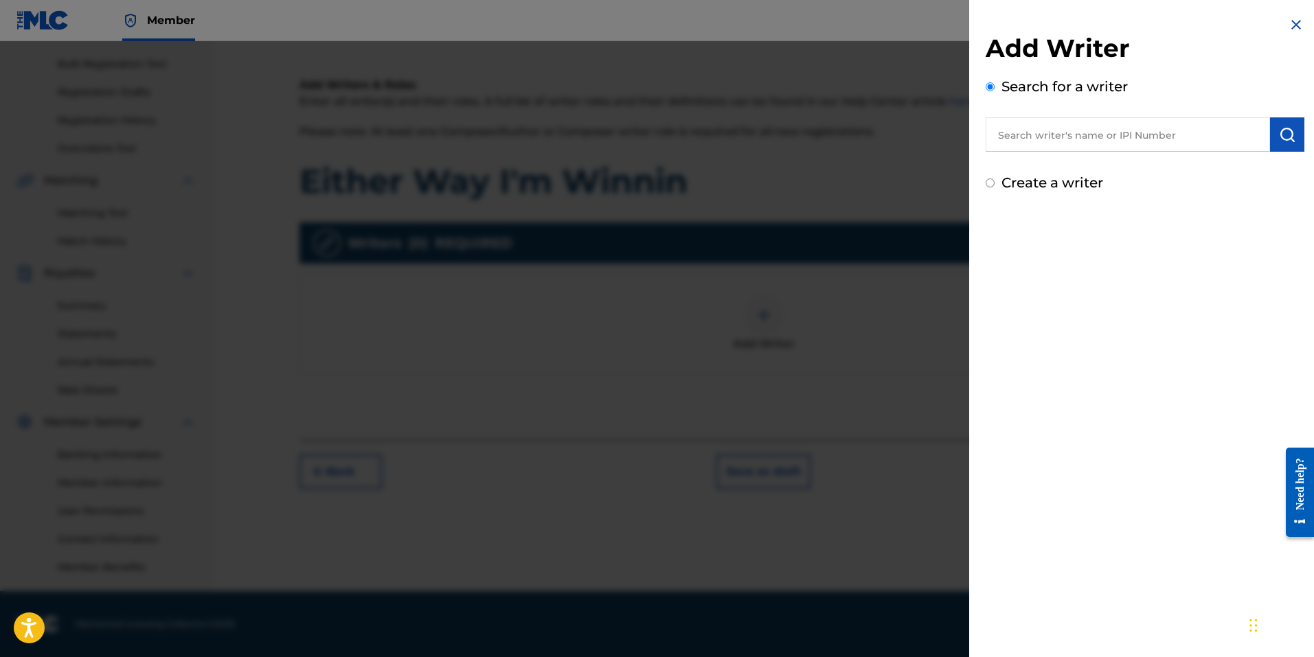
click at [1049, 171] on div "Add Writer Search for a writer Create a writer" at bounding box center [1144, 113] width 319 height 160
click at [1045, 189] on label "Create a writer" at bounding box center [1052, 182] width 102 height 16
radio input "true"
click at [994, 187] on input "Create a writer" at bounding box center [989, 183] width 9 height 9
radio input "false"
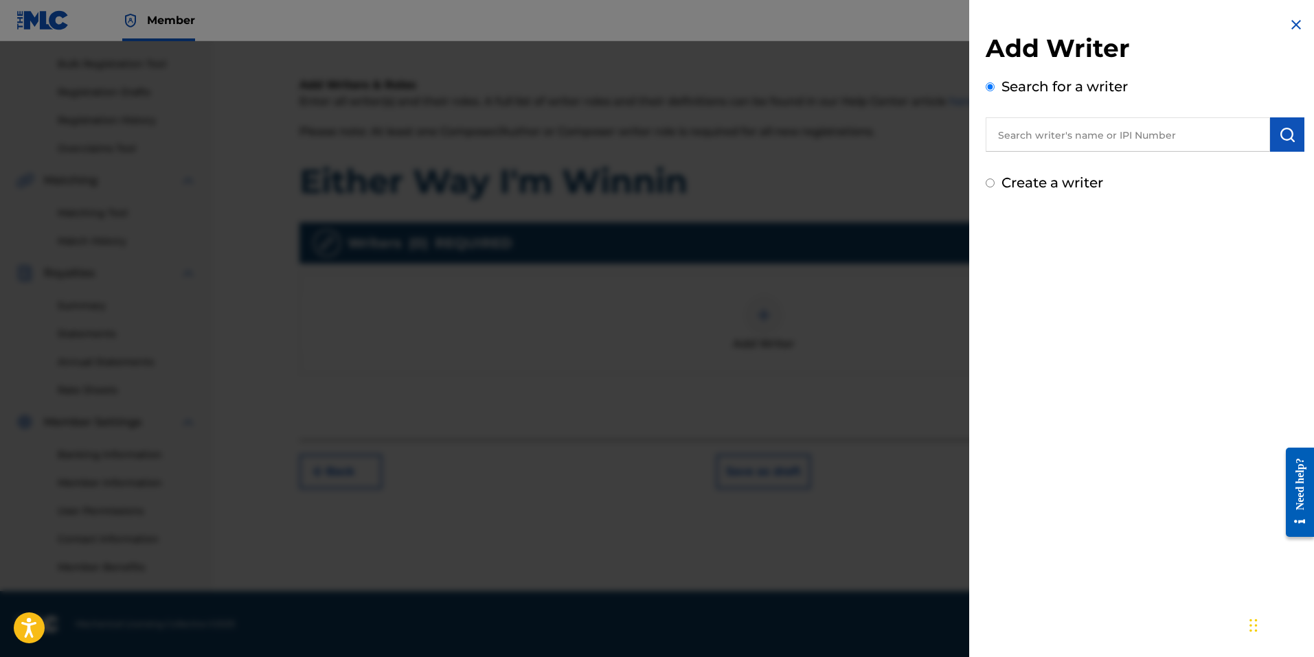
radio input "true"
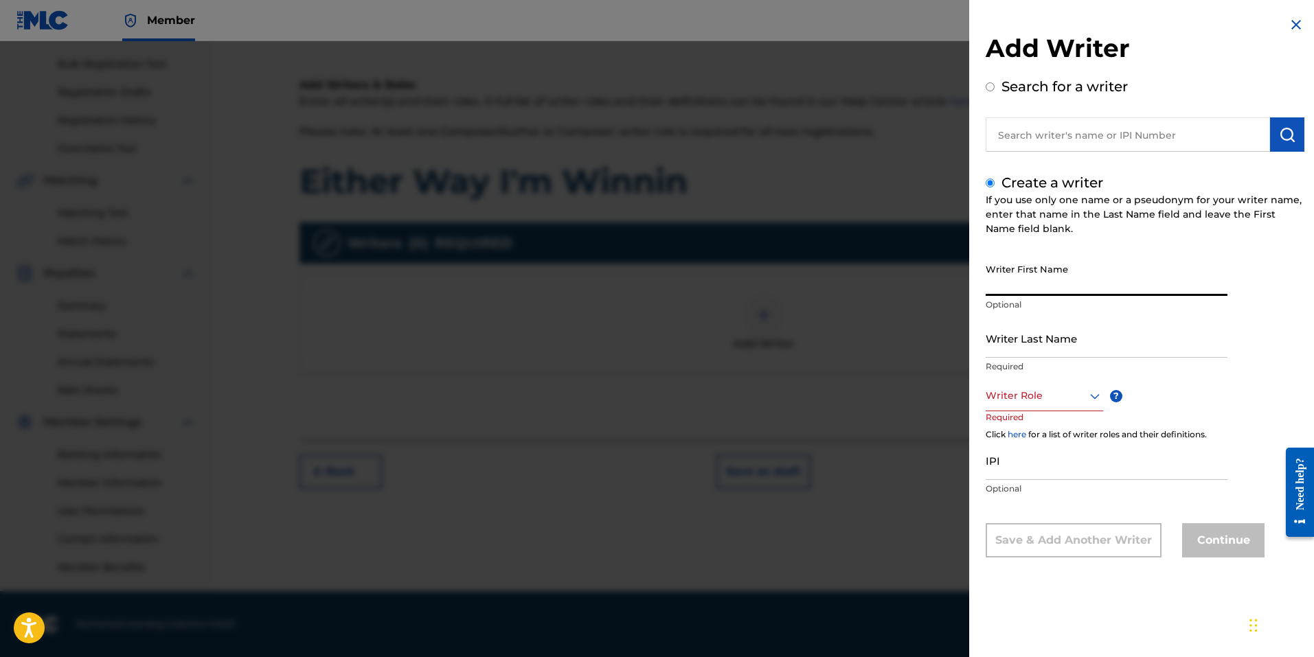
click at [1053, 287] on input "Writer First Name" at bounding box center [1106, 276] width 242 height 39
type input "[PERSON_NAME]"
click at [1050, 344] on input "Writer Last Name" at bounding box center [1106, 338] width 242 height 39
type input "[PERSON_NAME]"
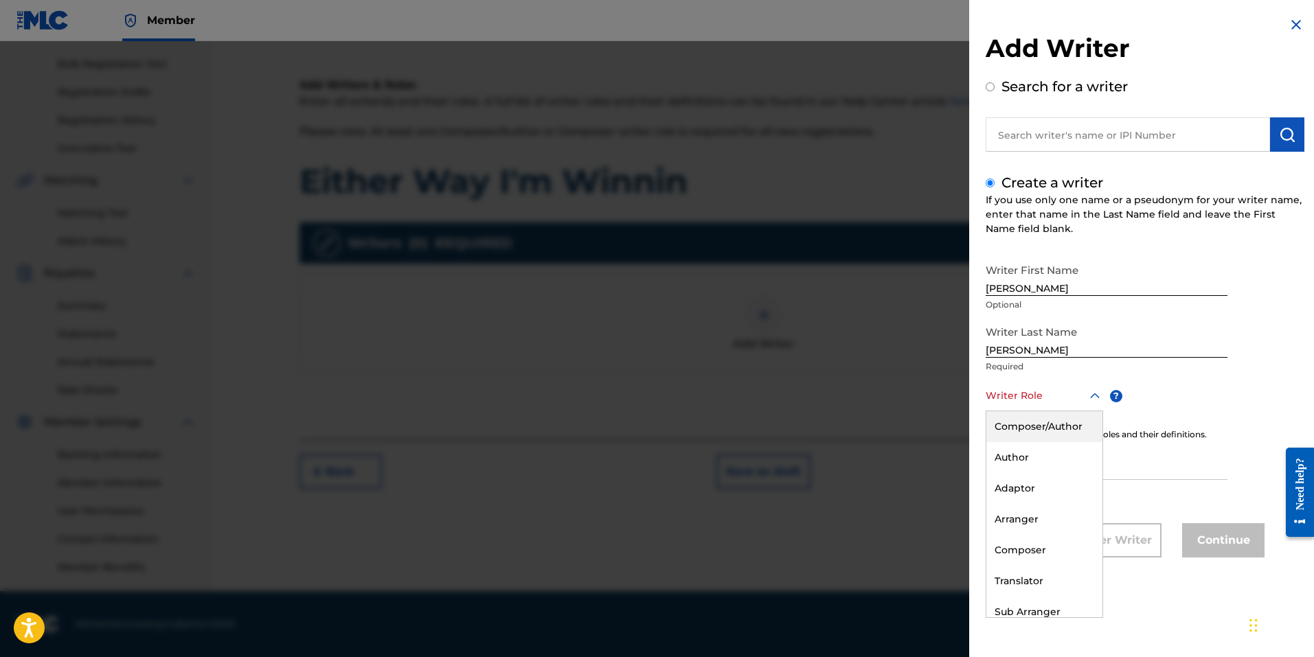
click at [1049, 401] on div at bounding box center [1043, 395] width 117 height 17
click at [1047, 451] on div "Author" at bounding box center [1044, 457] width 116 height 31
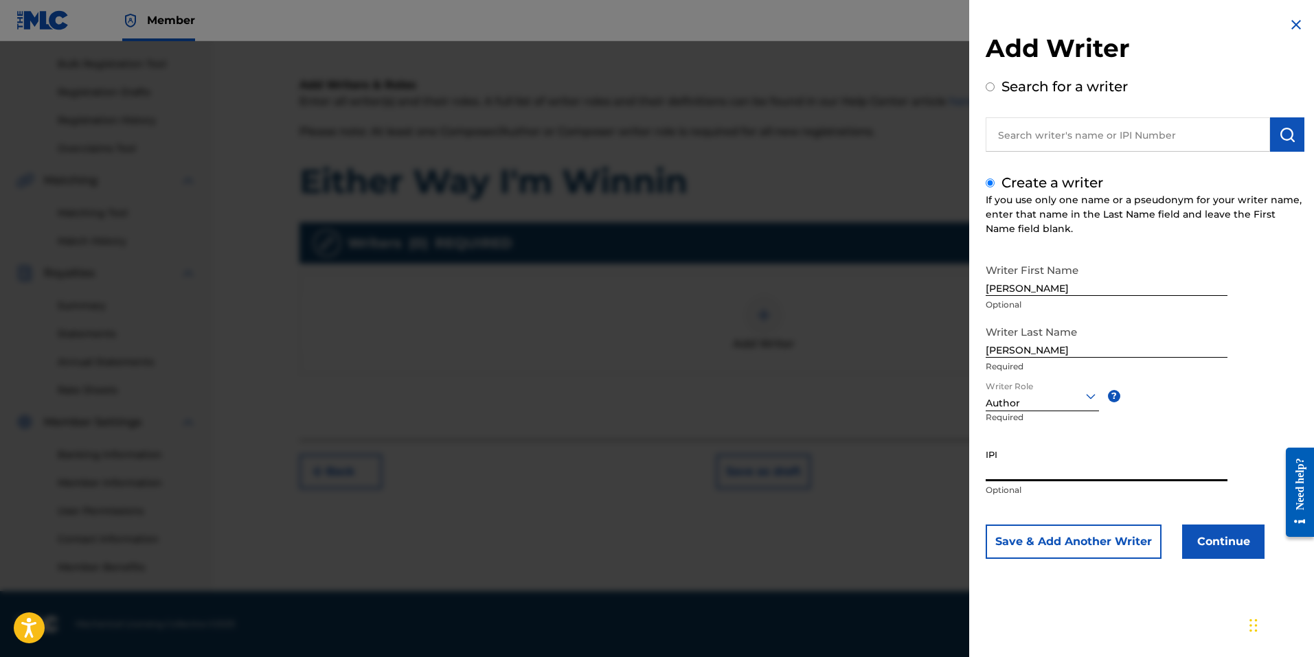
click at [1025, 471] on input "IPI" at bounding box center [1106, 461] width 242 height 39
paste input "516149463"
type input "516149463"
click at [1224, 546] on button "Continue" at bounding box center [1223, 542] width 82 height 34
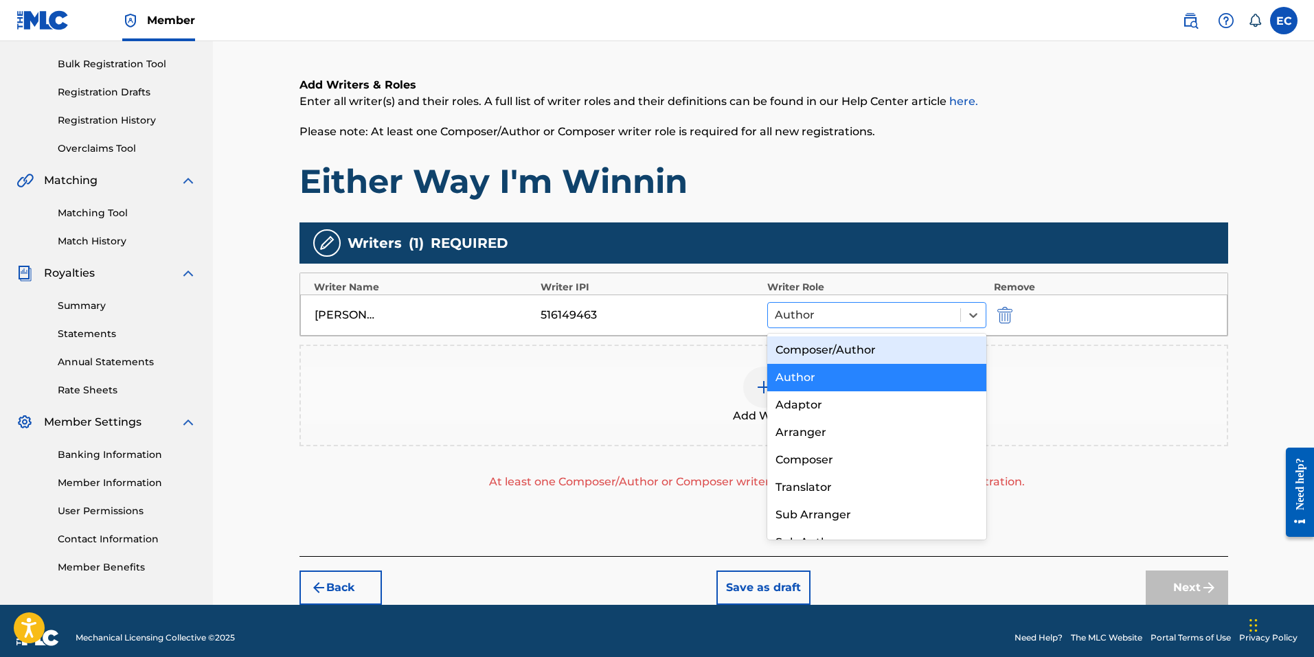
click at [823, 318] on div at bounding box center [864, 315] width 179 height 19
click at [816, 345] on div "Composer/Author" at bounding box center [877, 350] width 220 height 27
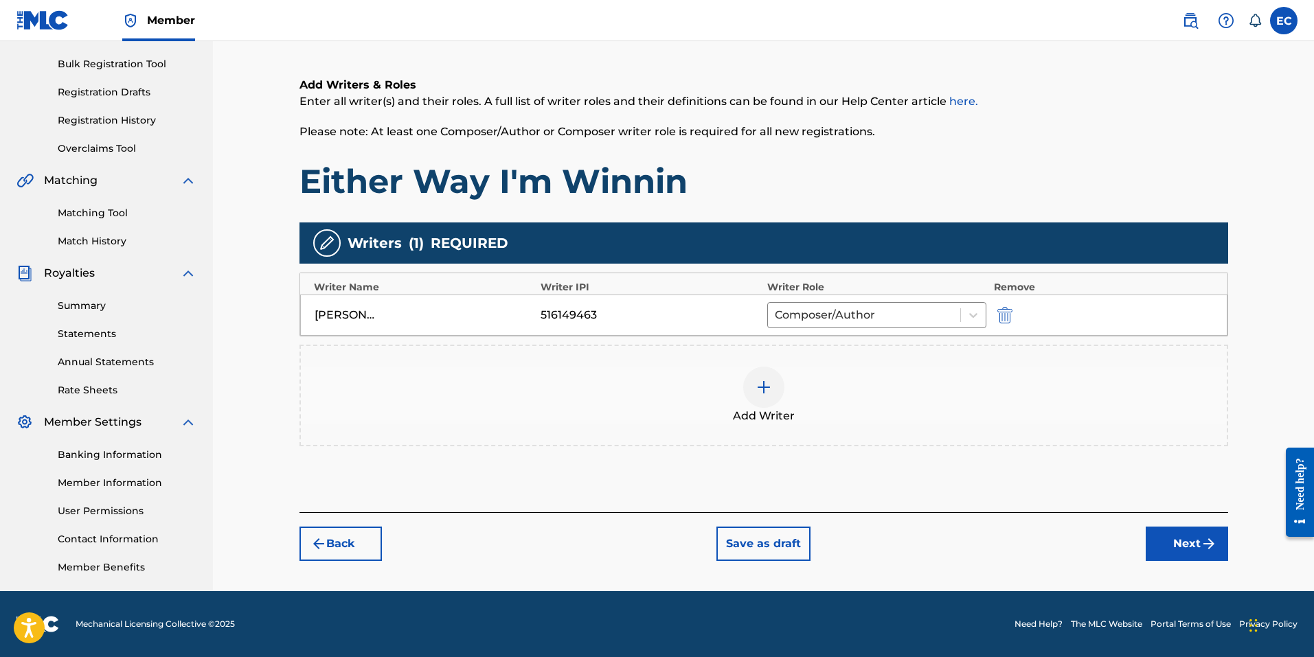
click at [1173, 554] on button "Next" at bounding box center [1186, 544] width 82 height 34
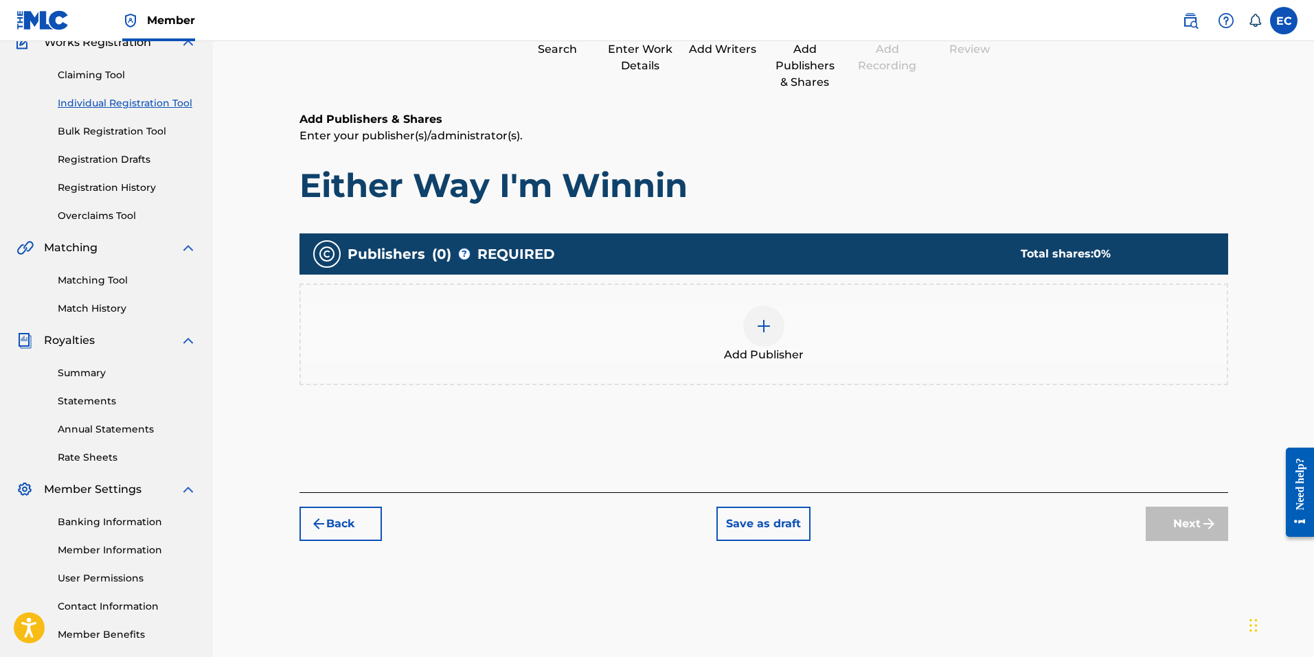
scroll to position [62, 0]
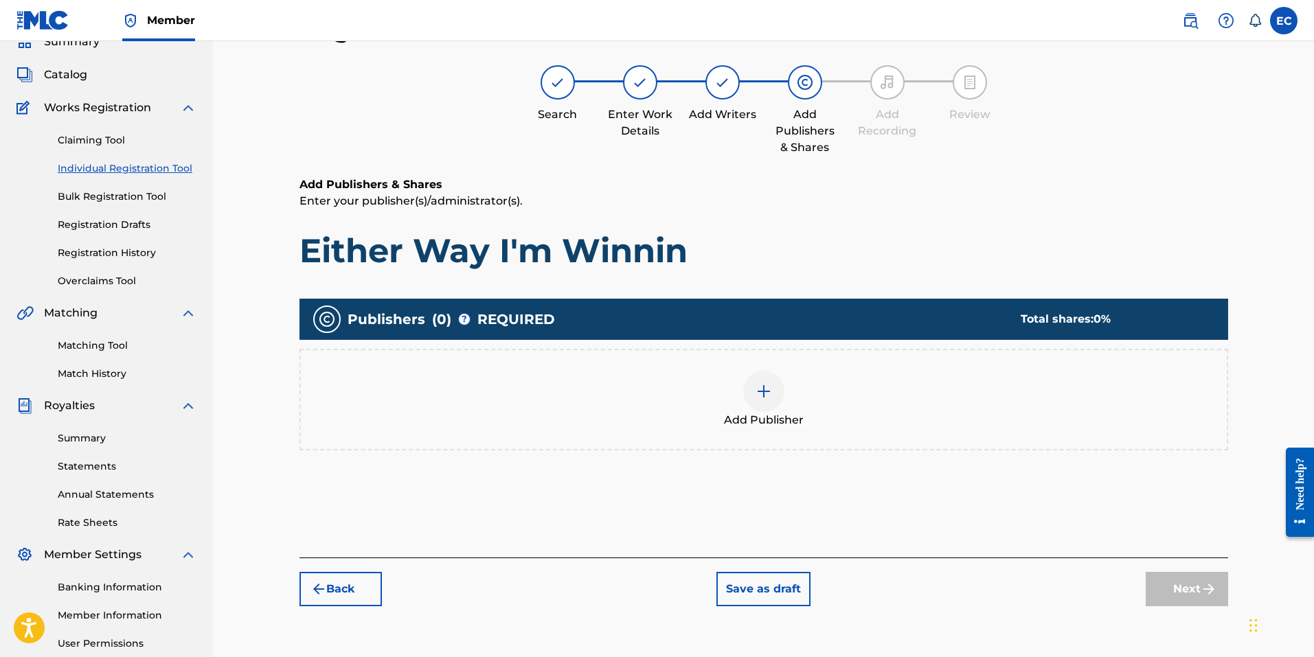
click at [768, 396] on img at bounding box center [763, 391] width 16 height 16
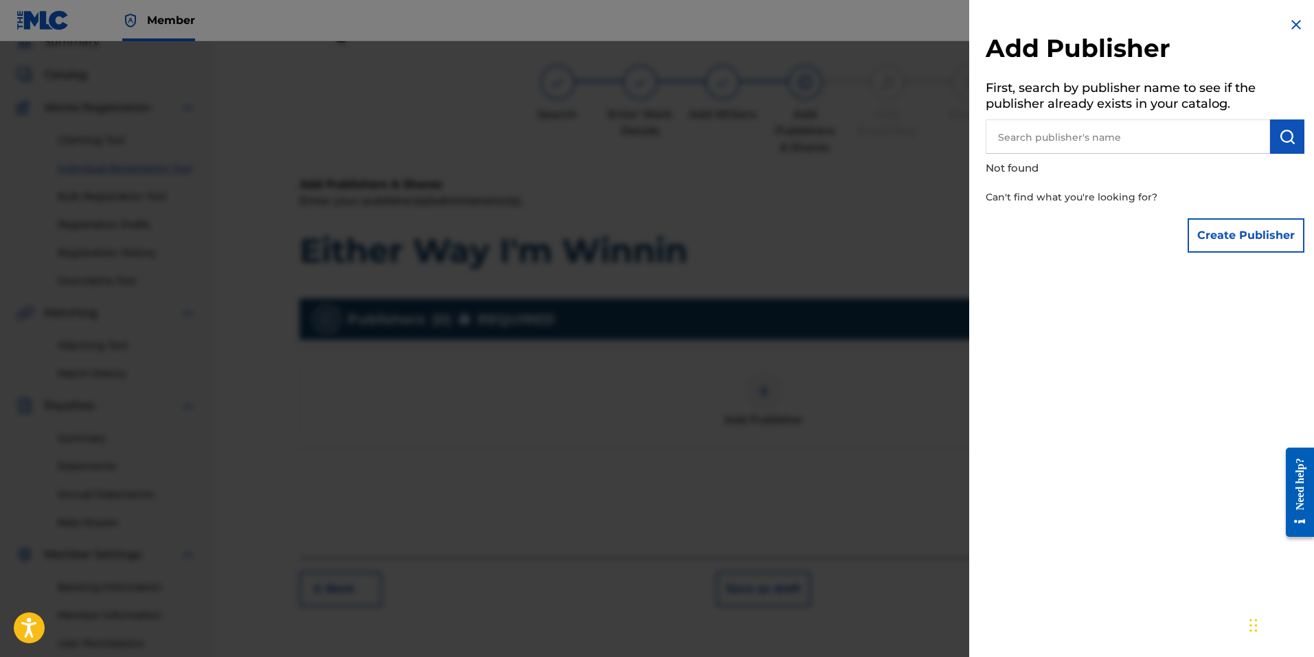
click at [1082, 141] on input "text" at bounding box center [1127, 136] width 284 height 34
type input "tavim records"
click at [1288, 137] on img "submit" at bounding box center [1287, 136] width 16 height 16
click at [1255, 240] on button "Create Publisher" at bounding box center [1245, 235] width 117 height 34
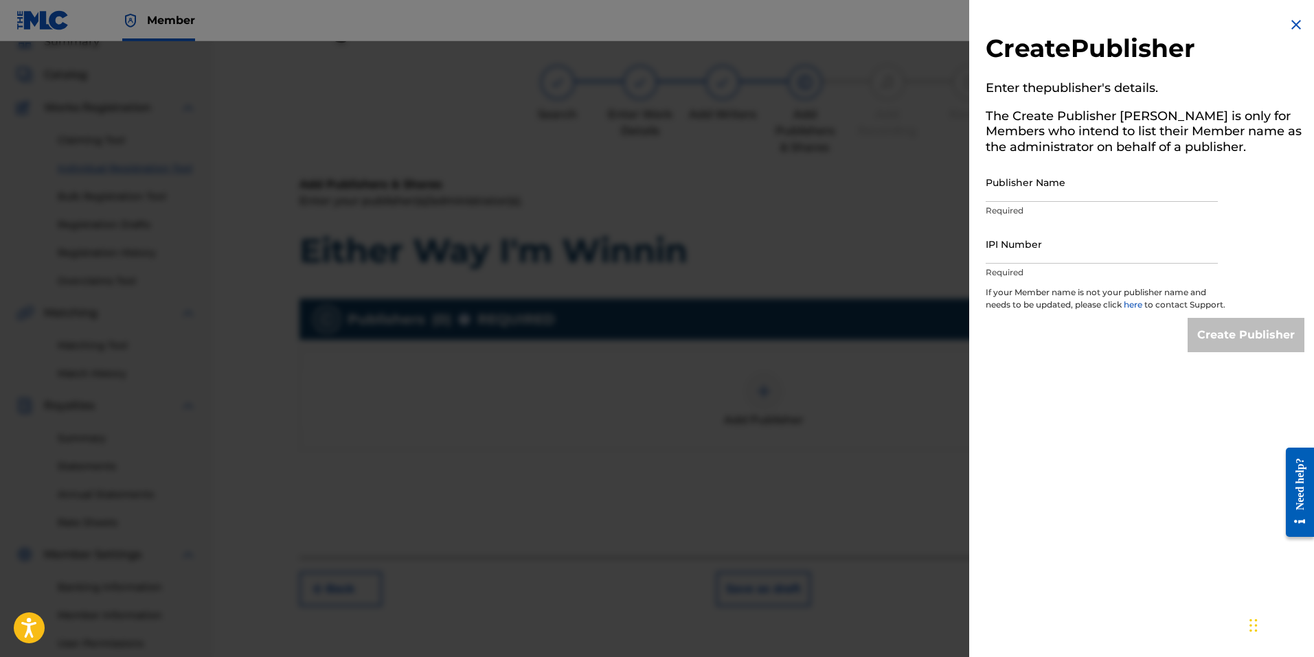
click at [1027, 189] on input "Publisher Name" at bounding box center [1101, 182] width 232 height 39
type input "Tavim Publishing"
type input "1300749287"
click at [1222, 347] on input "Create Publisher" at bounding box center [1245, 335] width 117 height 34
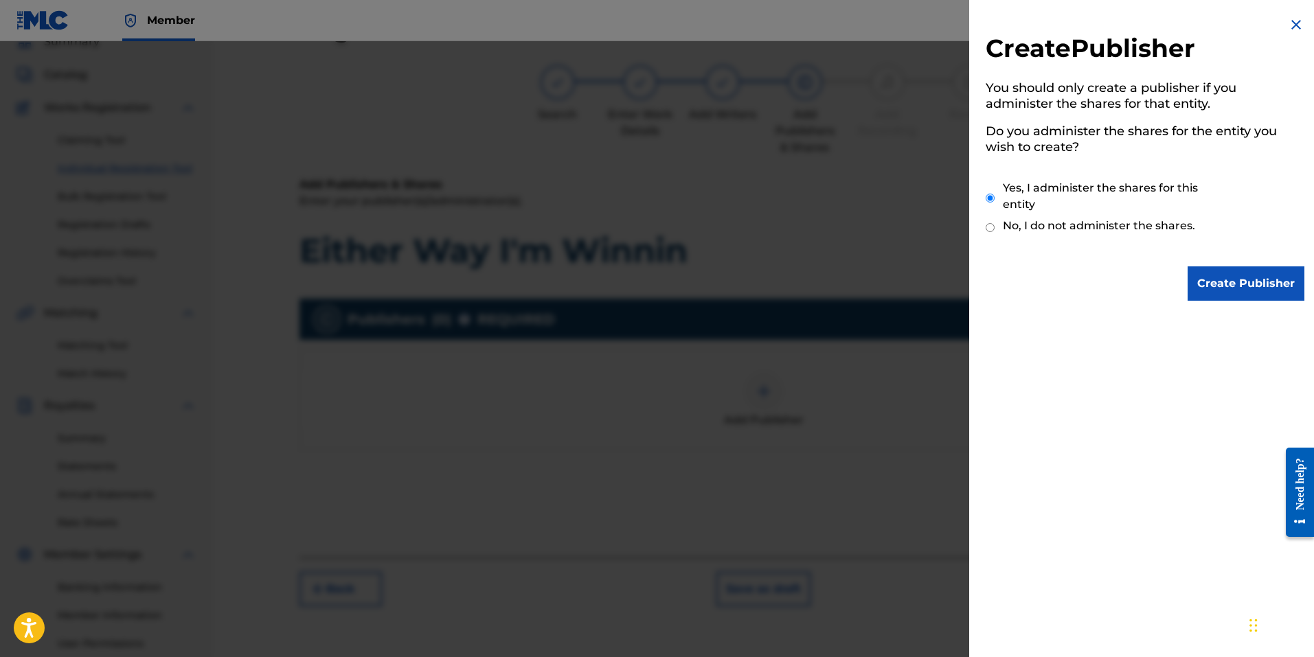
click at [1235, 286] on input "Create Publisher" at bounding box center [1245, 283] width 117 height 34
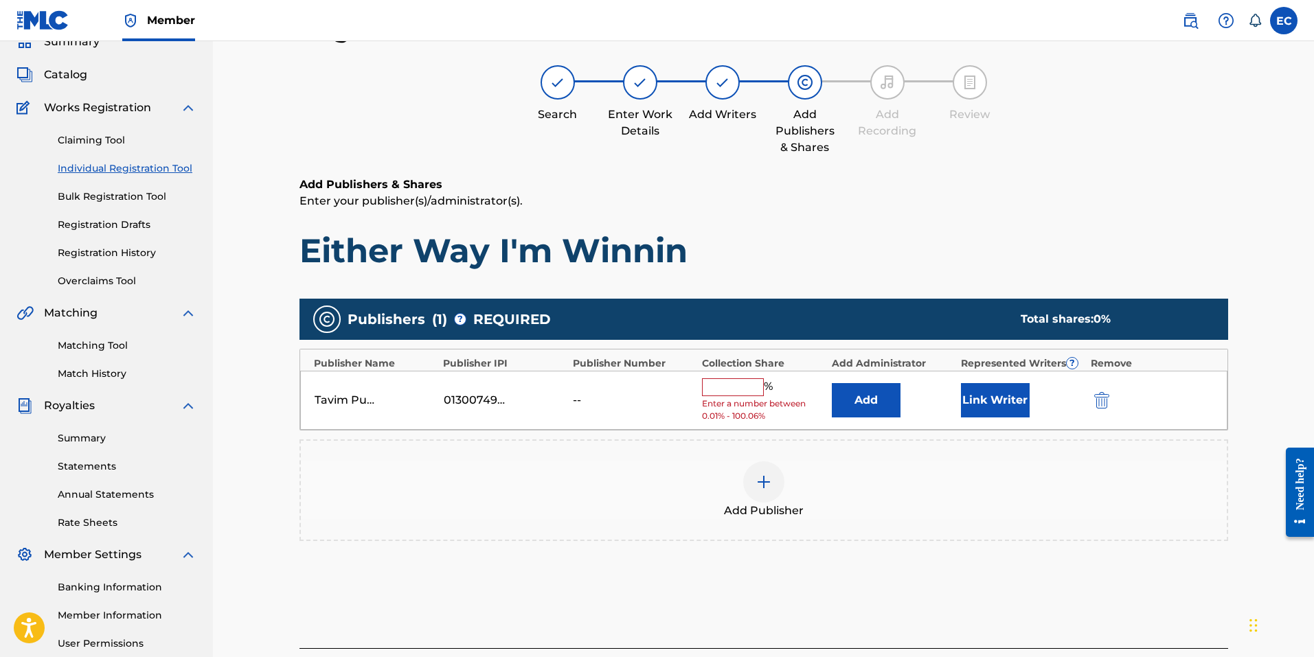
click at [744, 395] on input "text" at bounding box center [733, 387] width 62 height 18
type input "100"
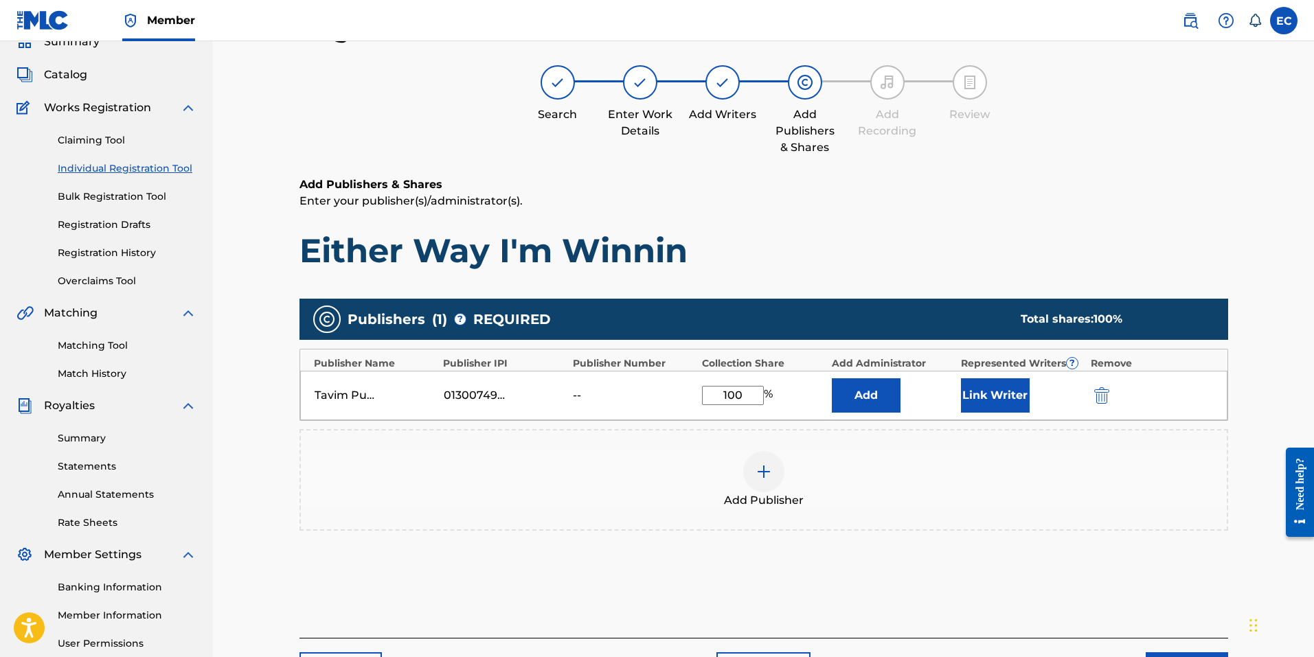
click at [951, 477] on div "Add Publisher" at bounding box center [764, 480] width 926 height 58
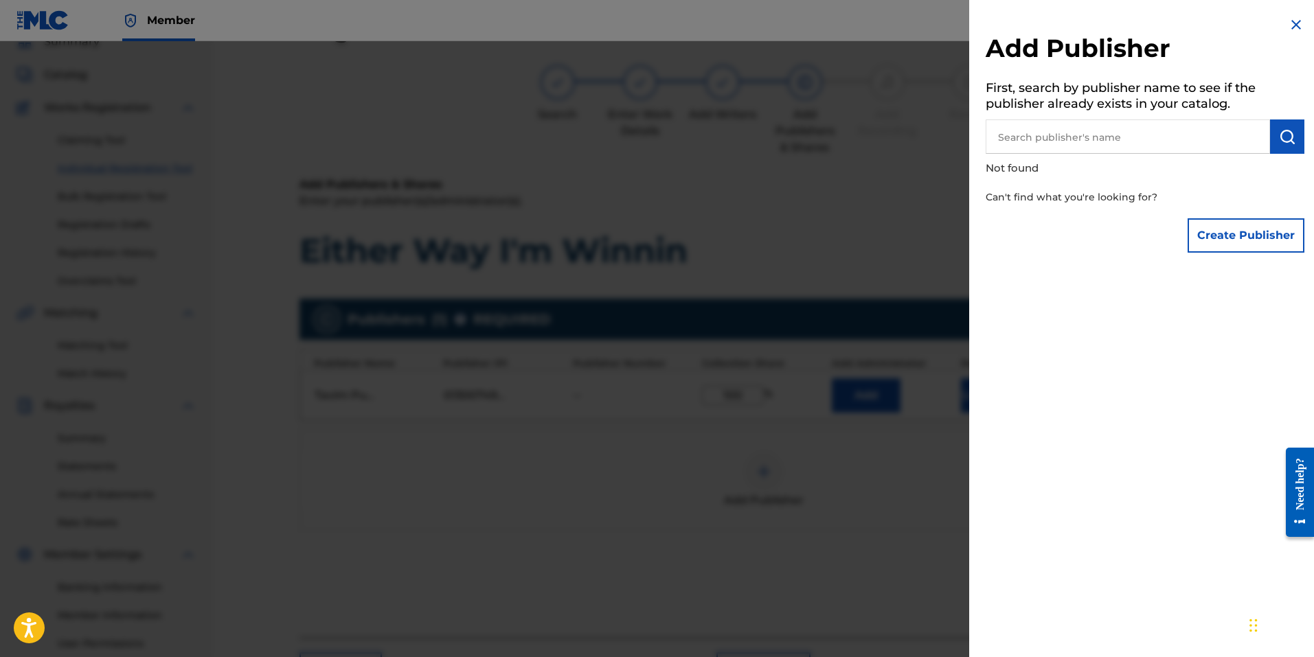
click at [1290, 30] on img at bounding box center [1296, 24] width 16 height 16
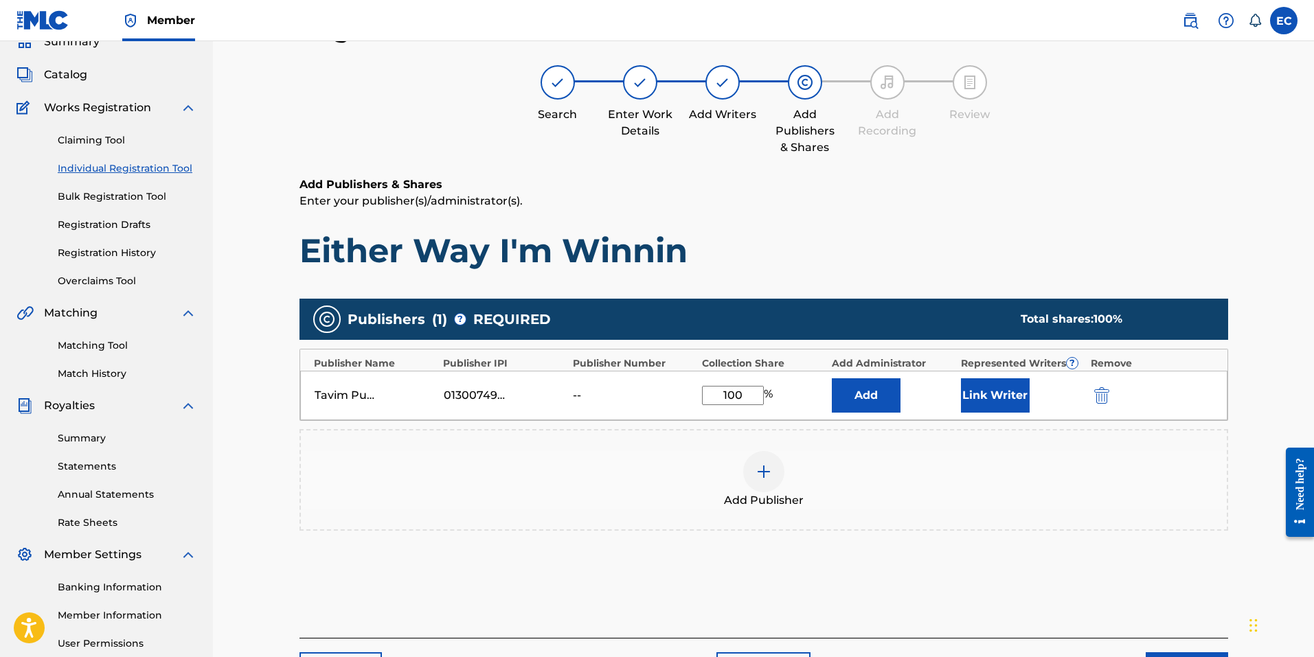
click at [1102, 488] on div "Add Publisher" at bounding box center [764, 480] width 926 height 58
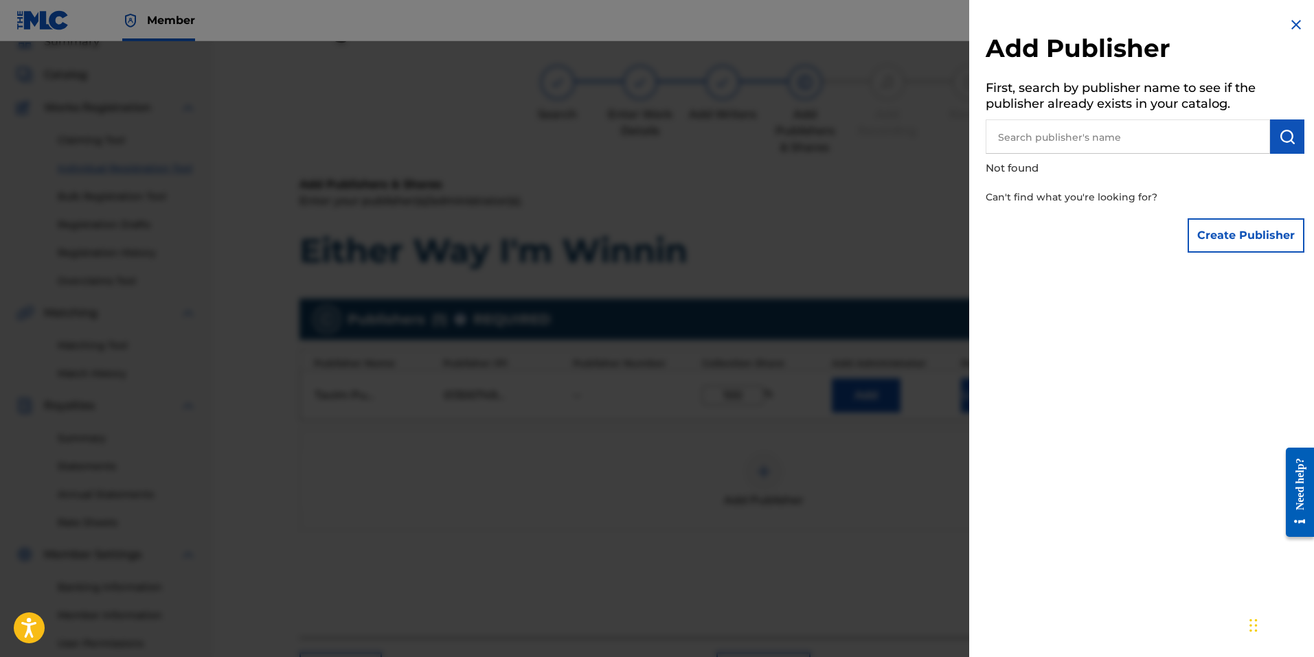
click at [1290, 23] on img at bounding box center [1296, 24] width 16 height 16
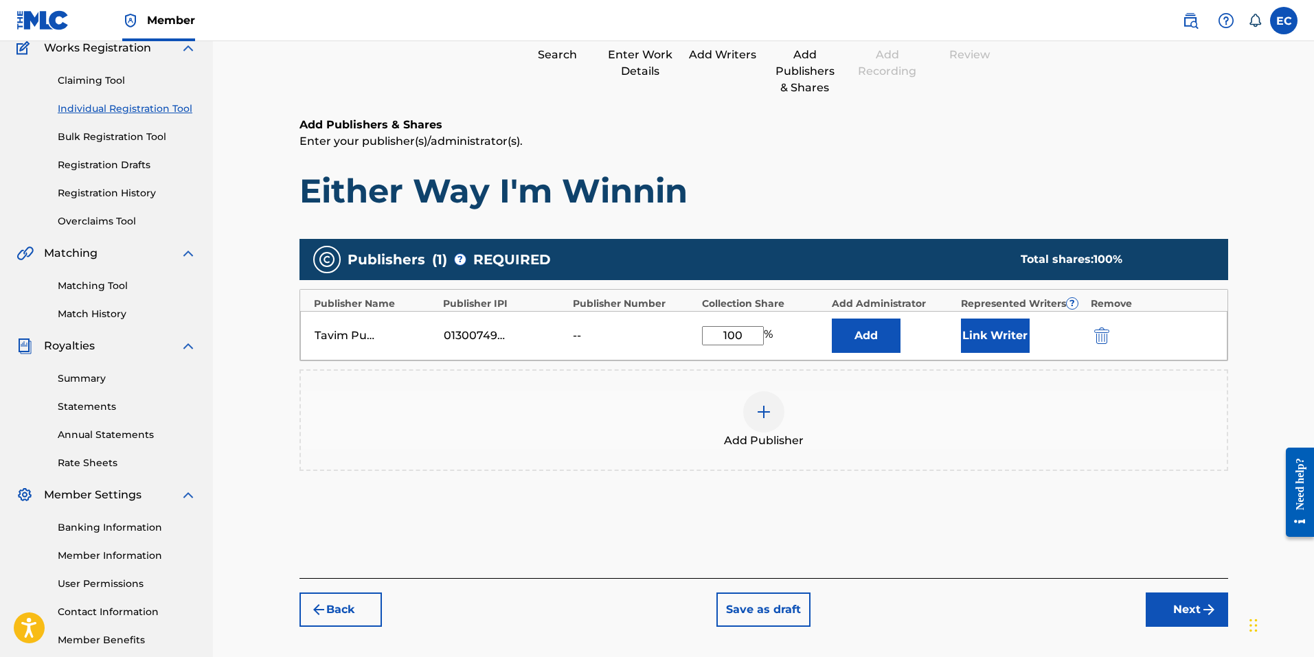
scroll to position [194, 0]
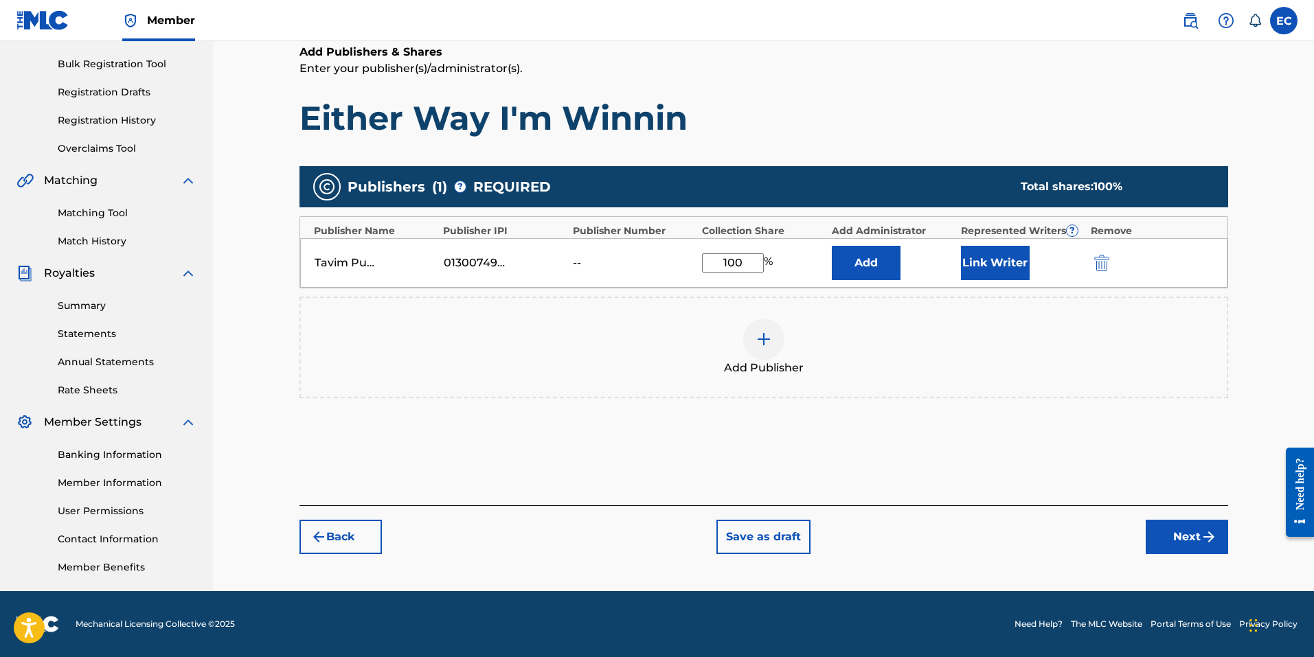
click at [684, 439] on div "Publishers ( 1 ) ? REQUIRED Total shares: 100 % Publisher Name Publisher IPI Pu…" at bounding box center [763, 302] width 928 height 286
click at [1207, 529] on img "submit" at bounding box center [1208, 537] width 16 height 16
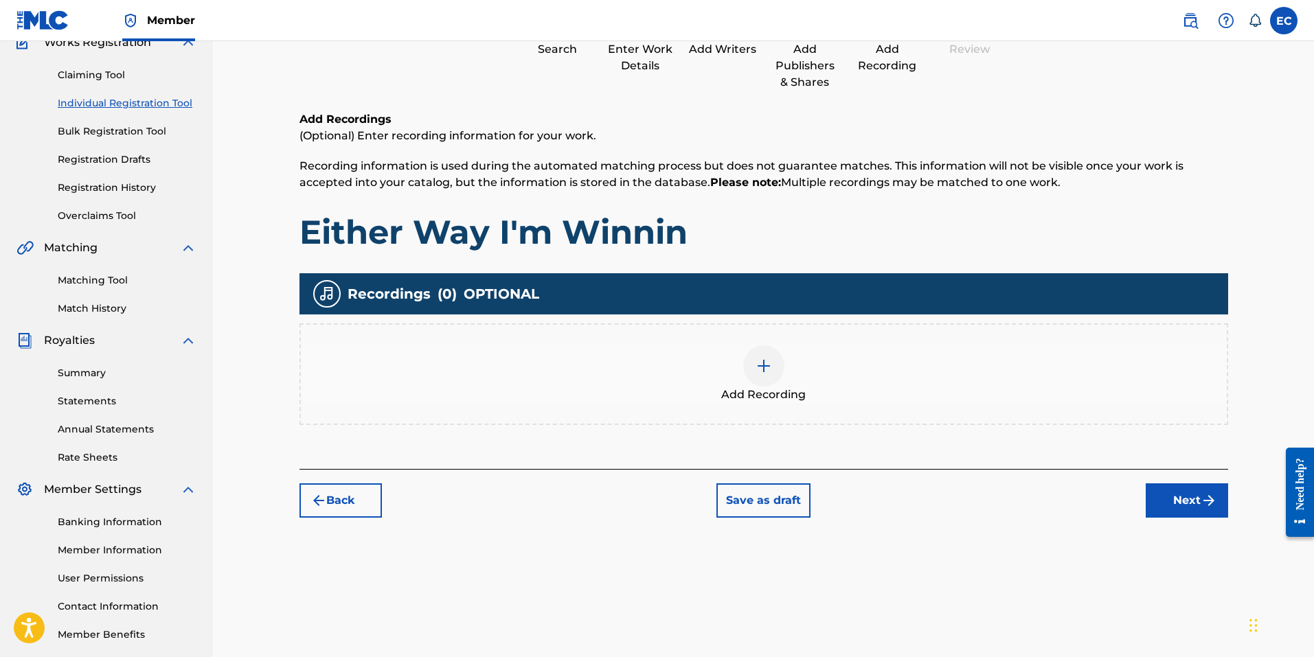
scroll to position [62, 0]
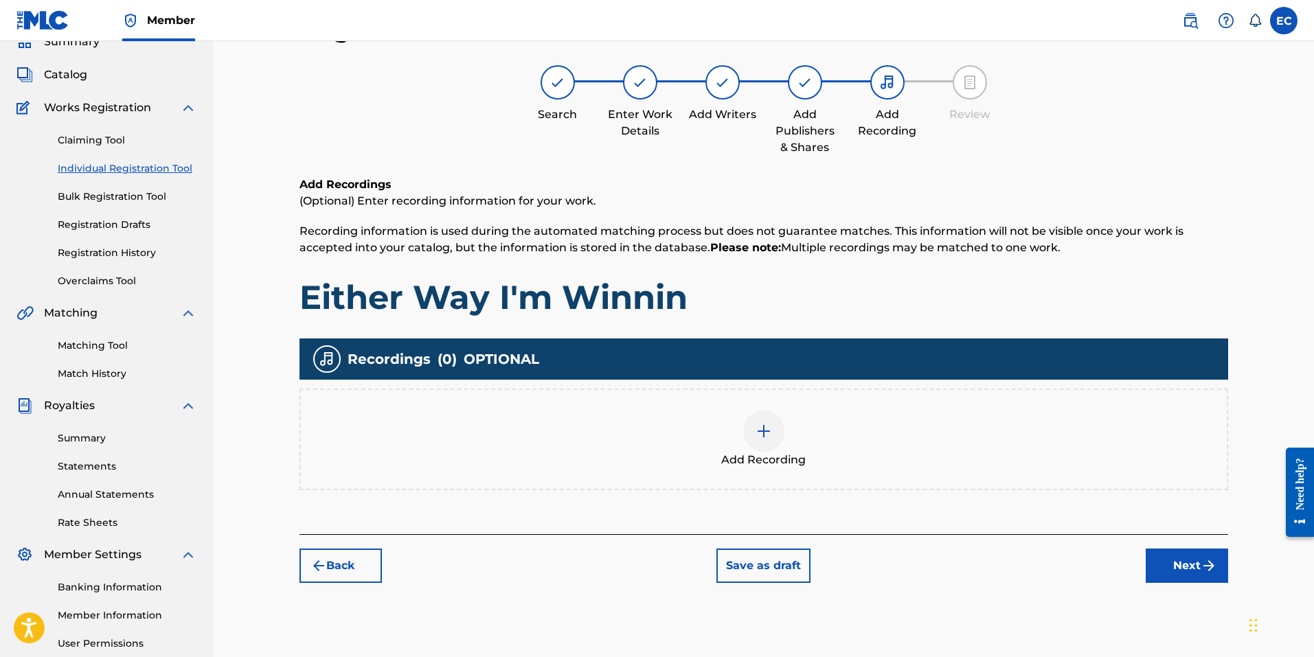
click at [773, 444] on div at bounding box center [763, 431] width 41 height 41
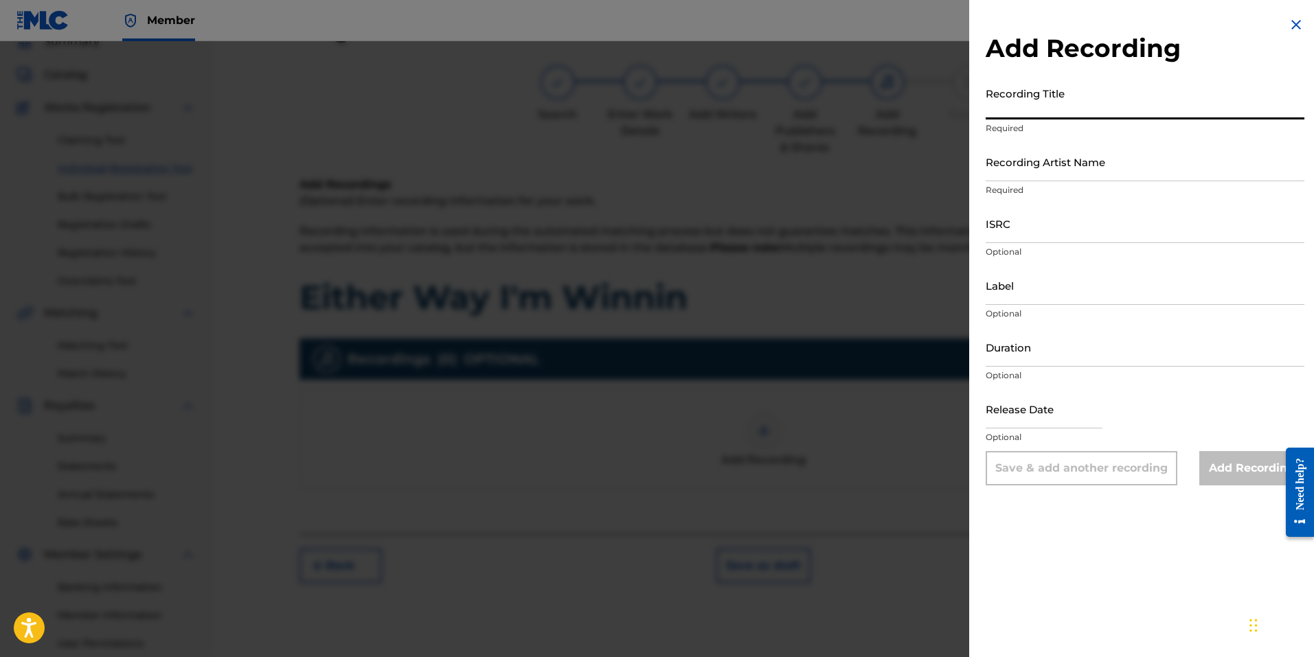
click at [1086, 105] on input "Recording Title" at bounding box center [1144, 99] width 319 height 39
type input "InMyZone"
click at [1073, 172] on input "Recording Artist Name" at bounding box center [1144, 161] width 319 height 39
type input "[PERSON_NAME]"
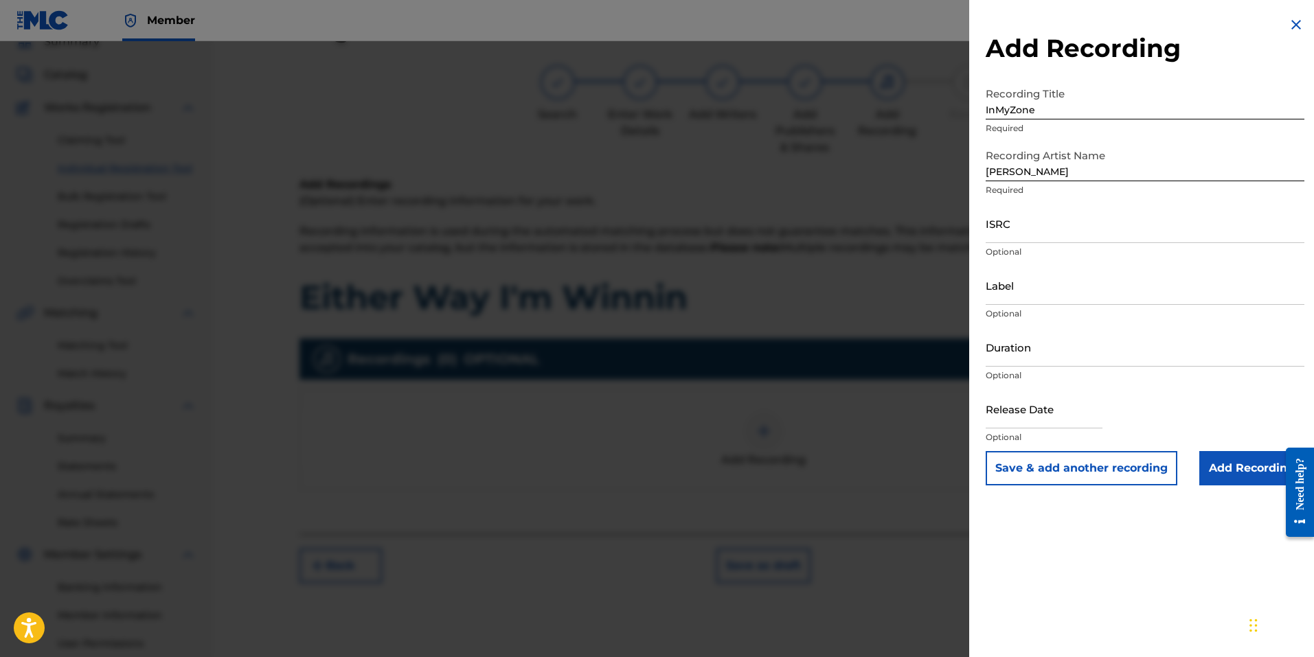
click at [1017, 229] on input "ISRC" at bounding box center [1144, 223] width 319 height 39
paste input "QMEU32510046"
type input "QMEU32510046"
click at [1290, 25] on img at bounding box center [1296, 24] width 16 height 16
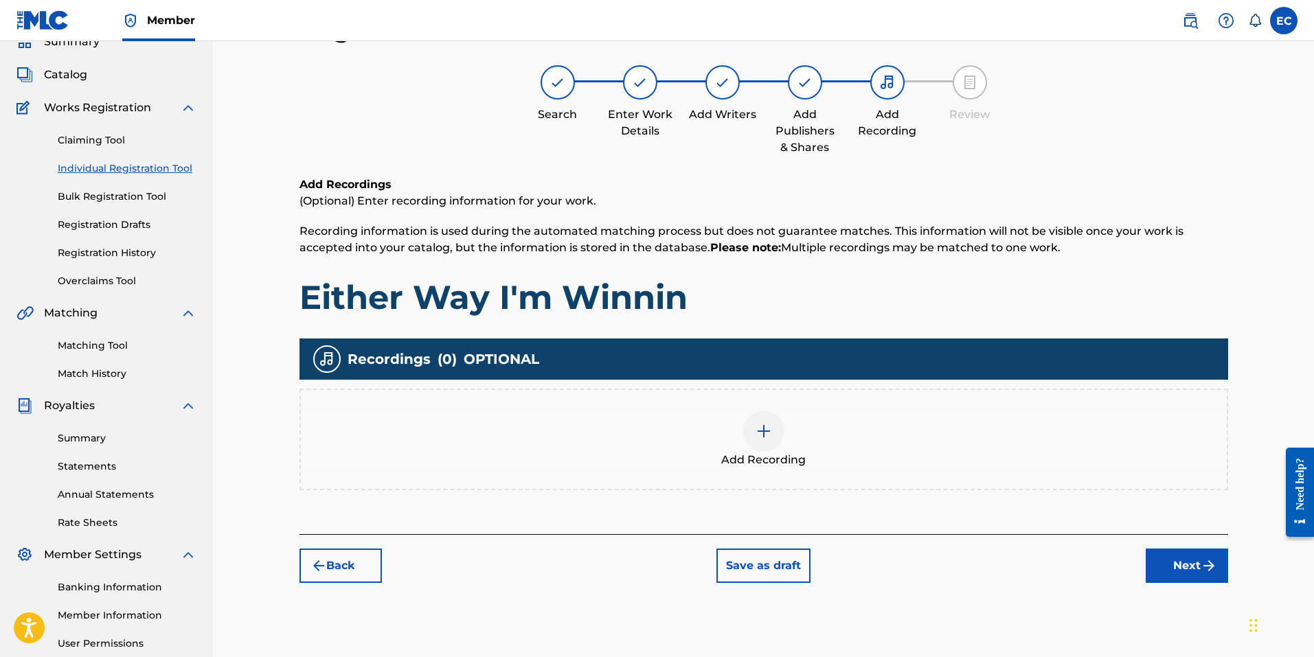
click at [117, 198] on link "Bulk Registration Tool" at bounding box center [127, 197] width 139 height 14
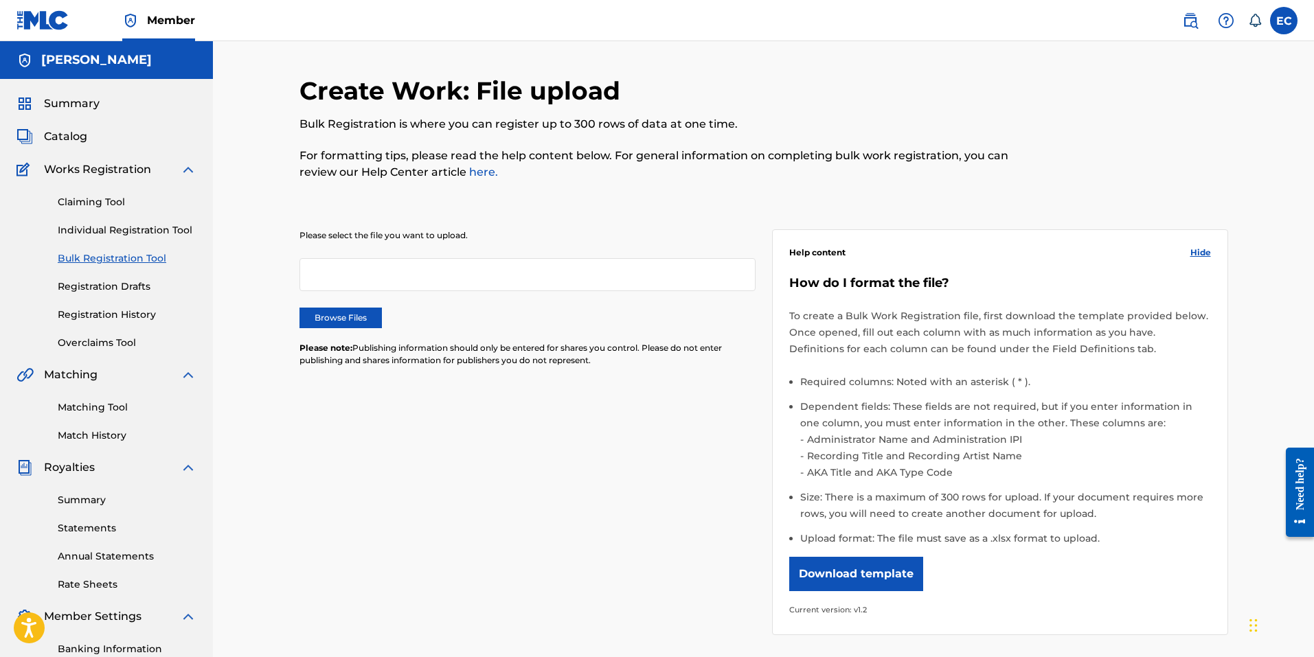
click at [468, 277] on div at bounding box center [527, 274] width 456 height 33
click at [331, 318] on label "Browse Files" at bounding box center [340, 318] width 82 height 21
click at [0, 0] on input "Browse Files" at bounding box center [0, 0] width 0 height 0
click at [352, 318] on label "Browse Files" at bounding box center [340, 318] width 82 height 21
click at [0, 0] on input "Browse Files" at bounding box center [0, 0] width 0 height 0
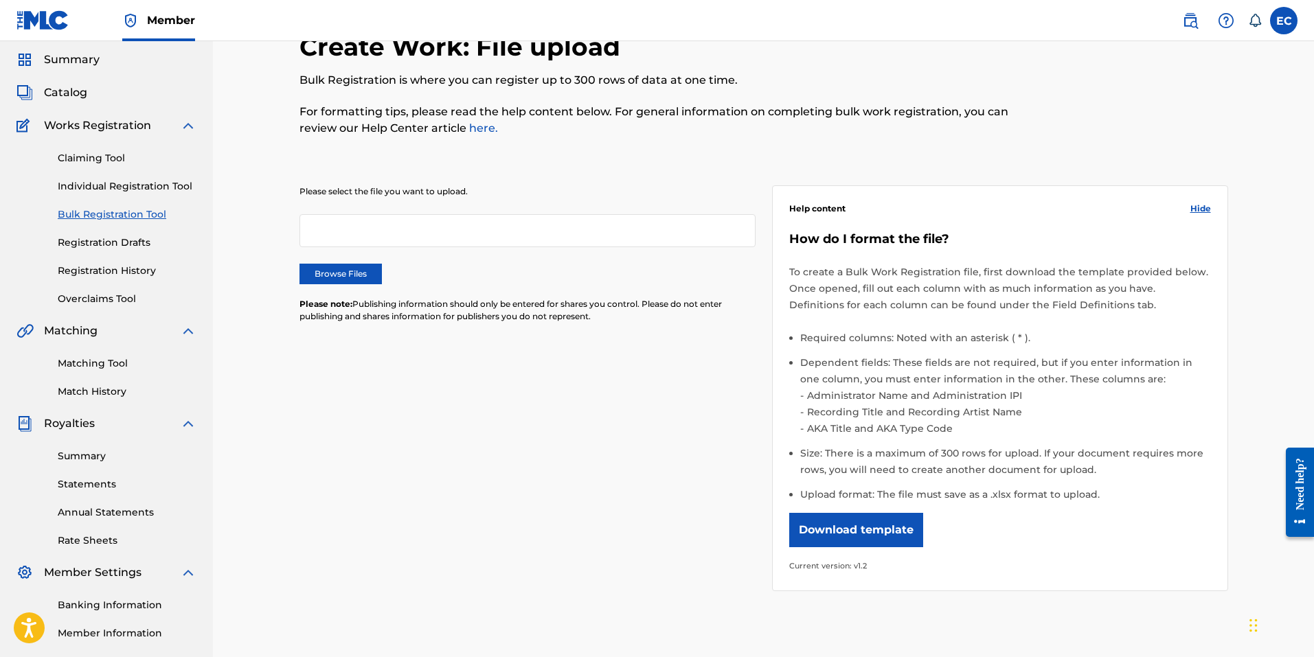
scroll to position [69, 0]
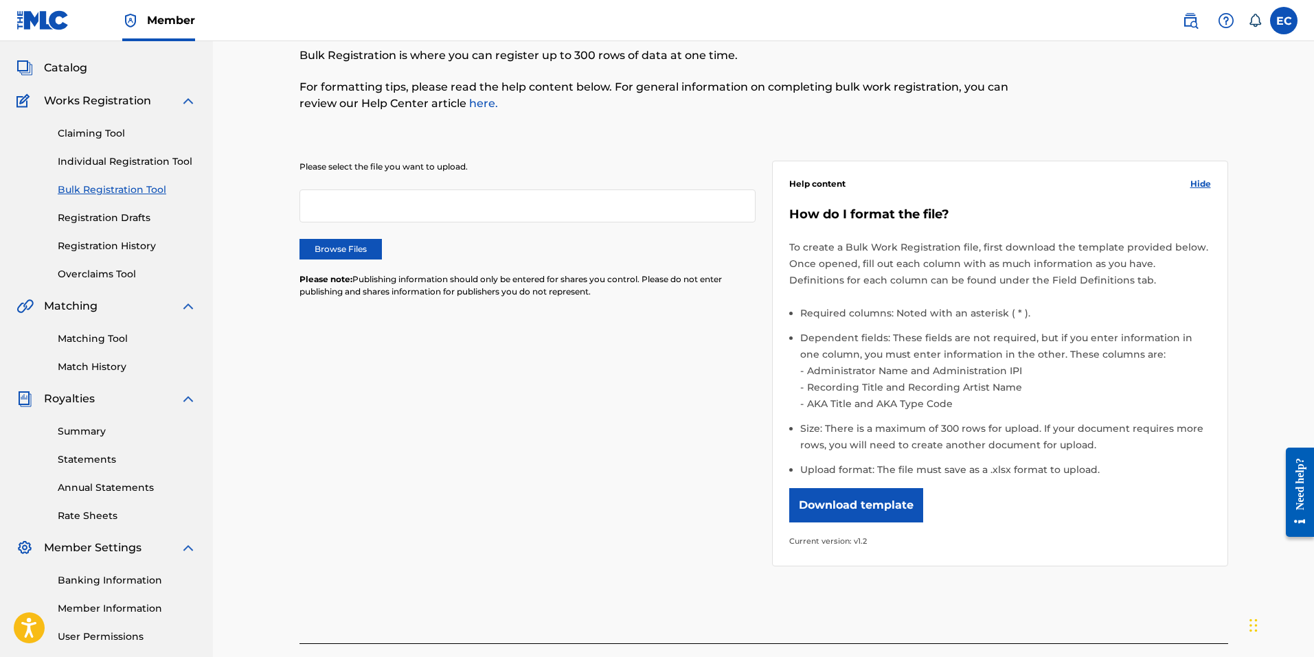
click at [865, 512] on button "Download template" at bounding box center [856, 505] width 134 height 34
